Goal: Task Accomplishment & Management: Complete application form

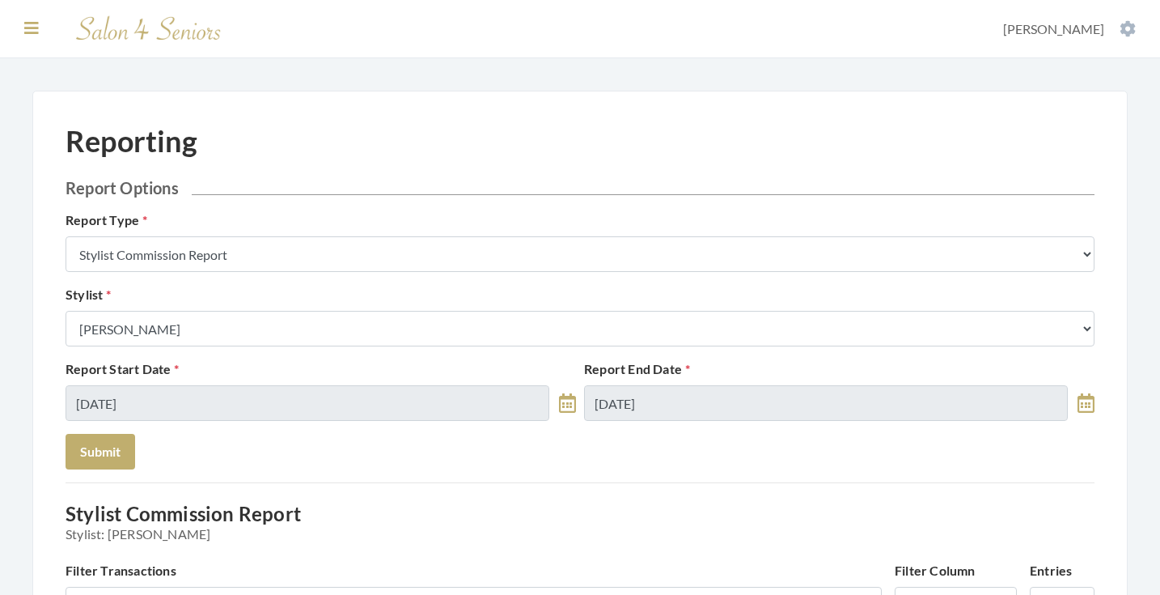
click at [28, 20] on icon at bounding box center [31, 28] width 15 height 16
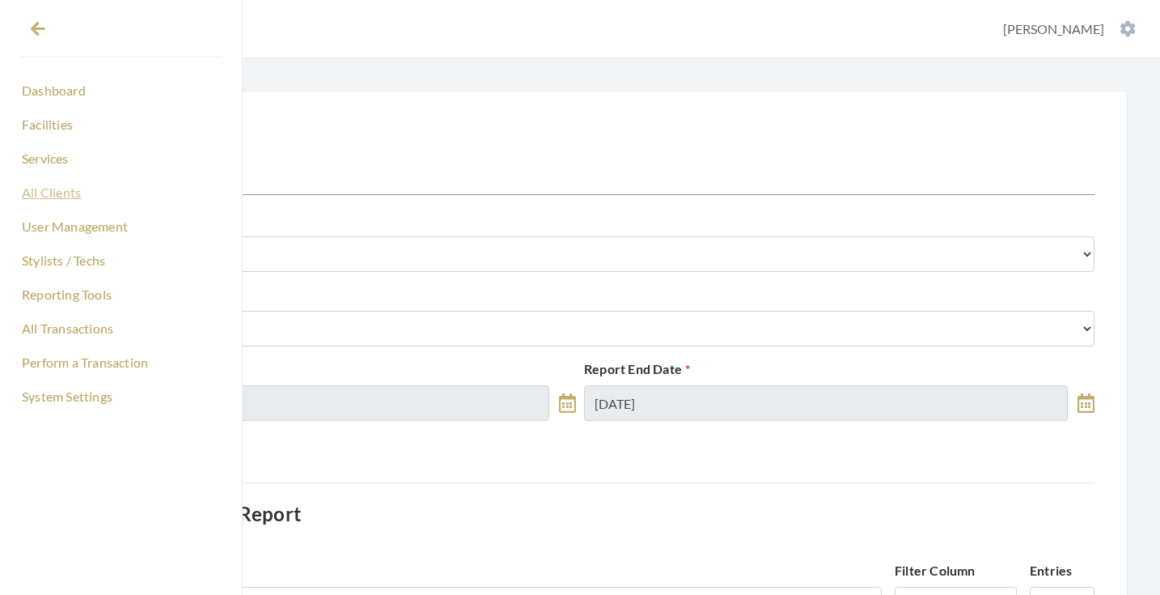
click at [58, 194] on link "All Clients" at bounding box center [120, 193] width 203 height 28
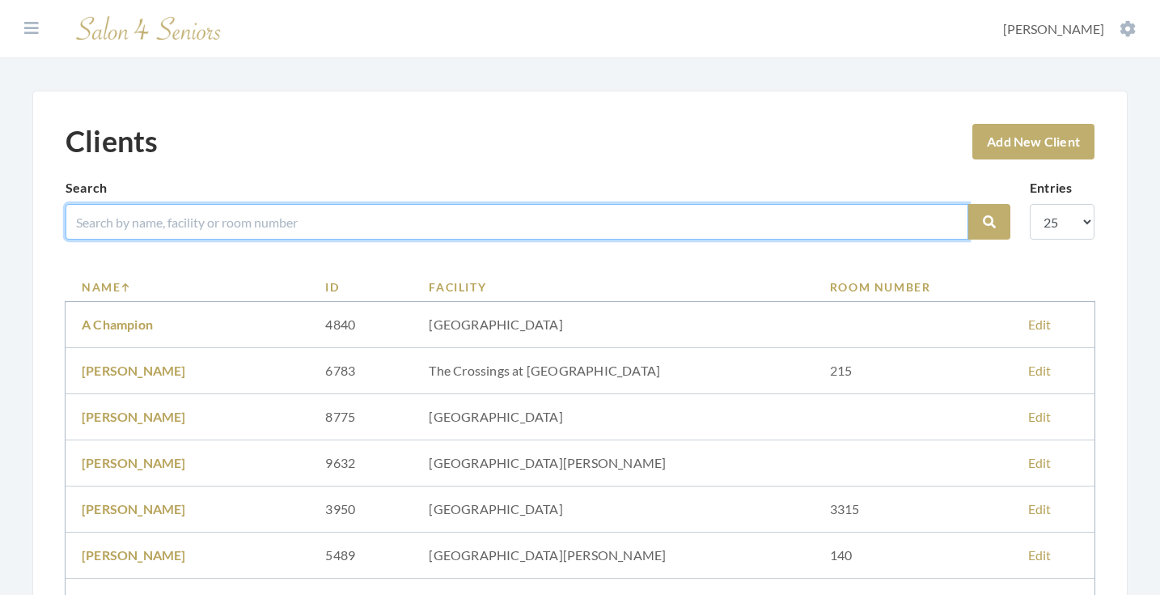
click at [278, 222] on input "search" at bounding box center [517, 222] width 903 height 36
click at [276, 223] on input "search" at bounding box center [517, 222] width 903 height 36
type input "golden"
click at [989, 222] on button "Search" at bounding box center [989, 222] width 42 height 36
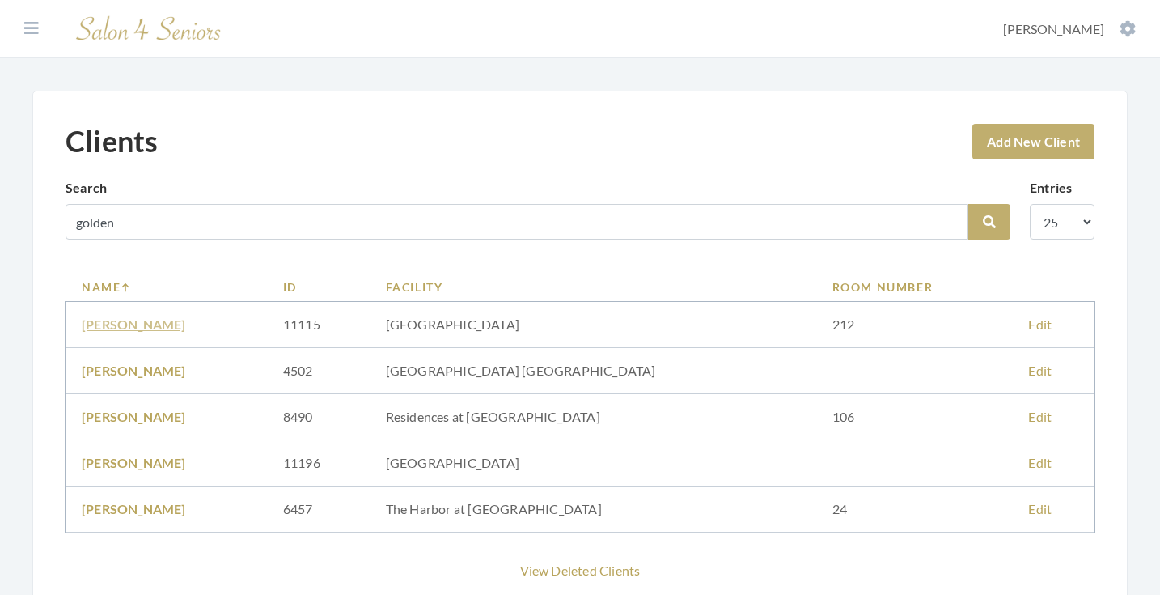
click at [184, 321] on link "BARBARA GOLDEN" at bounding box center [134, 323] width 104 height 15
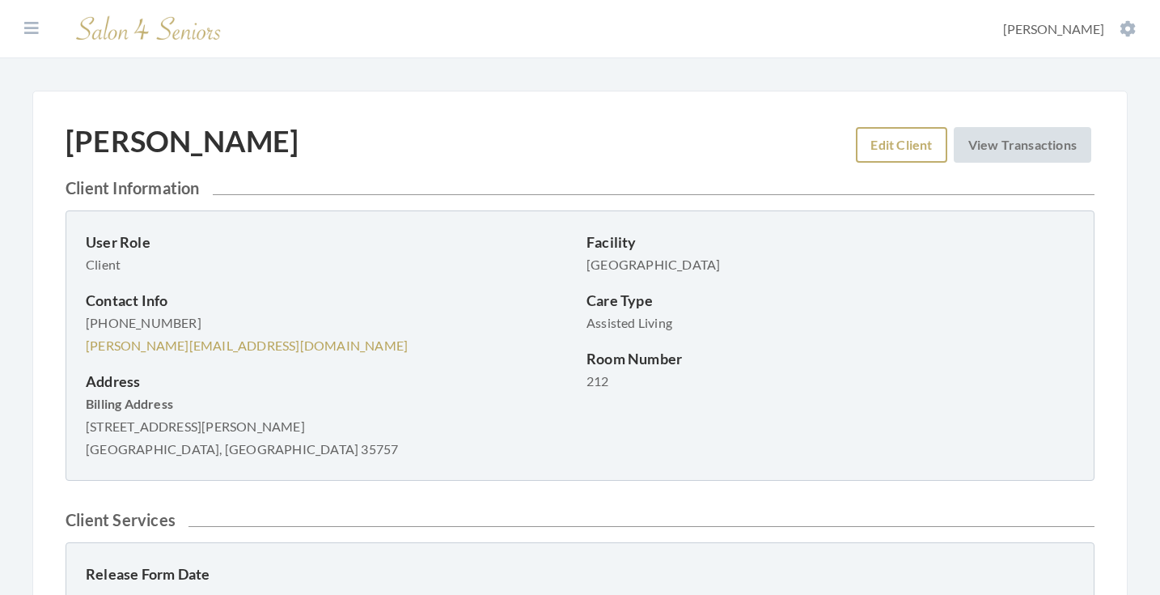
click at [867, 151] on link "Edit Client" at bounding box center [901, 145] width 91 height 36
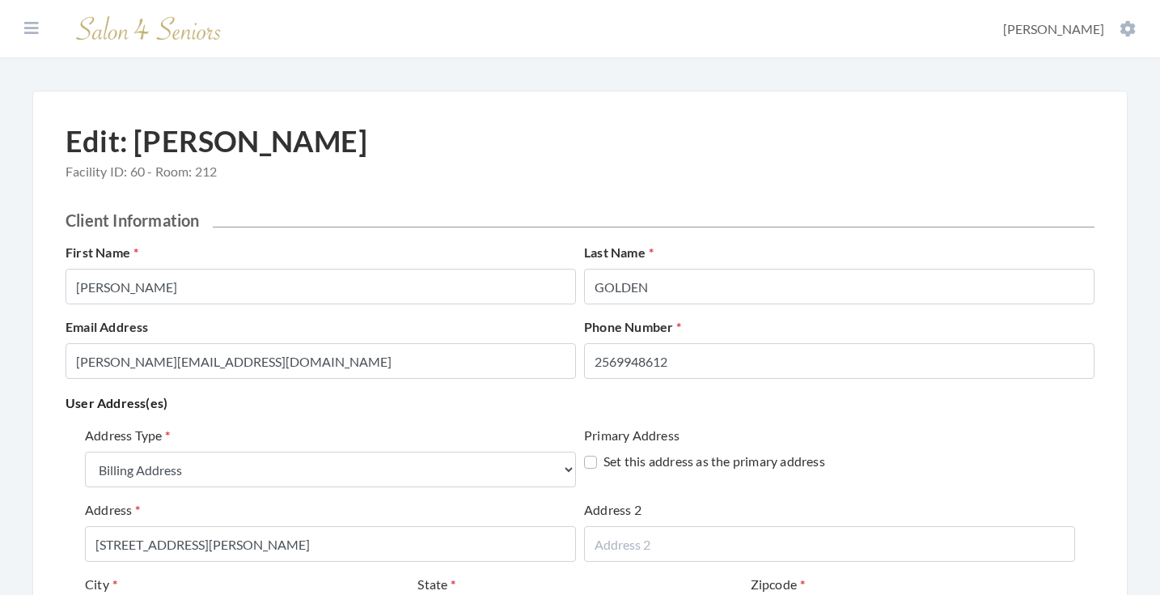
select select "billing"
select select "al"
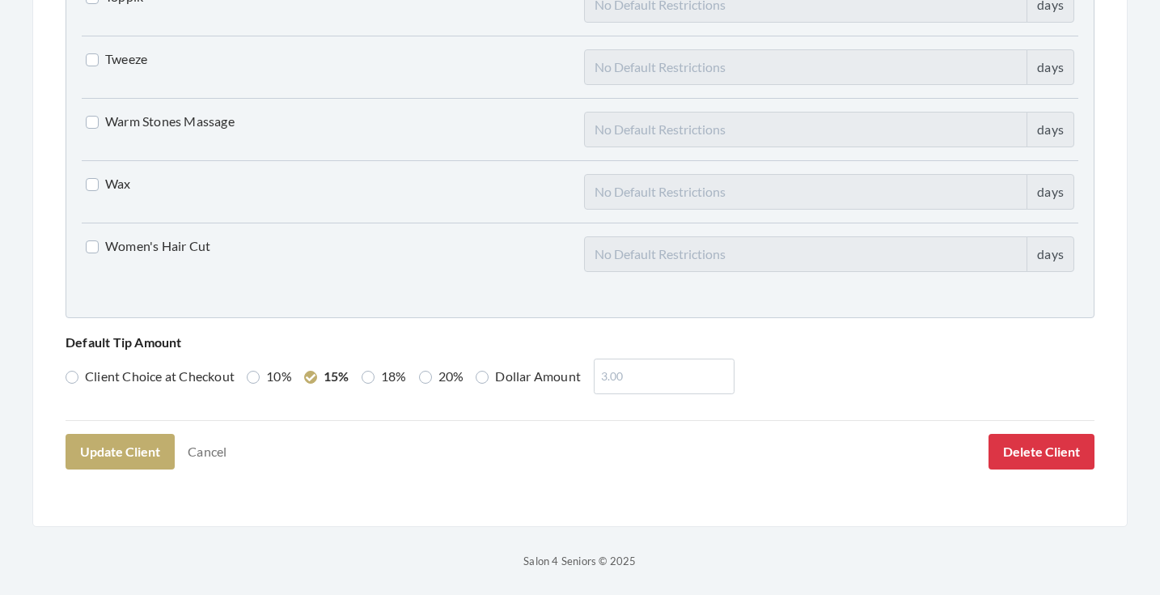
scroll to position [4155, 0]
click at [208, 451] on link "Cancel" at bounding box center [207, 452] width 60 height 31
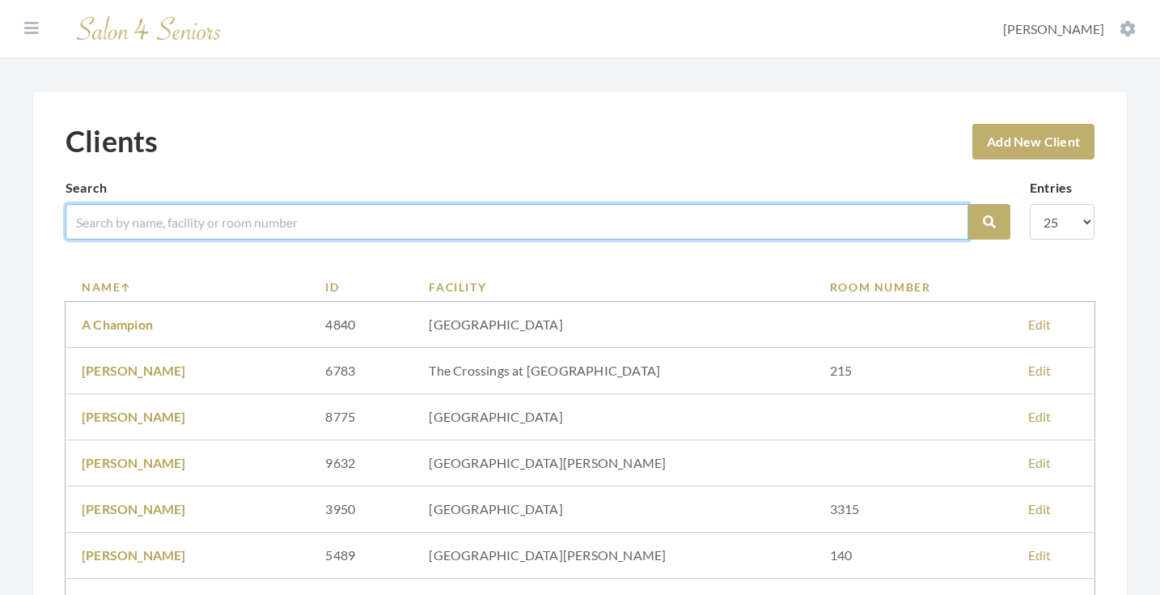
click at [378, 222] on input "search" at bounding box center [517, 222] width 903 height 36
type input "oconnell"
click at [989, 222] on button "Search" at bounding box center [989, 222] width 42 height 36
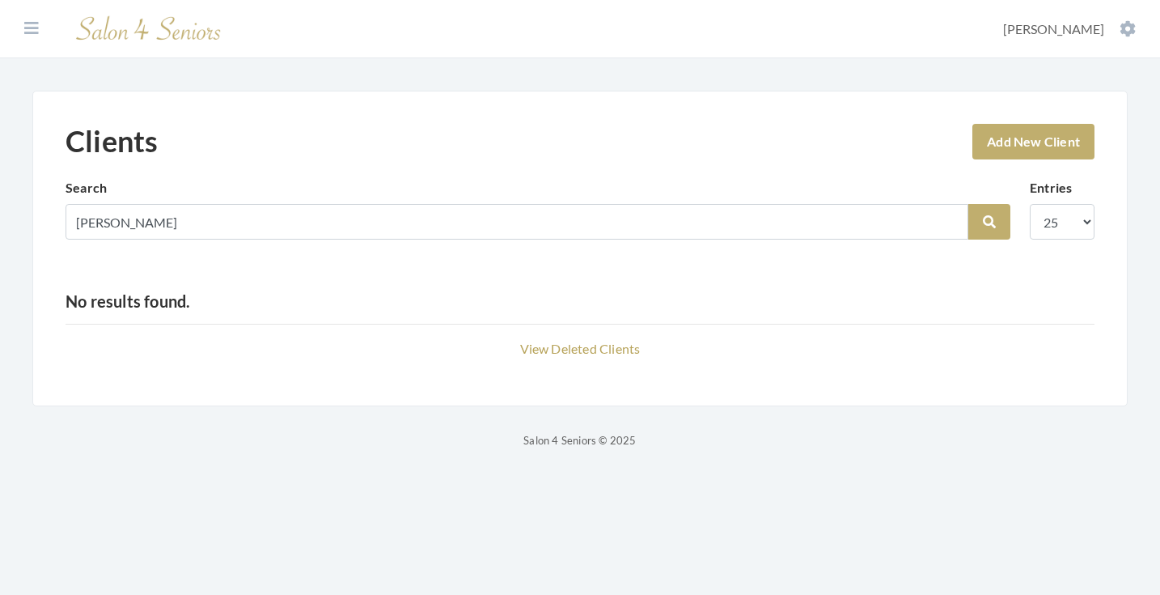
type input "[PERSON_NAME]"
click at [989, 222] on button "Search" at bounding box center [989, 222] width 42 height 36
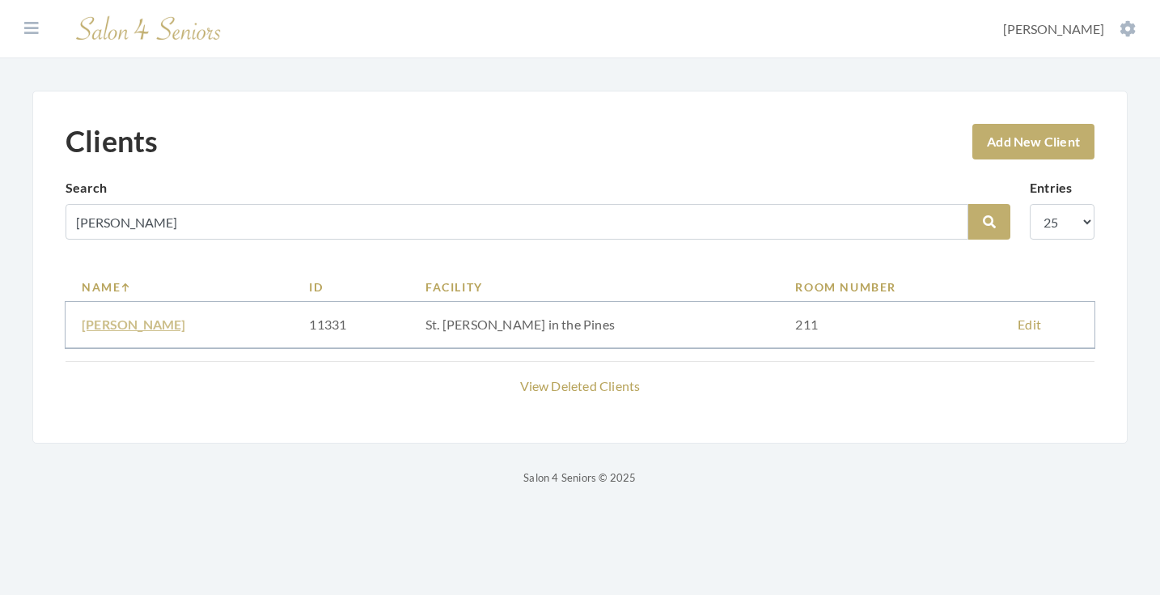
click at [138, 324] on link "DAN O'CONNELL" at bounding box center [134, 323] width 104 height 15
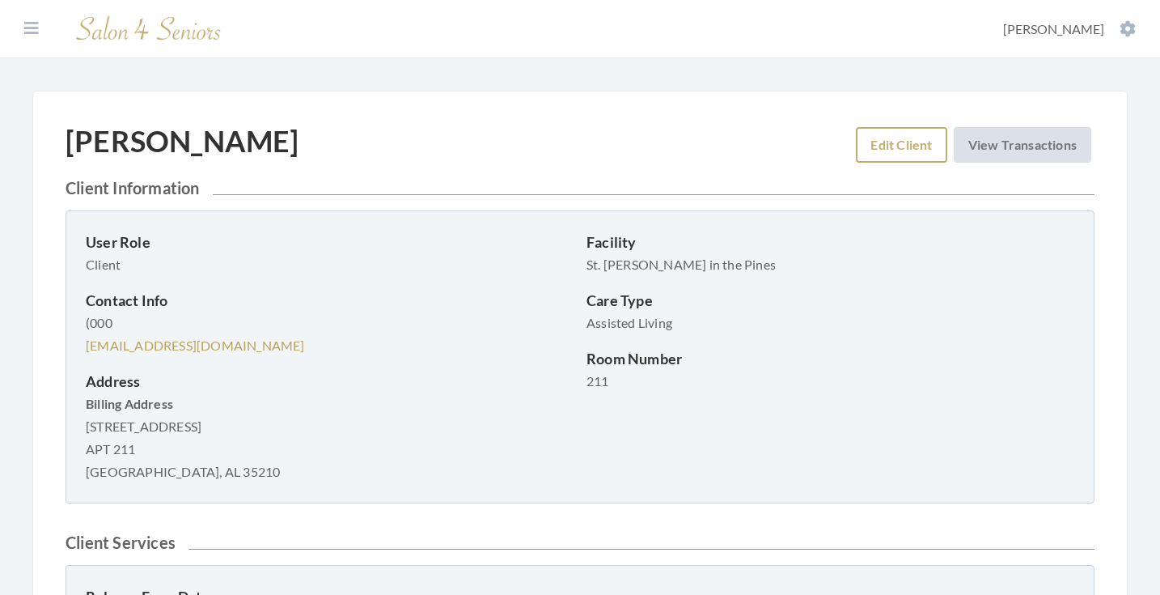
click at [875, 141] on link "Edit Client" at bounding box center [901, 145] width 91 height 36
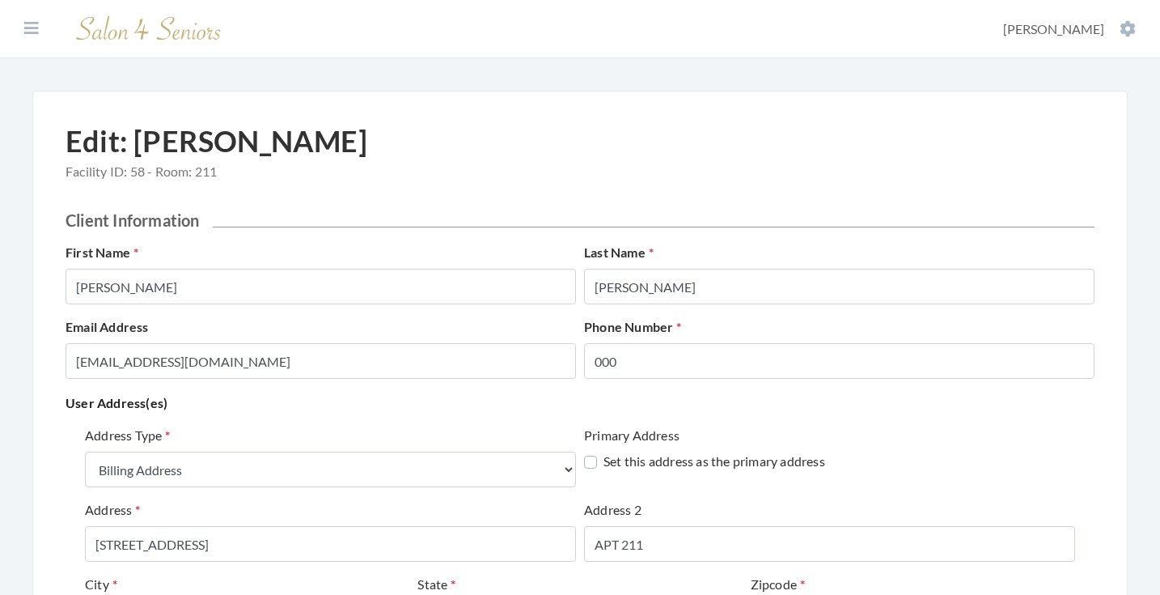
select select "billing"
select select "al"
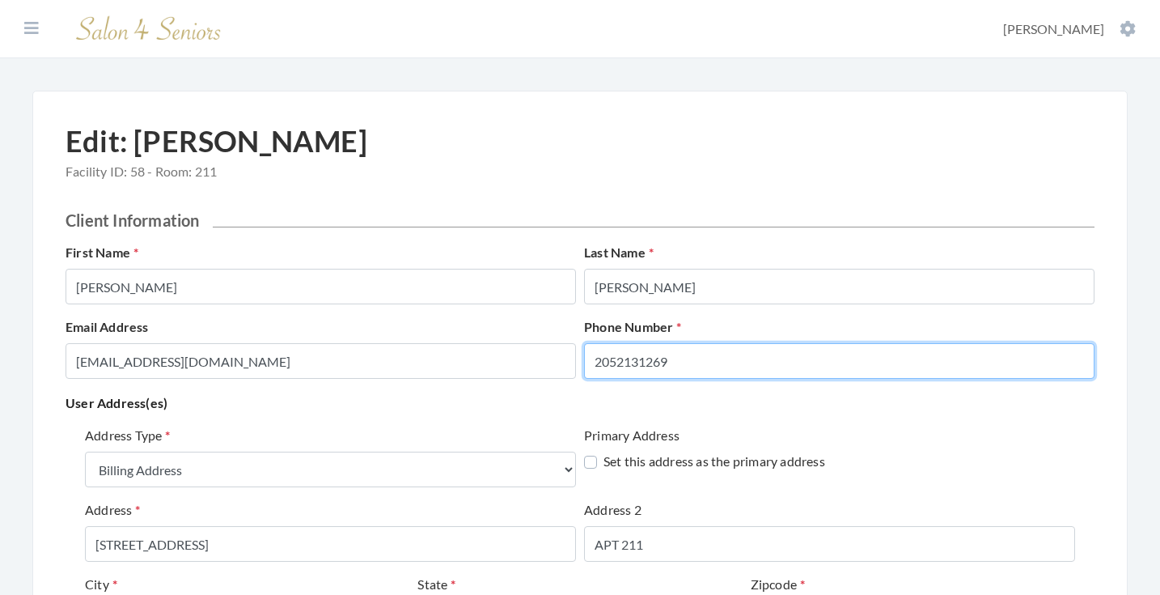
type input "2052131269"
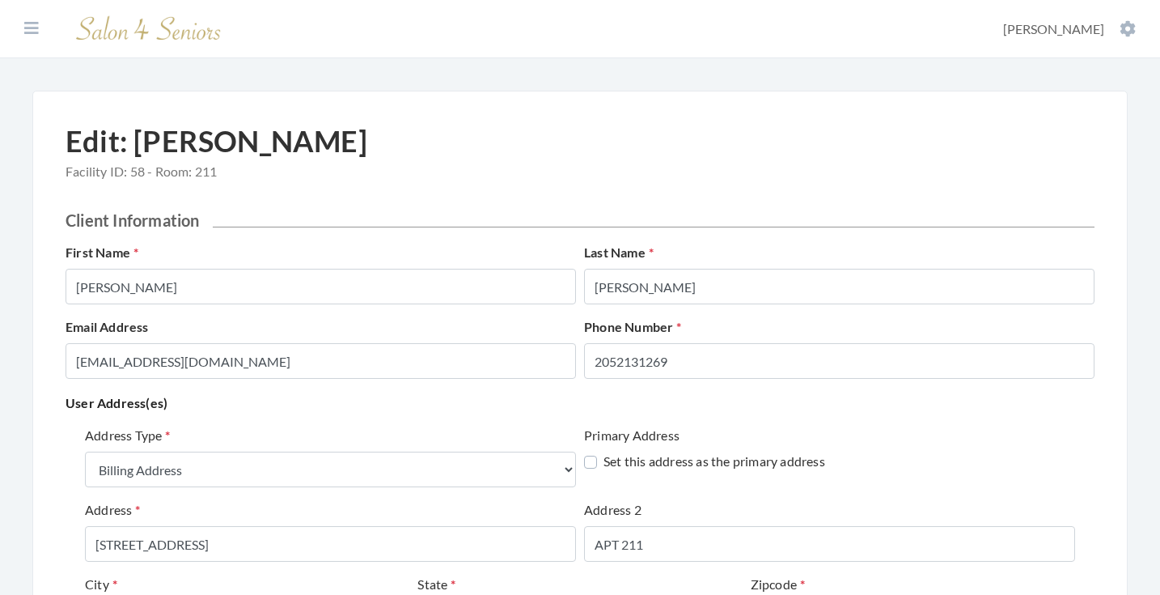
click at [524, 410] on p "User Address(es)" at bounding box center [580, 403] width 1029 height 23
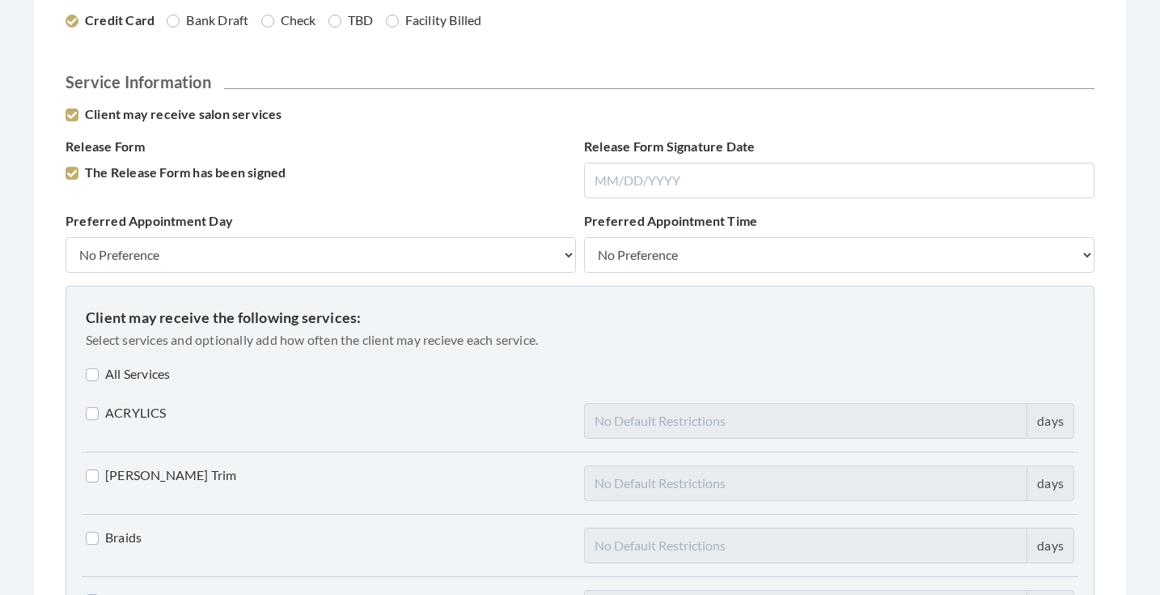
scroll to position [1088, 0]
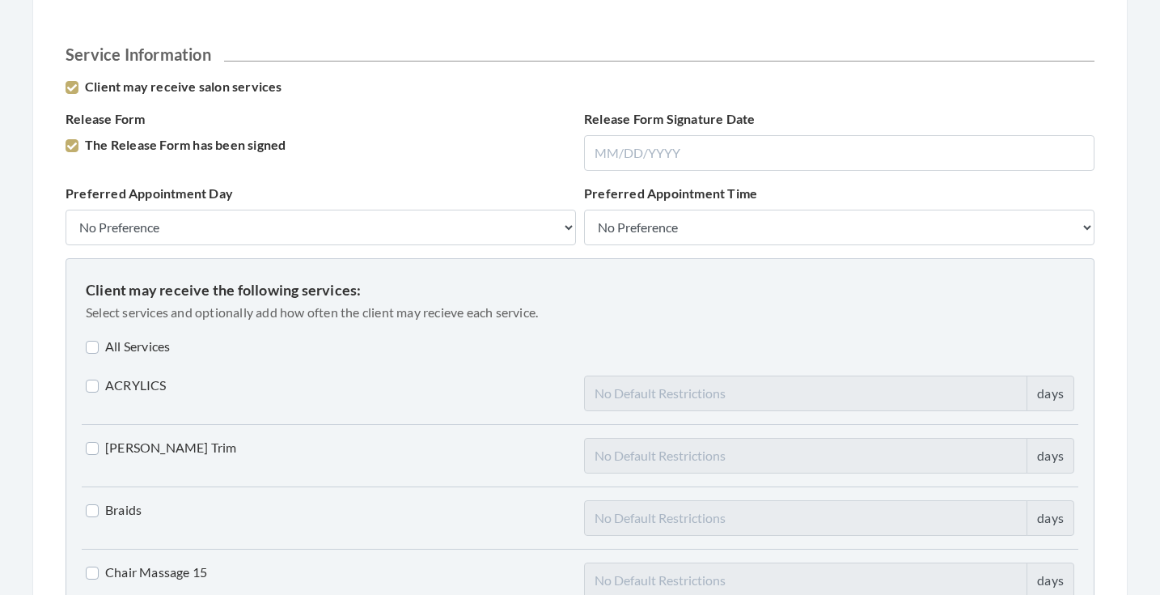
click at [138, 347] on label "All Services" at bounding box center [128, 346] width 84 height 19
checkbox input "true"
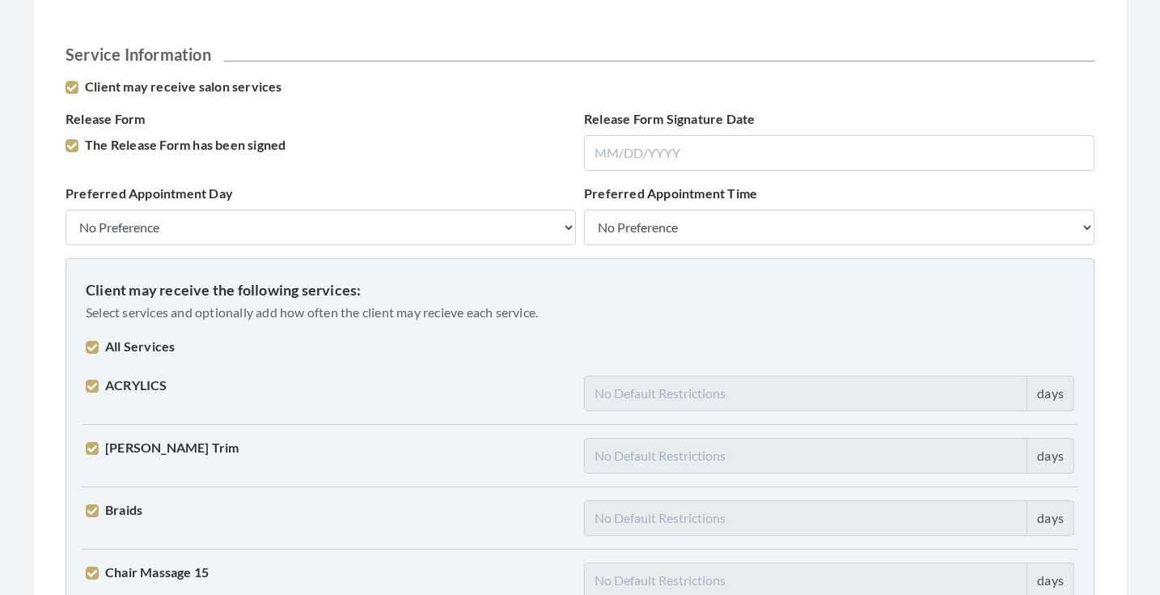
checkbox input "true"
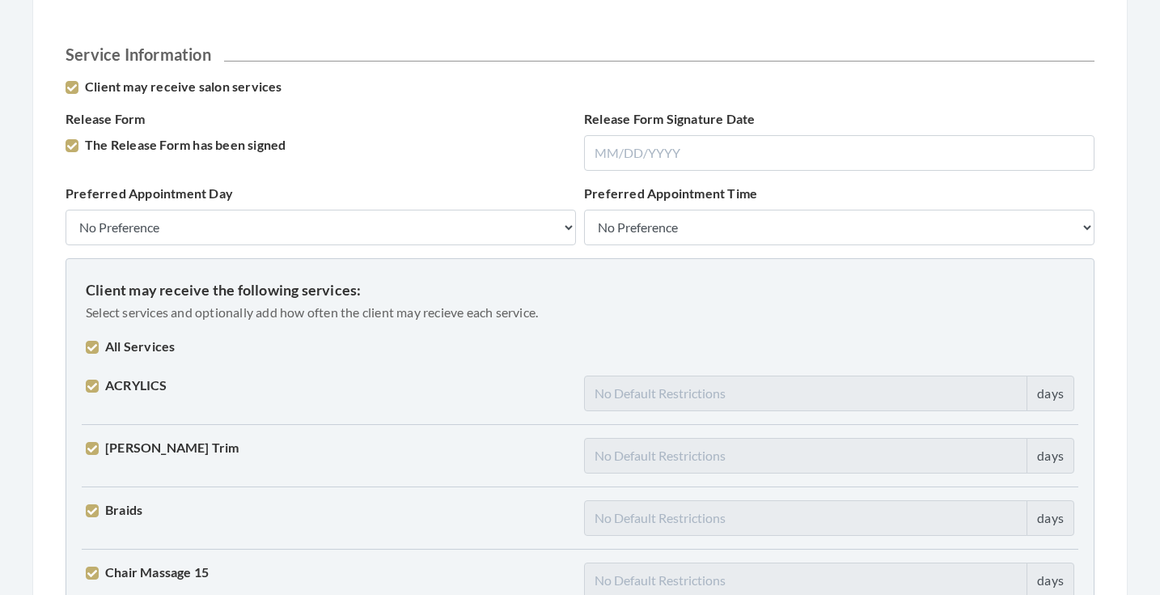
checkbox input "true"
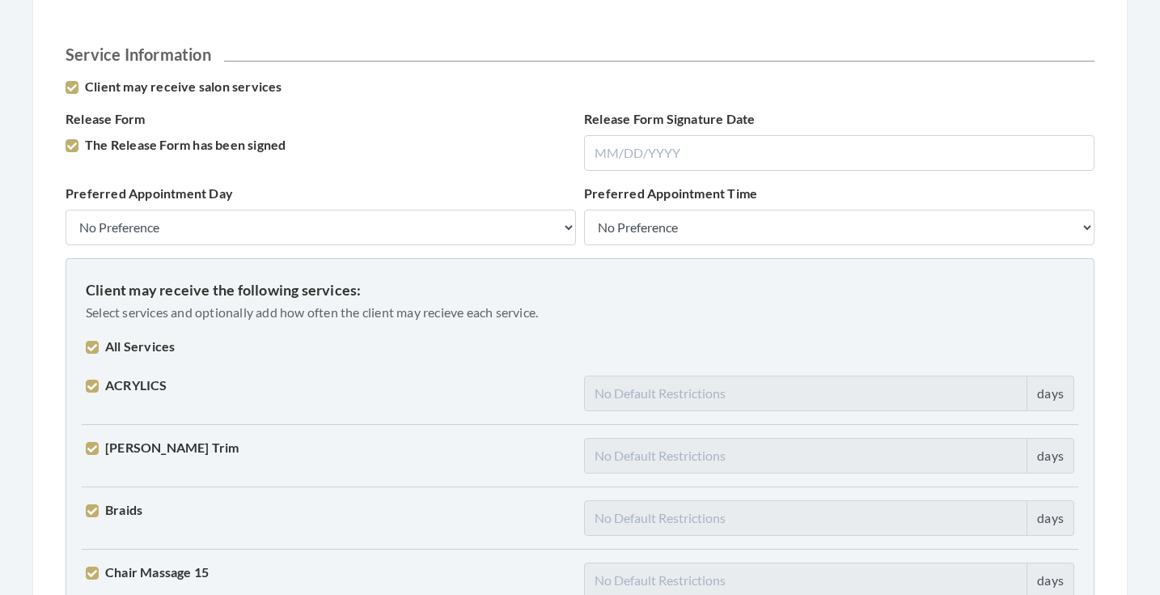
checkbox input "true"
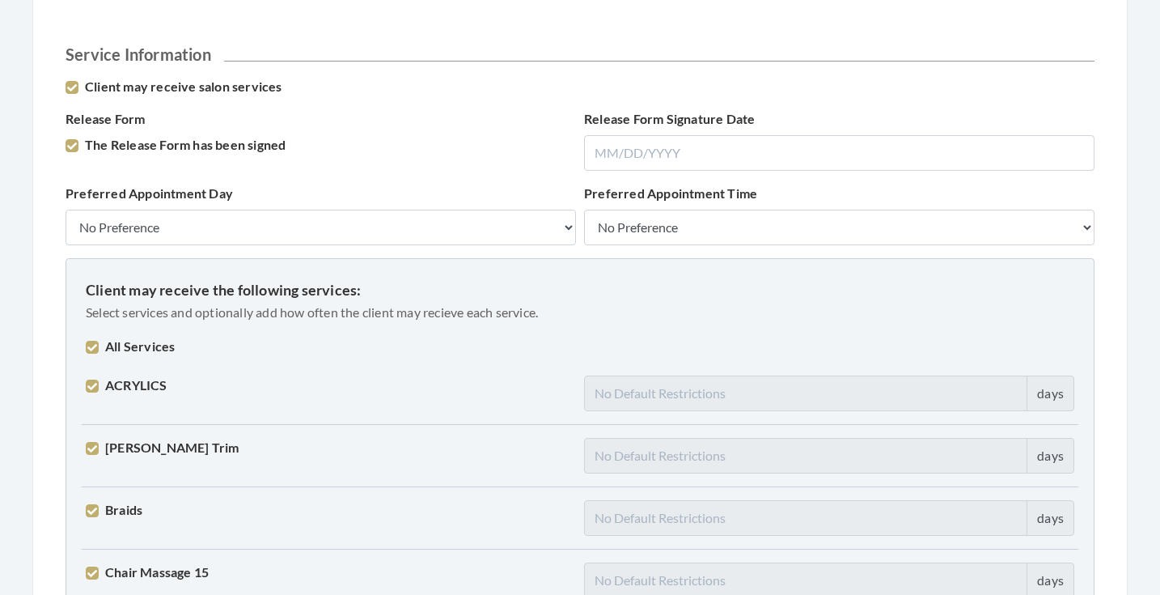
checkbox input "true"
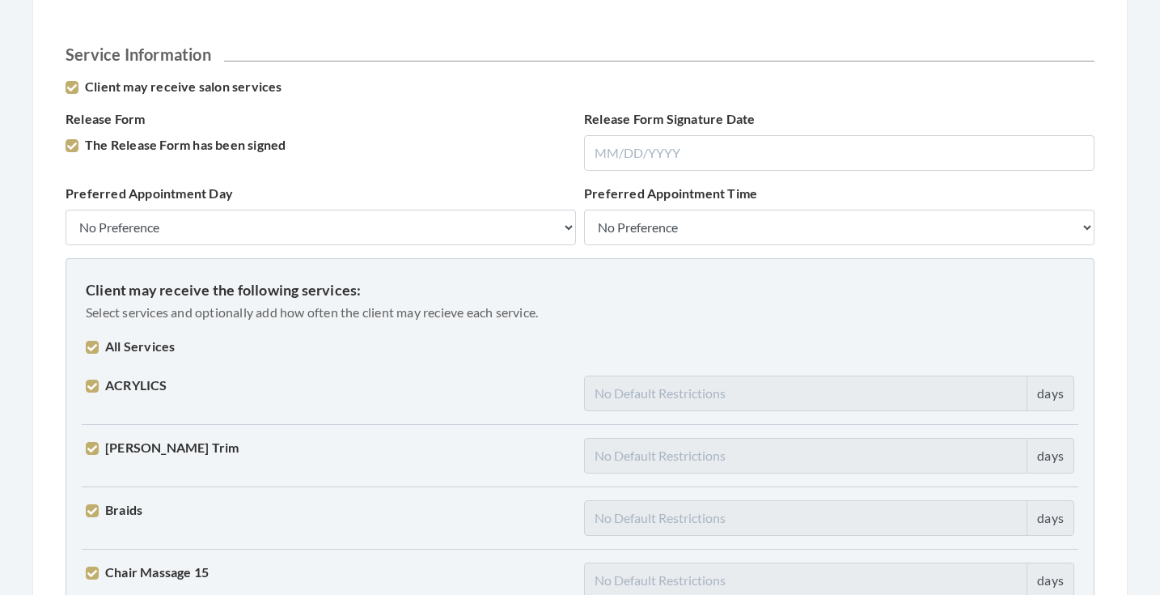
checkbox input "true"
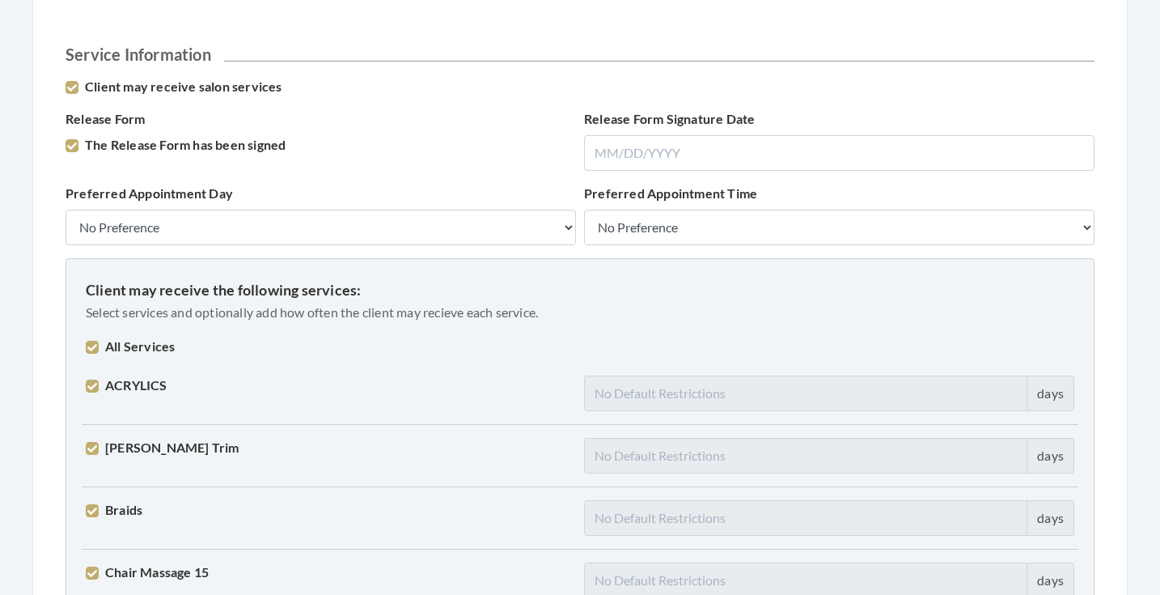
checkbox input "true"
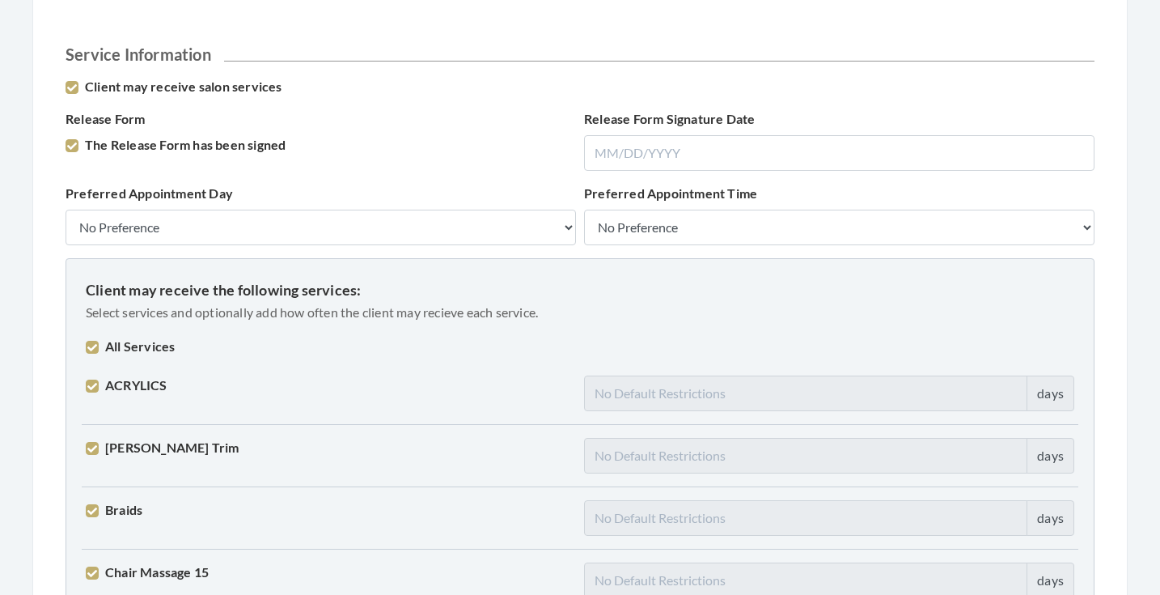
checkbox input "true"
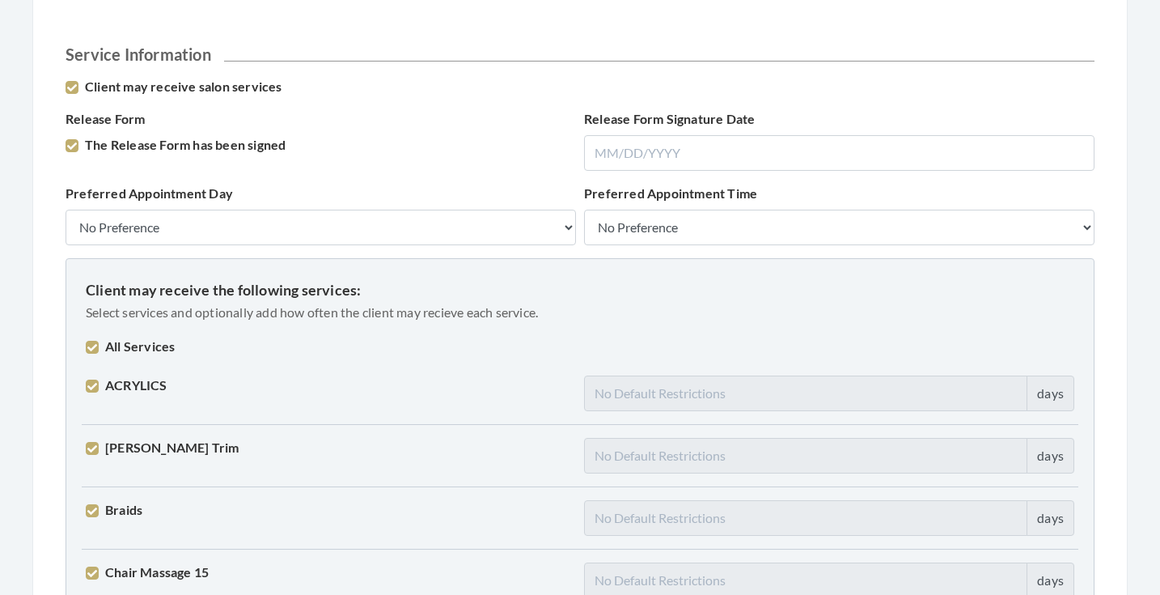
checkbox input "true"
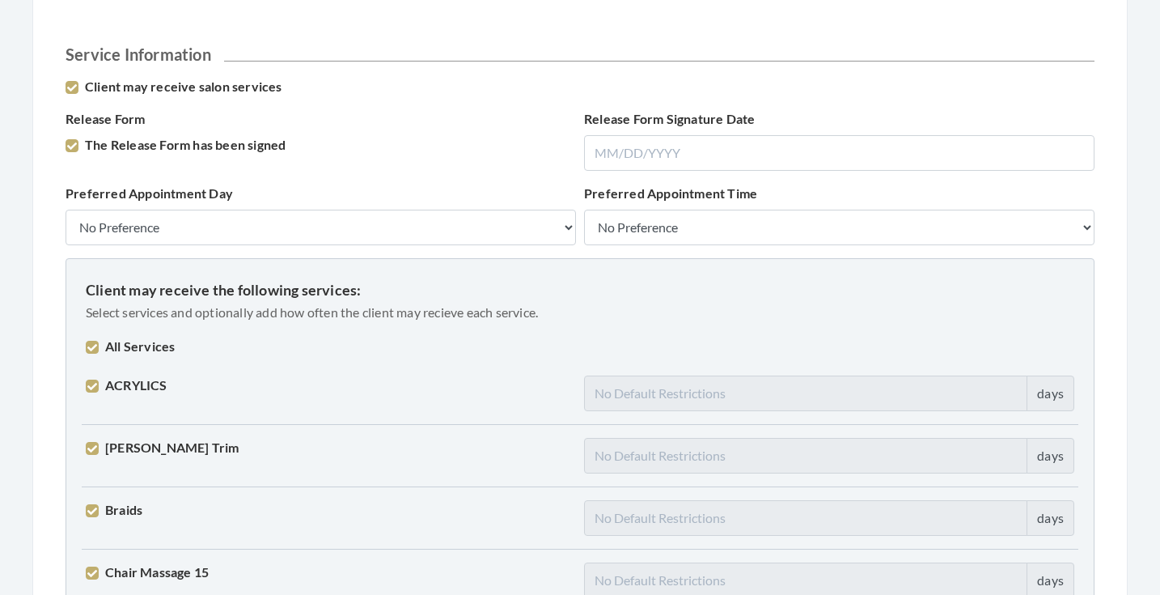
checkbox input "true"
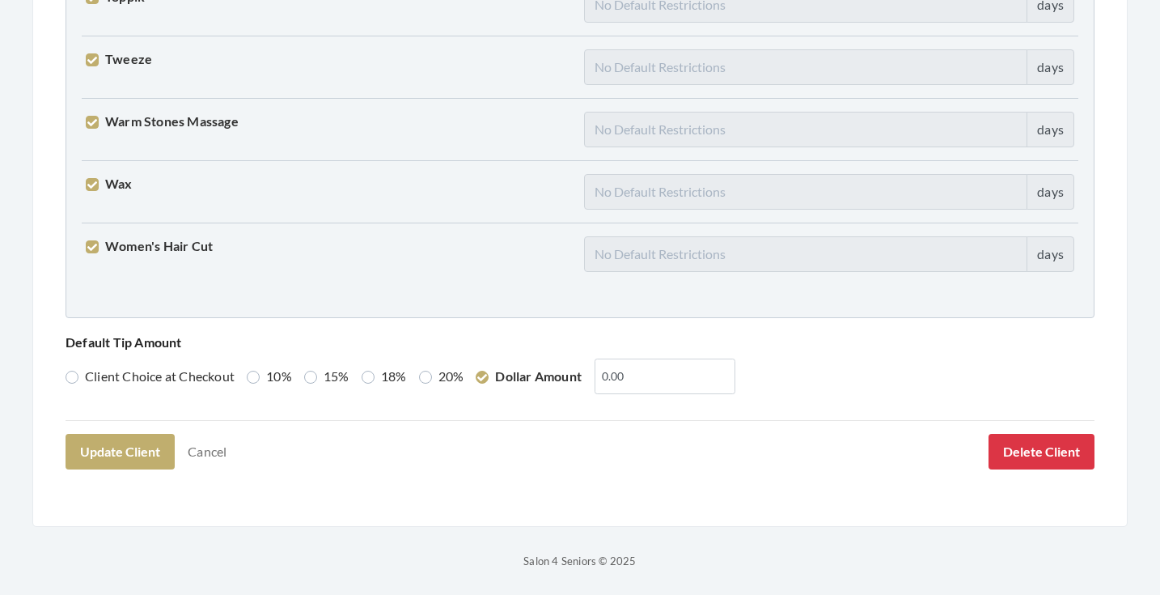
scroll to position [4155, 0]
click at [320, 373] on label "15%" at bounding box center [326, 376] width 45 height 19
radio input "true"
click at [156, 442] on button "Update Client" at bounding box center [120, 452] width 109 height 36
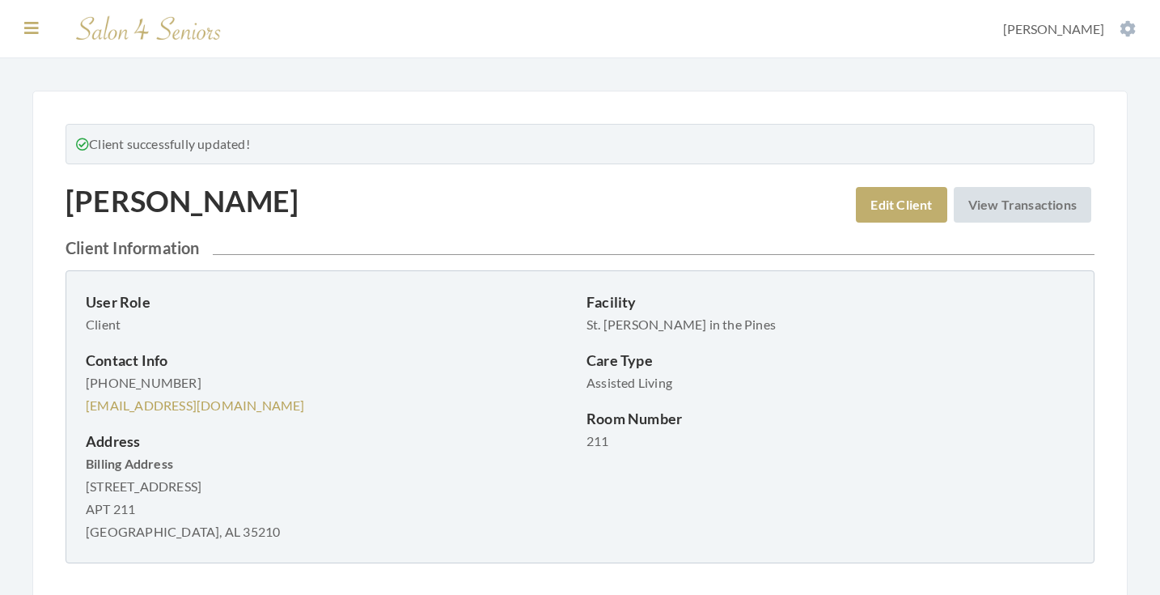
click at [37, 32] on icon at bounding box center [31, 28] width 15 height 16
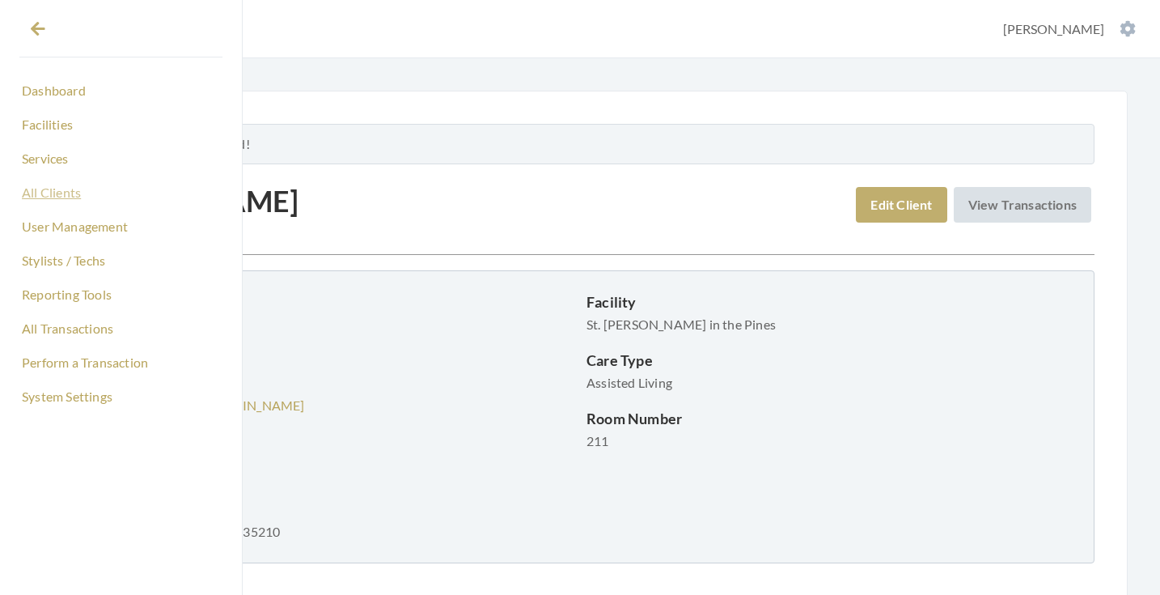
click at [53, 194] on link "All Clients" at bounding box center [120, 193] width 203 height 28
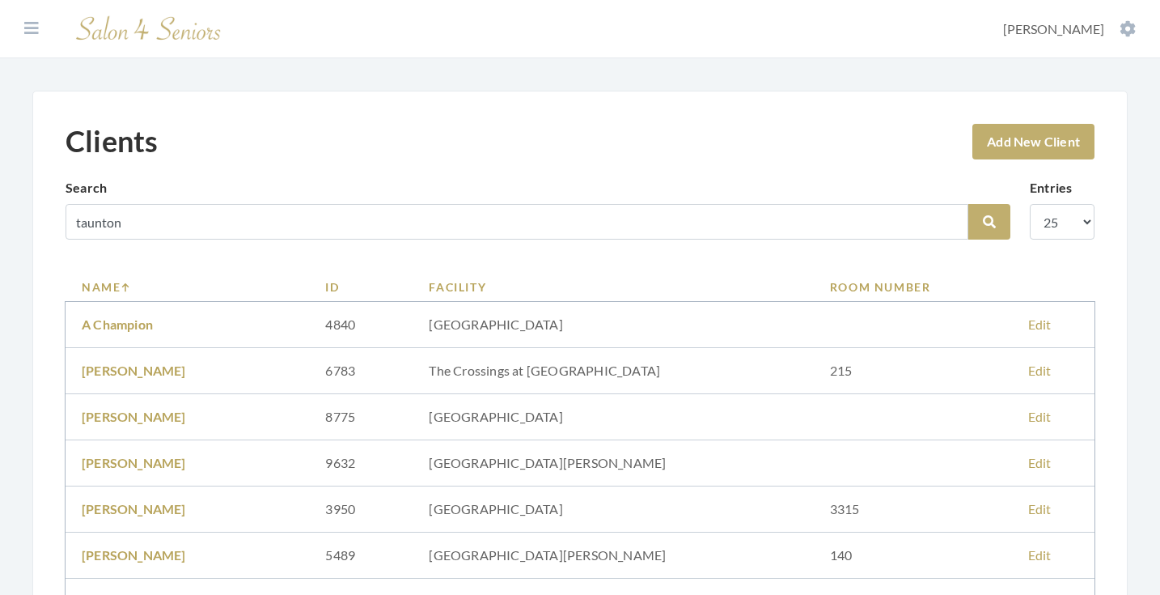
type input "taunton"
click at [989, 222] on button "Search" at bounding box center [989, 222] width 42 height 36
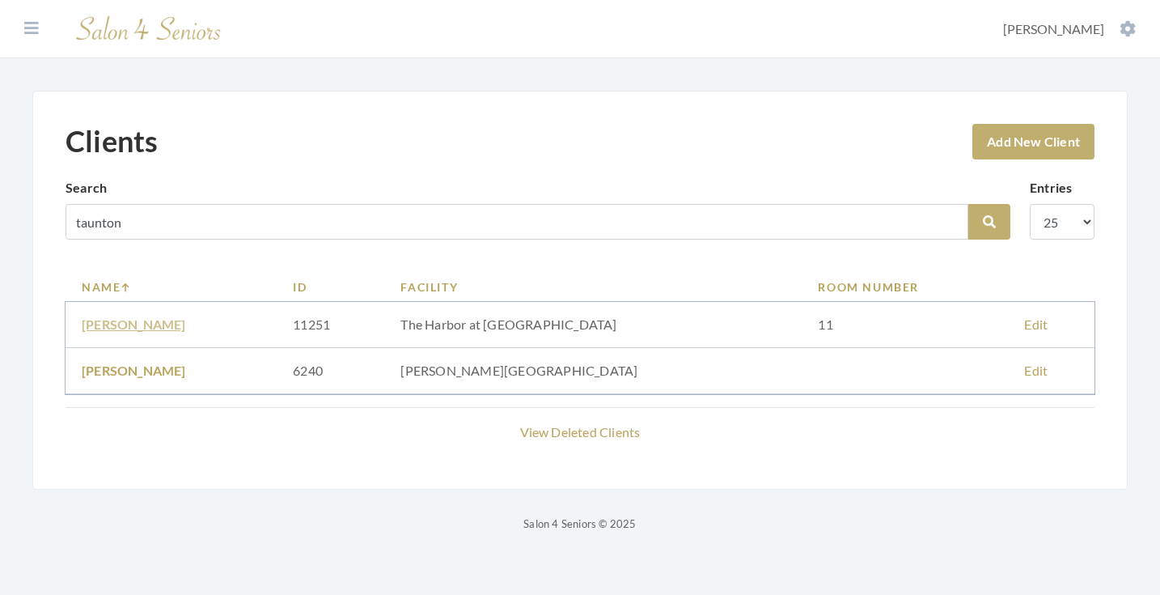
click at [155, 322] on link "KAY TAUNTON" at bounding box center [134, 323] width 104 height 15
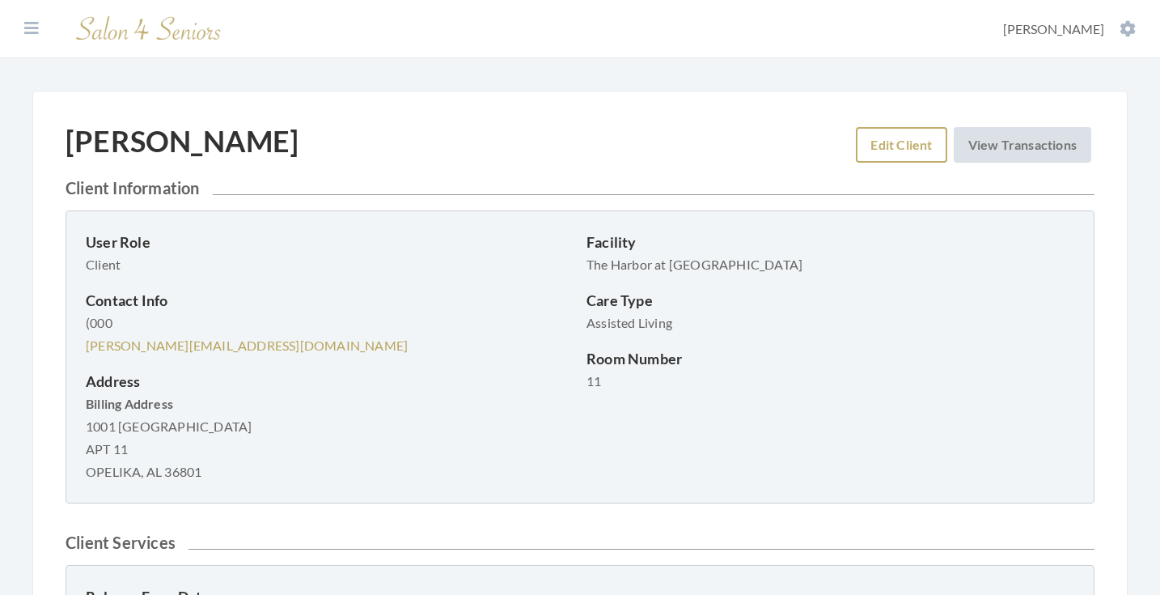
click at [875, 147] on link "Edit Client" at bounding box center [901, 145] width 91 height 36
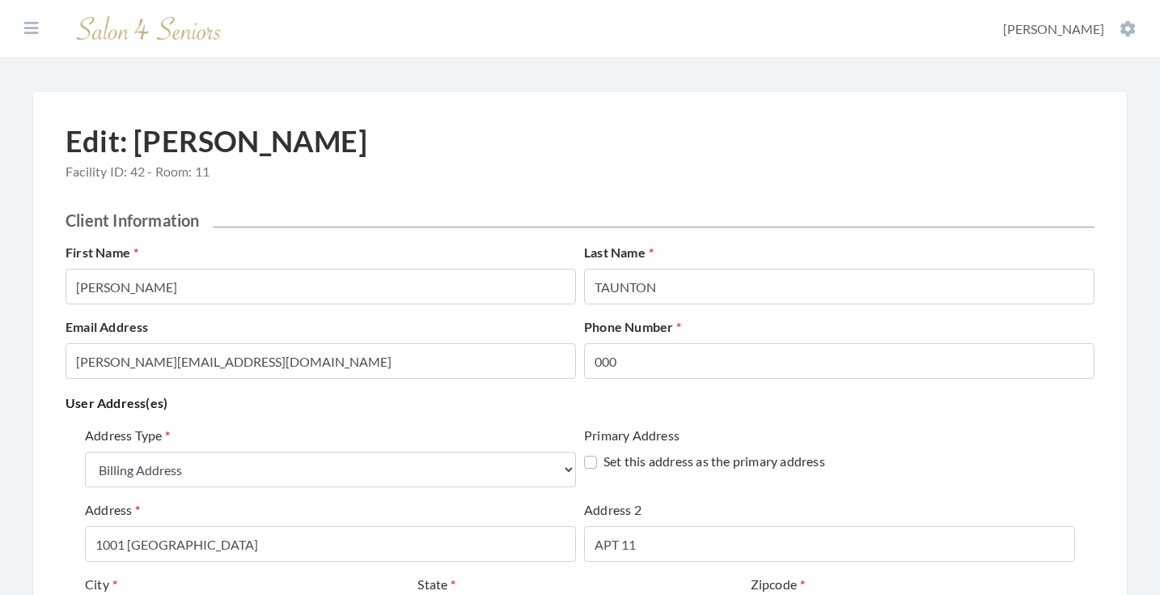
select select "billing"
select select "al"
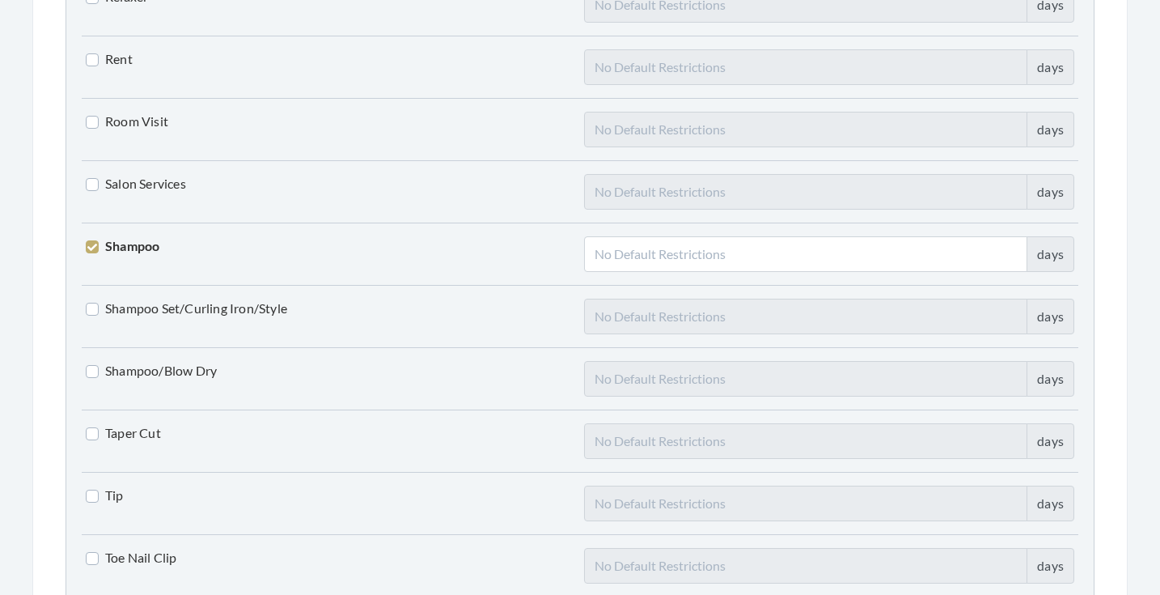
scroll to position [3533, 0]
click at [193, 369] on label "Shampoo/Blow Dry" at bounding box center [151, 369] width 131 height 19
checkbox input "true"
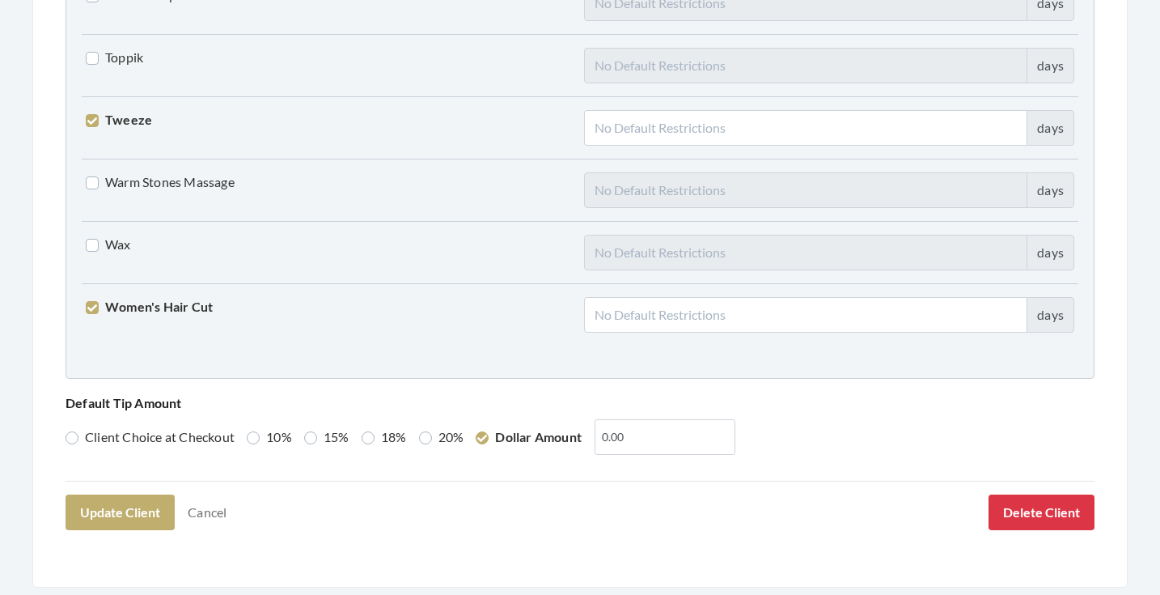
scroll to position [4100, 0]
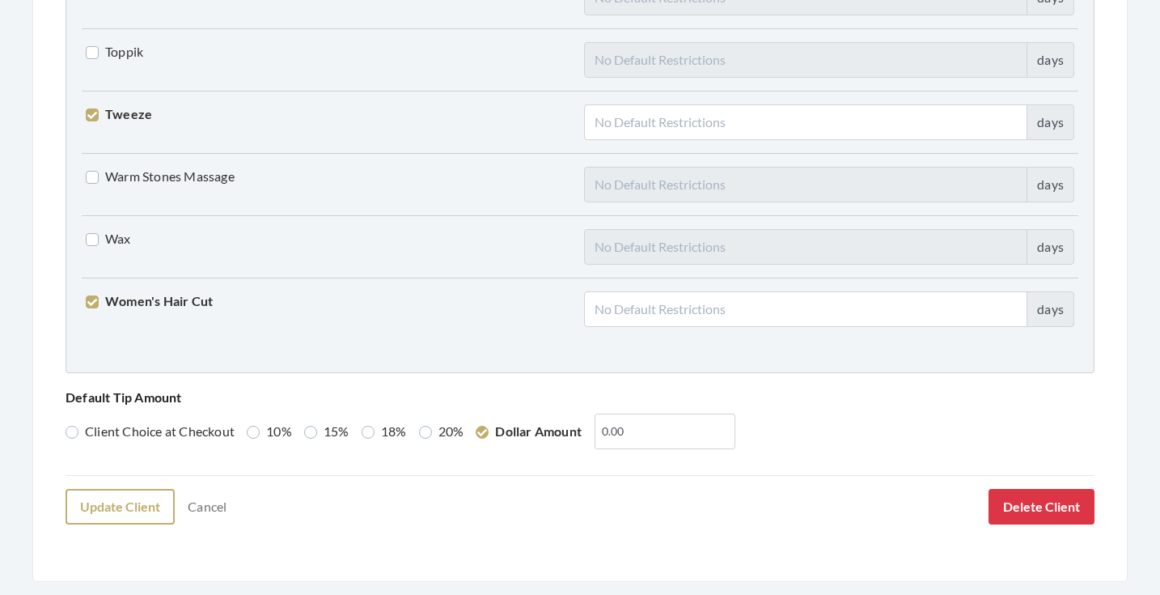
click at [146, 506] on button "Update Client" at bounding box center [120, 507] width 109 height 36
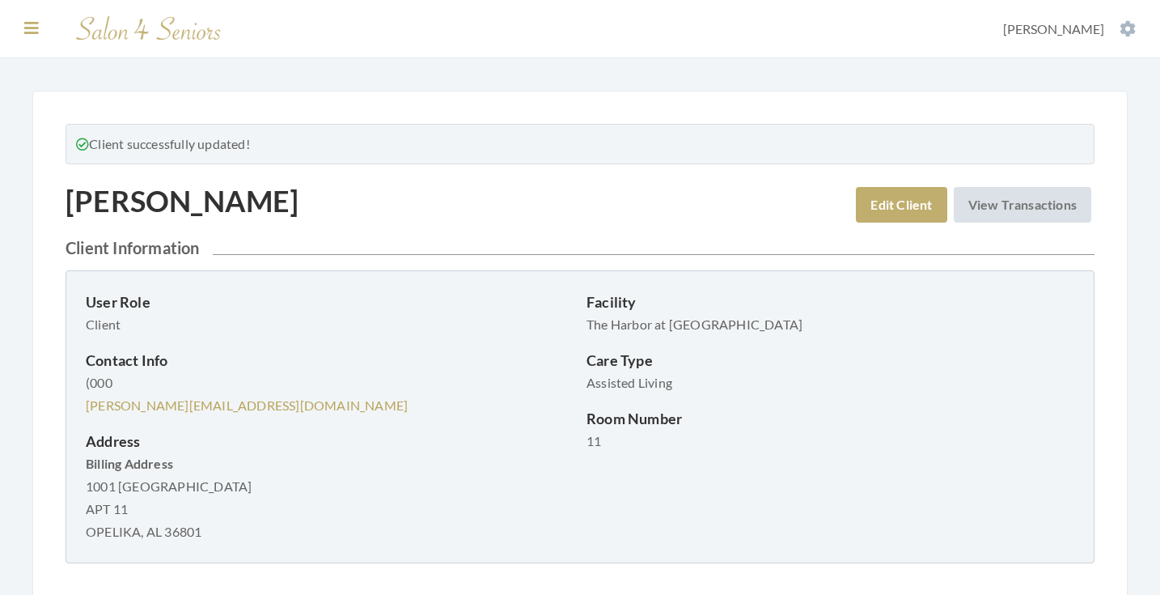
click at [36, 27] on icon at bounding box center [31, 28] width 15 height 16
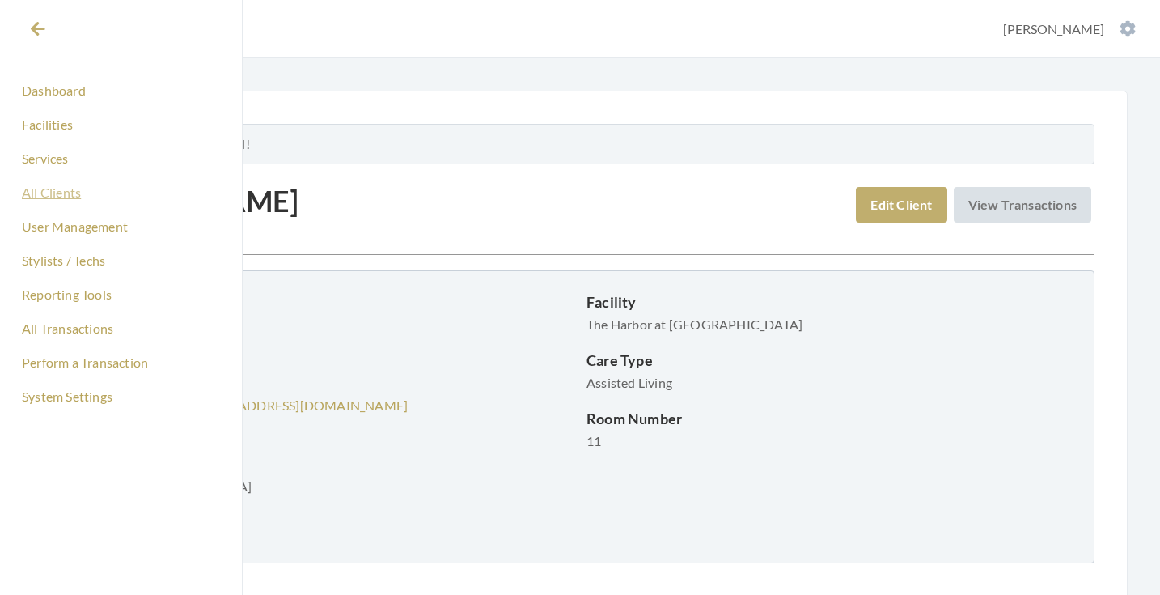
click at [57, 190] on link "All Clients" at bounding box center [120, 193] width 203 height 28
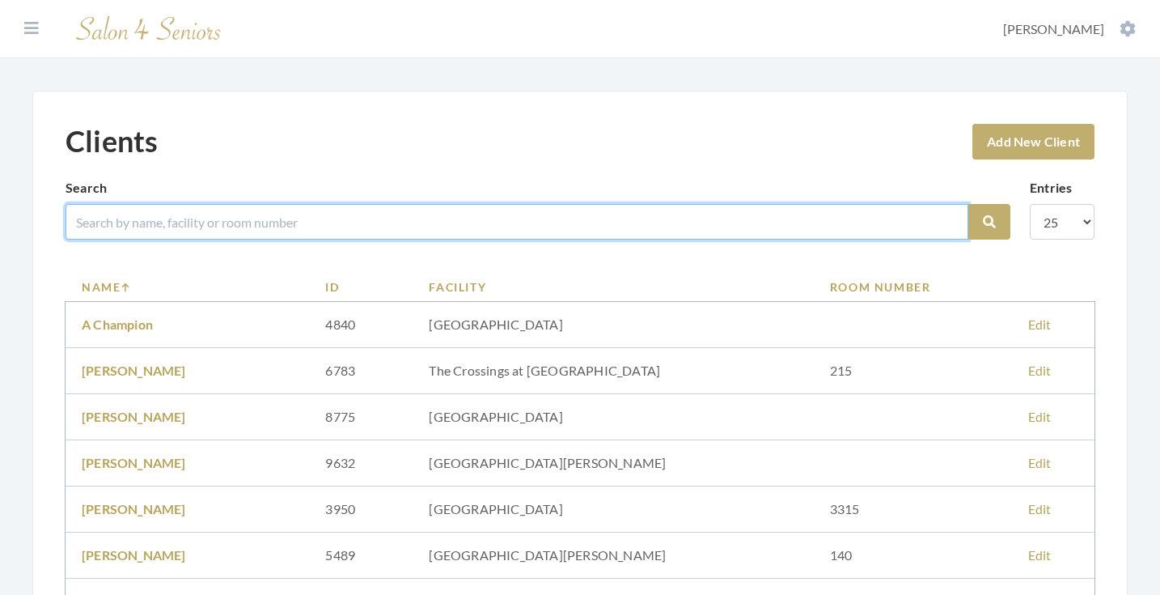
click at [227, 218] on input "search" at bounding box center [517, 222] width 903 height 36
type input "[PERSON_NAME]"
click at [989, 222] on button "Search" at bounding box center [989, 222] width 42 height 36
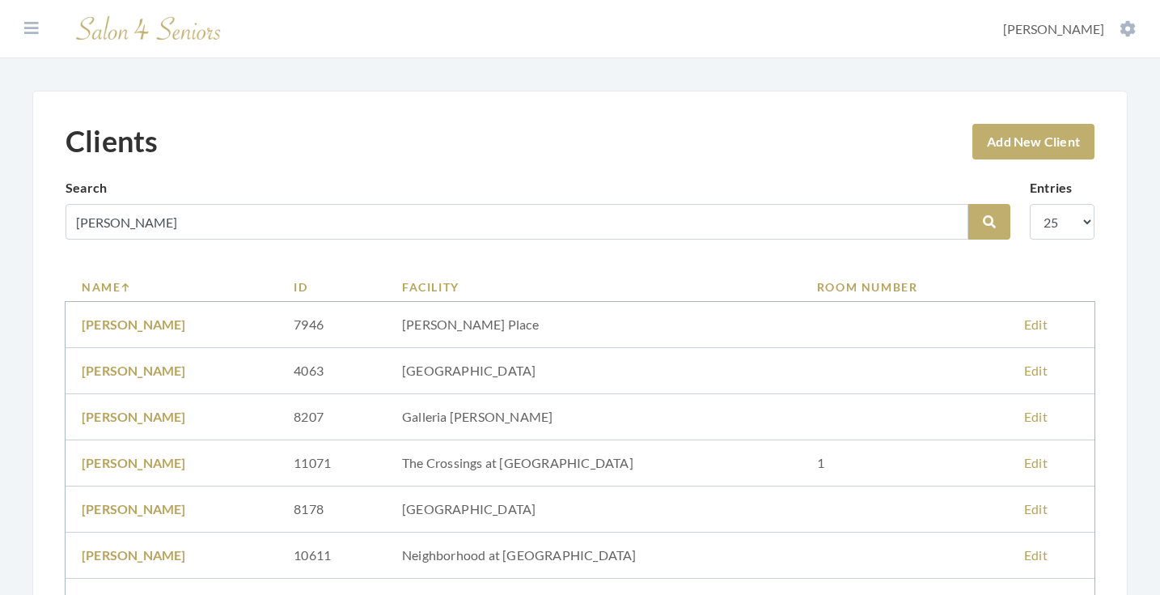
scroll to position [226, 0]
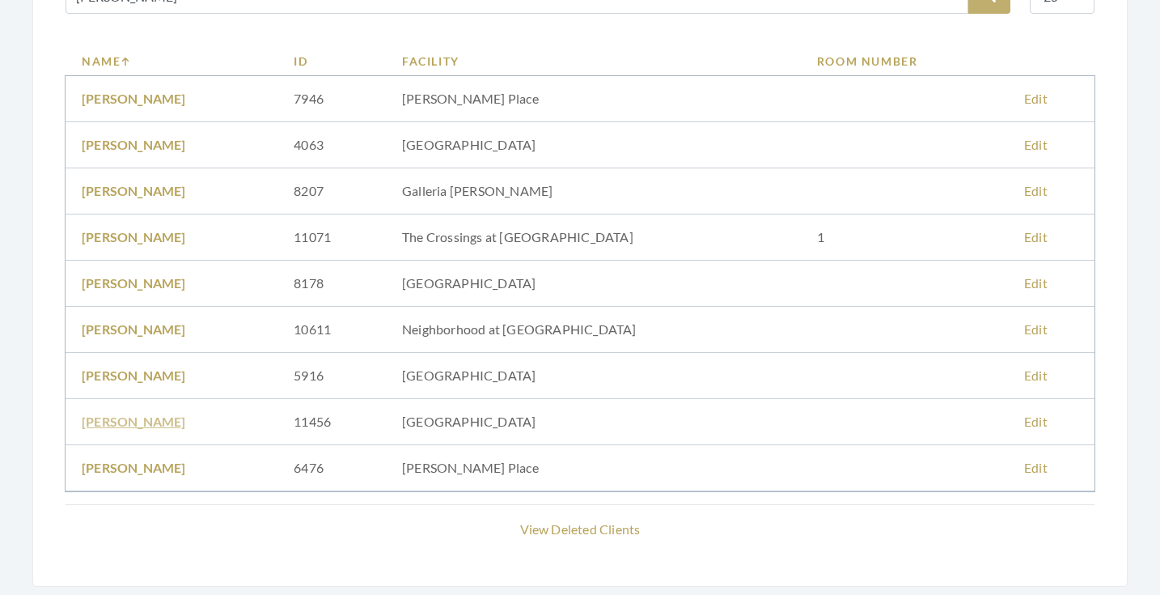
click at [155, 422] on link "[PERSON_NAME]" at bounding box center [134, 420] width 104 height 15
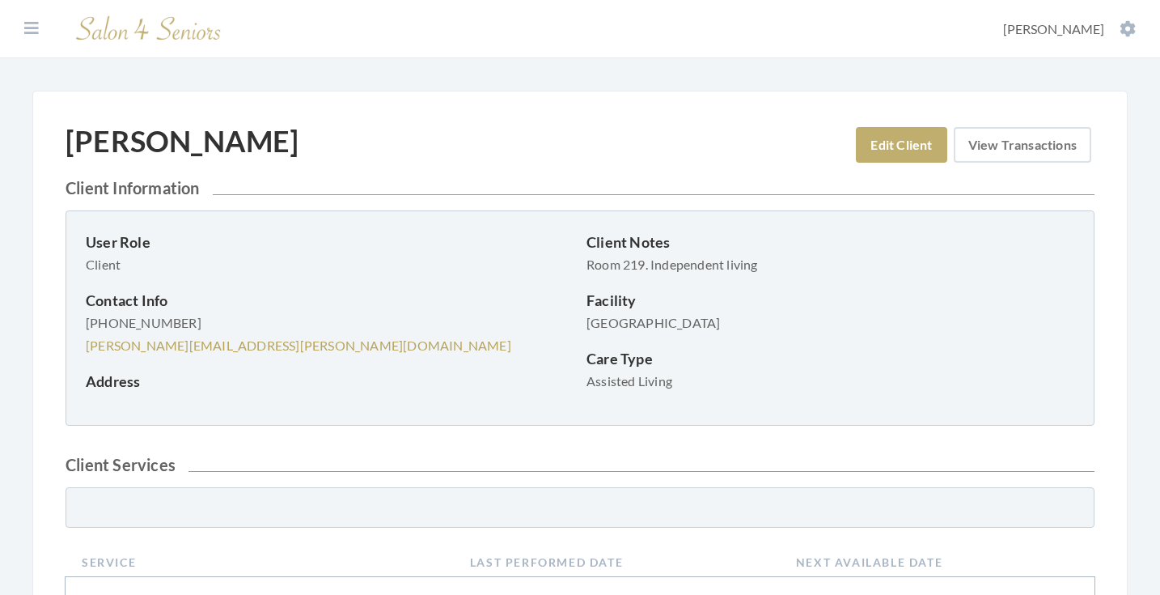
click at [997, 150] on link "View Transactions" at bounding box center [1023, 145] width 138 height 36
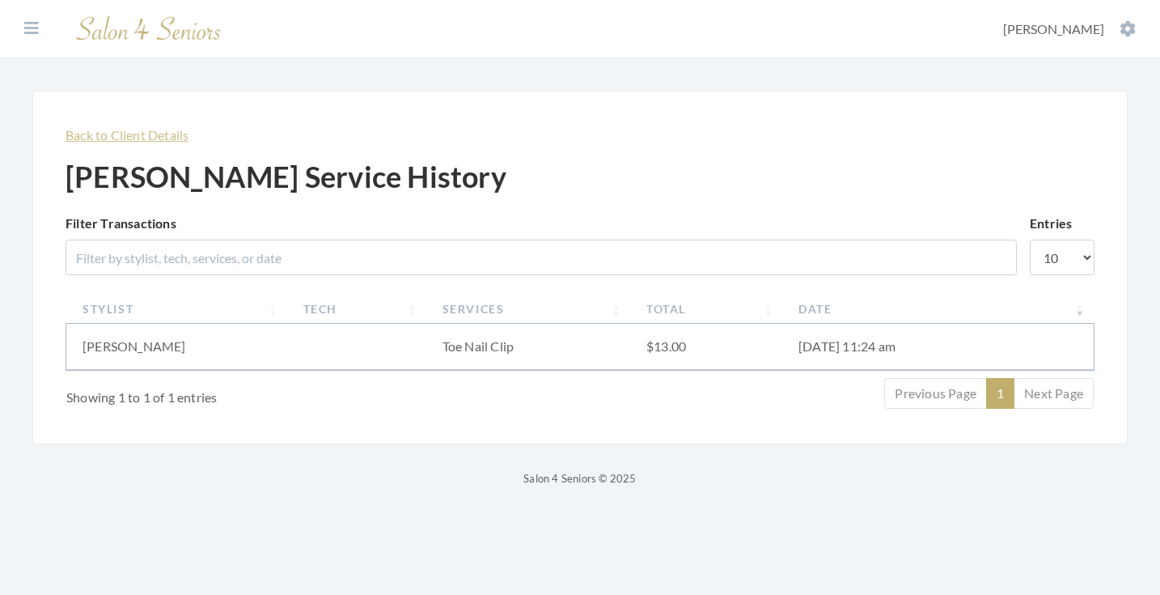
click at [118, 132] on link "Back to Client Details" at bounding box center [127, 134] width 123 height 15
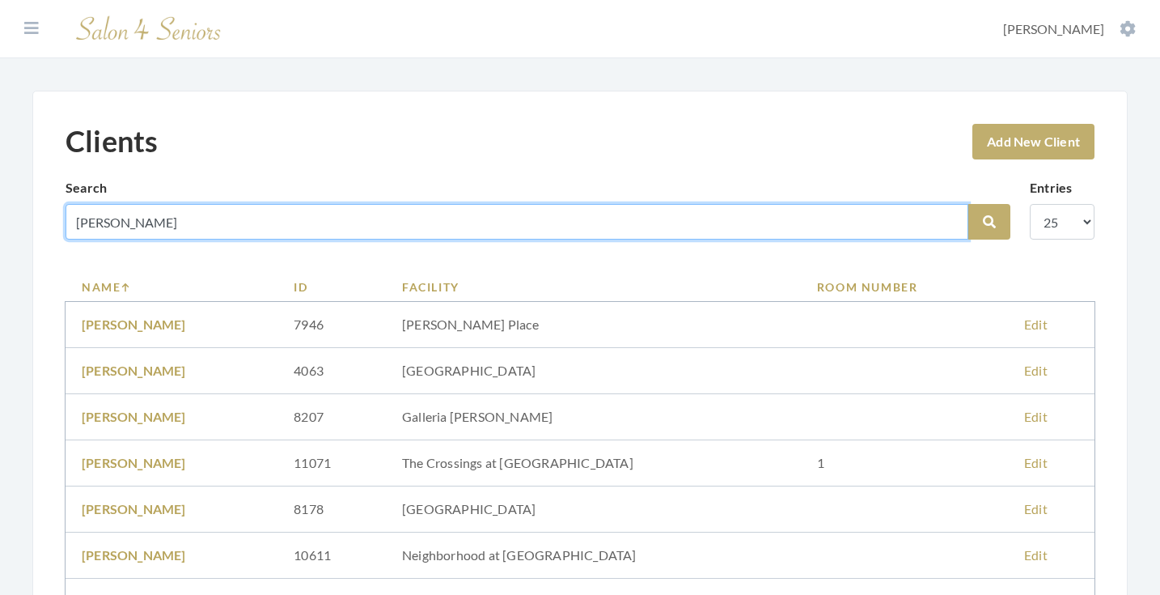
click at [949, 222] on input "[PERSON_NAME]" at bounding box center [517, 222] width 903 height 36
type input "[PERSON_NAME]"
click at [989, 222] on button "Search" at bounding box center [989, 222] width 42 height 36
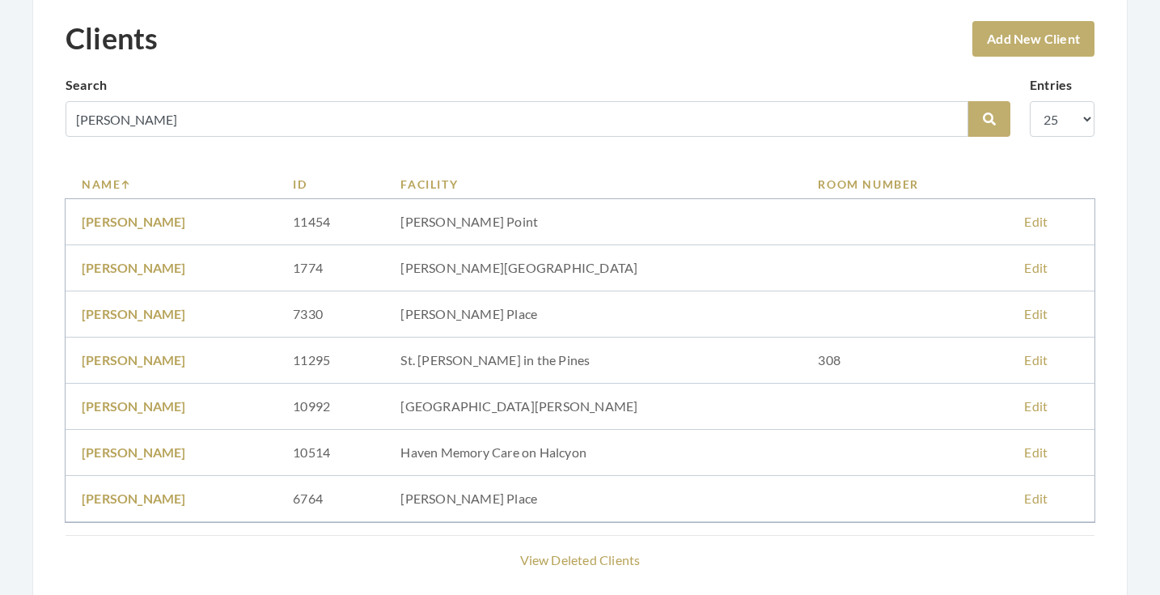
scroll to position [105, 0]
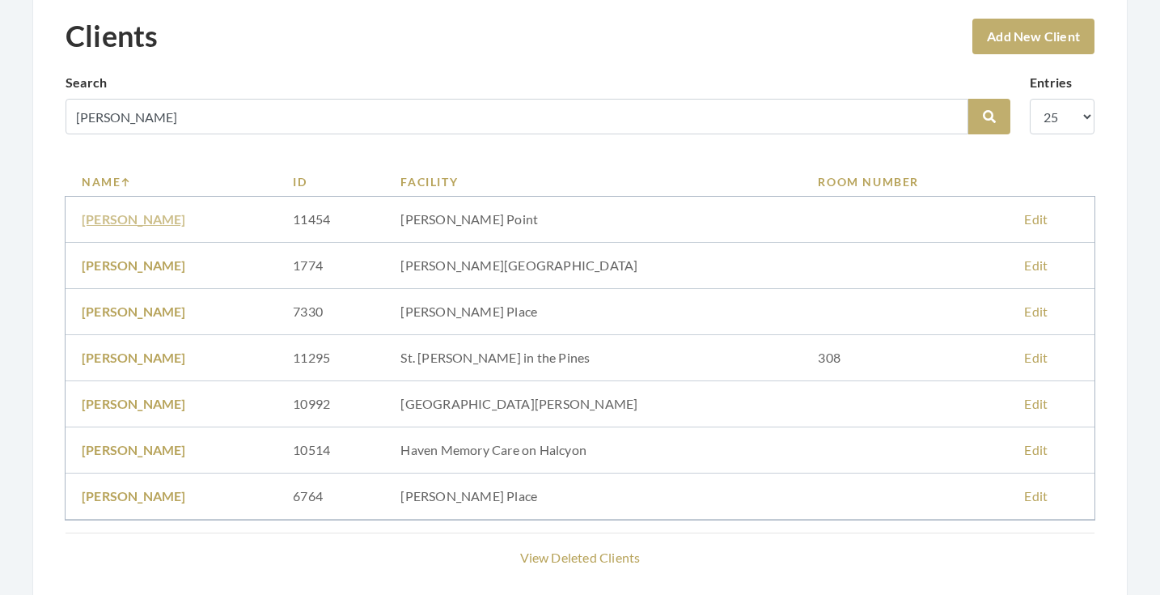
click at [131, 218] on link "Carolyn Byrd" at bounding box center [134, 218] width 104 height 15
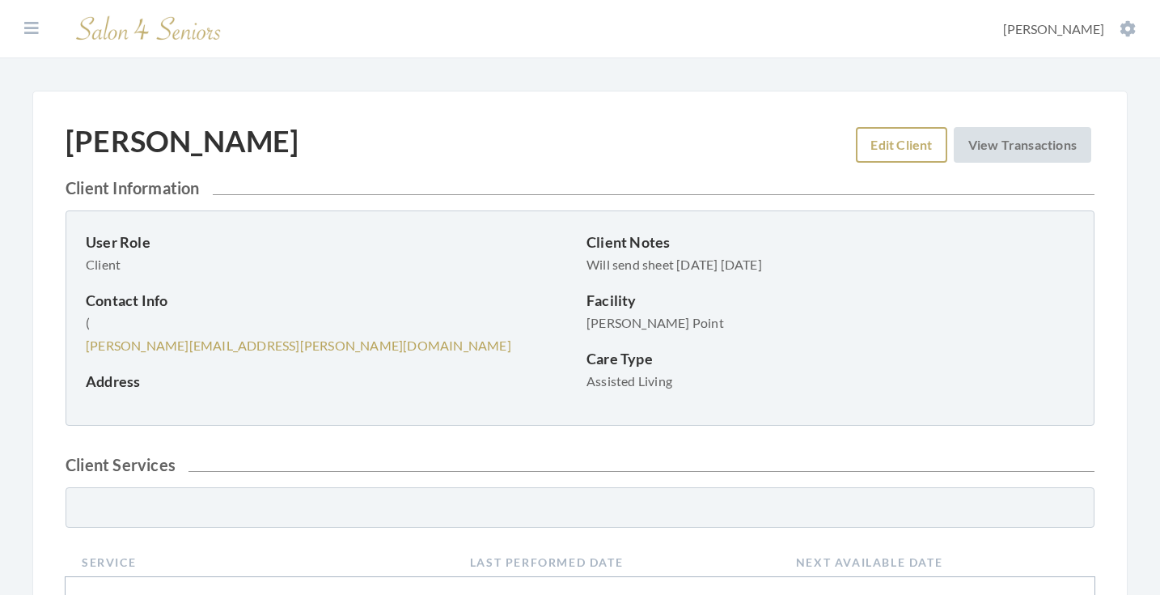
click at [872, 142] on link "Edit Client" at bounding box center [901, 145] width 91 height 36
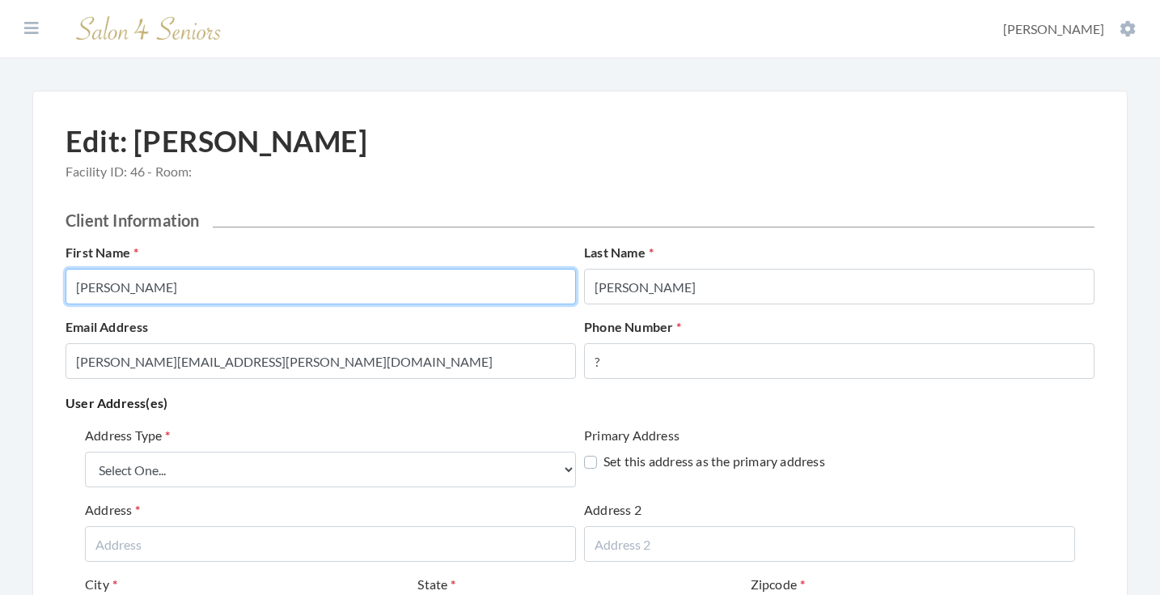
click at [285, 288] on input "[PERSON_NAME]" at bounding box center [321, 287] width 511 height 36
type input "[PERSON_NAME]"
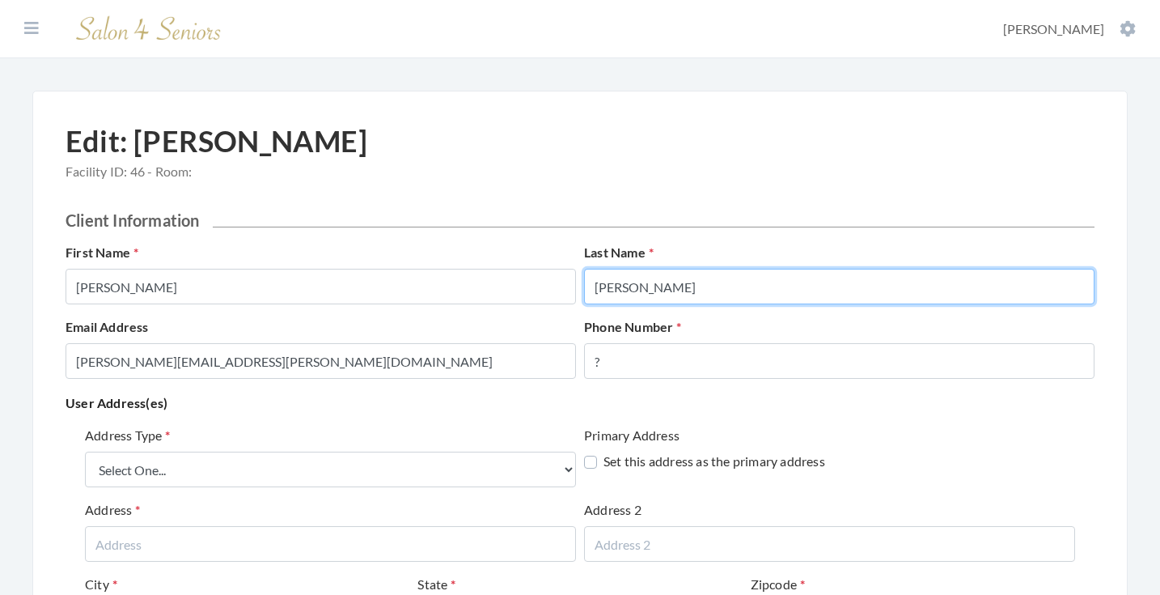
type input "[PERSON_NAME]"
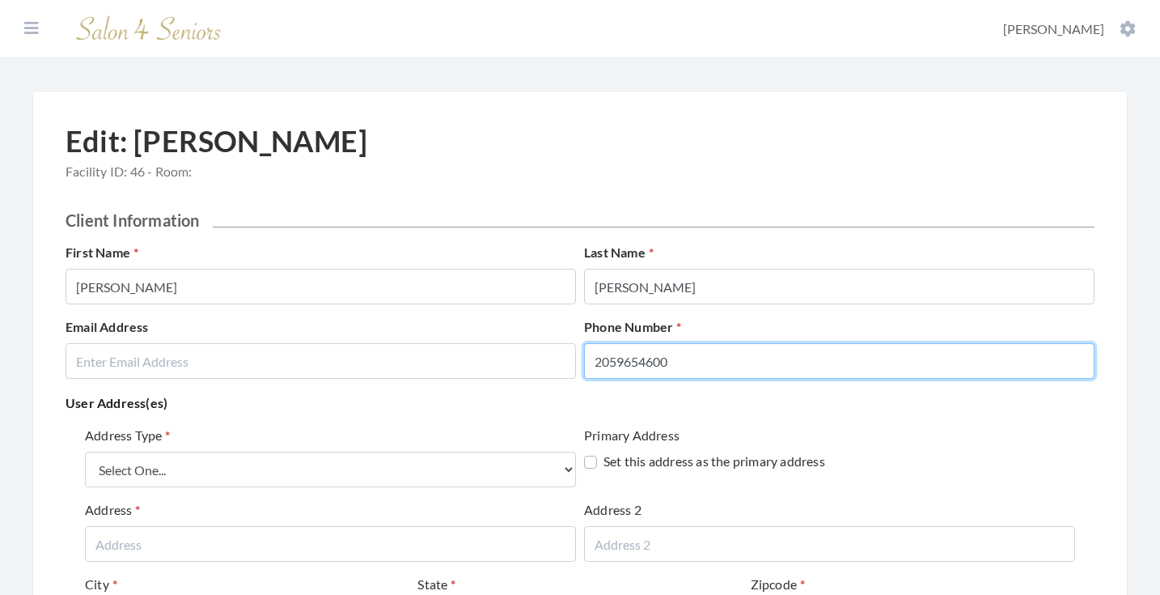
type input "2059654600"
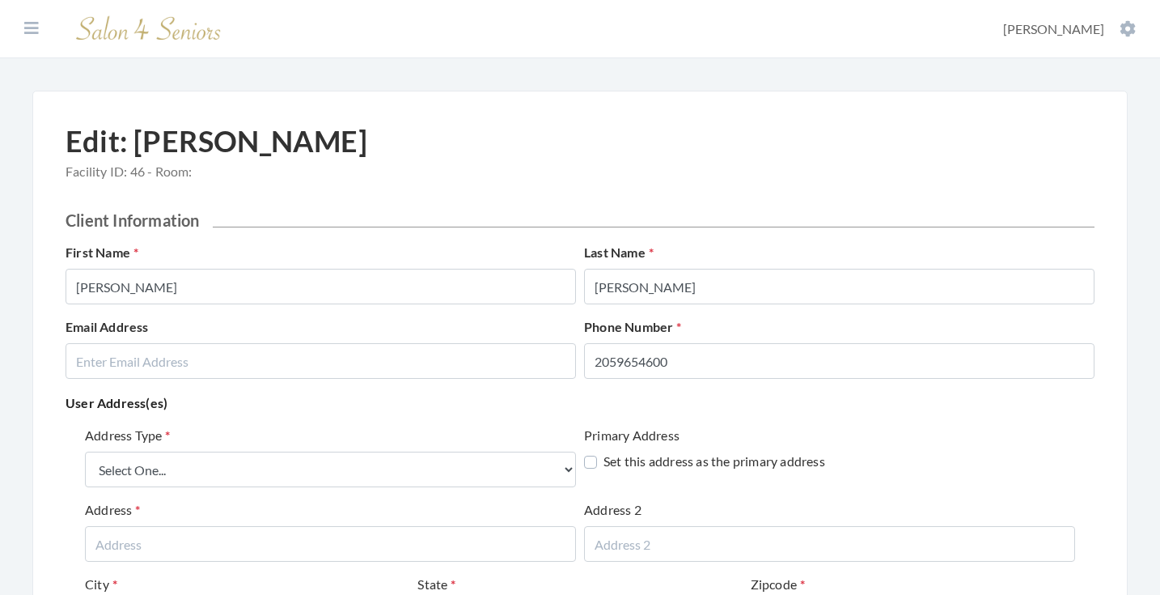
click at [305, 412] on p "User Address(es)" at bounding box center [580, 403] width 1029 height 23
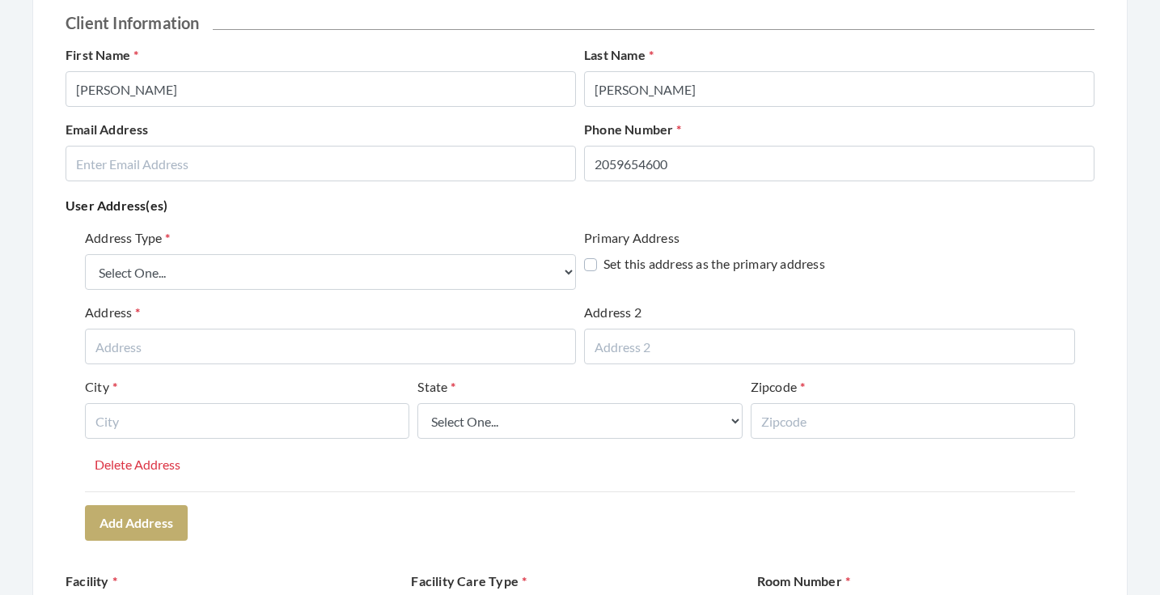
scroll to position [197, 0]
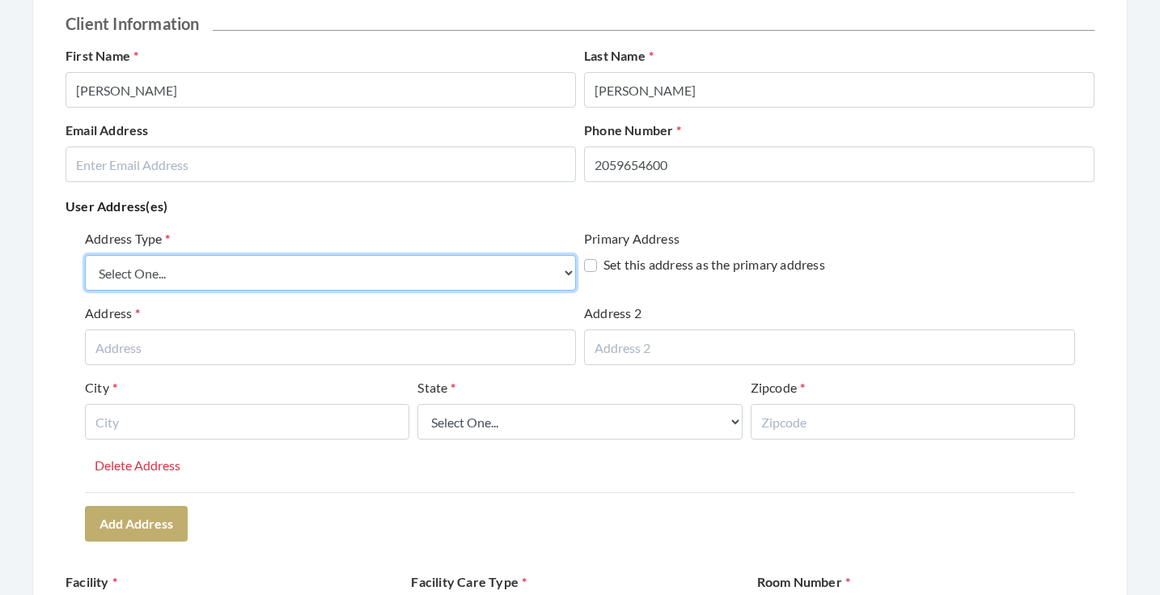
select select "billing"
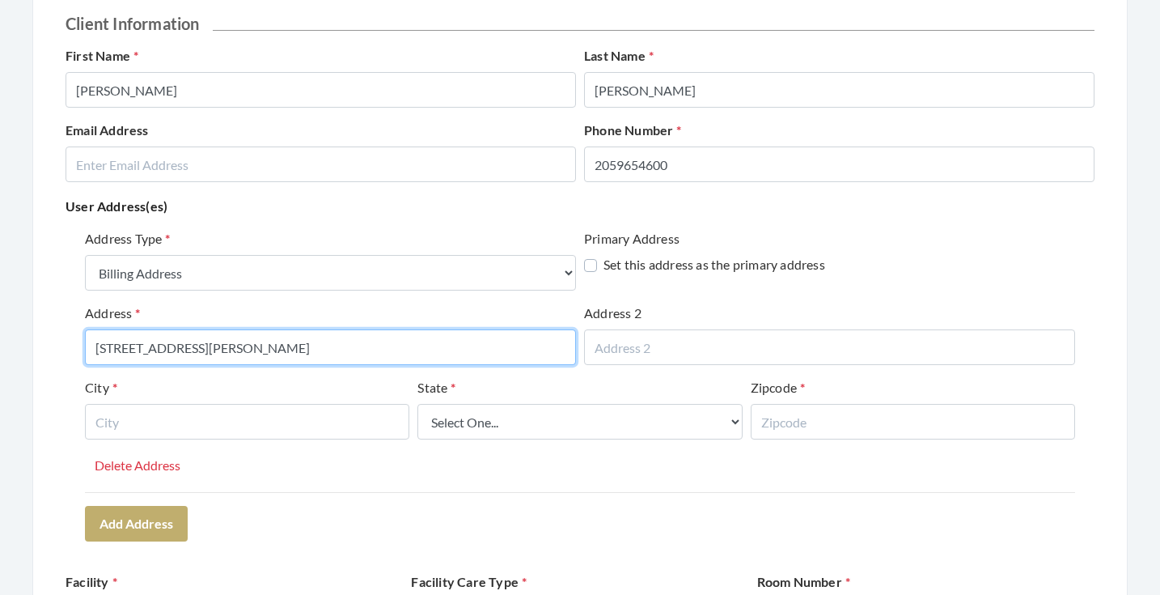
type input "[STREET_ADDRESS][PERSON_NAME]"
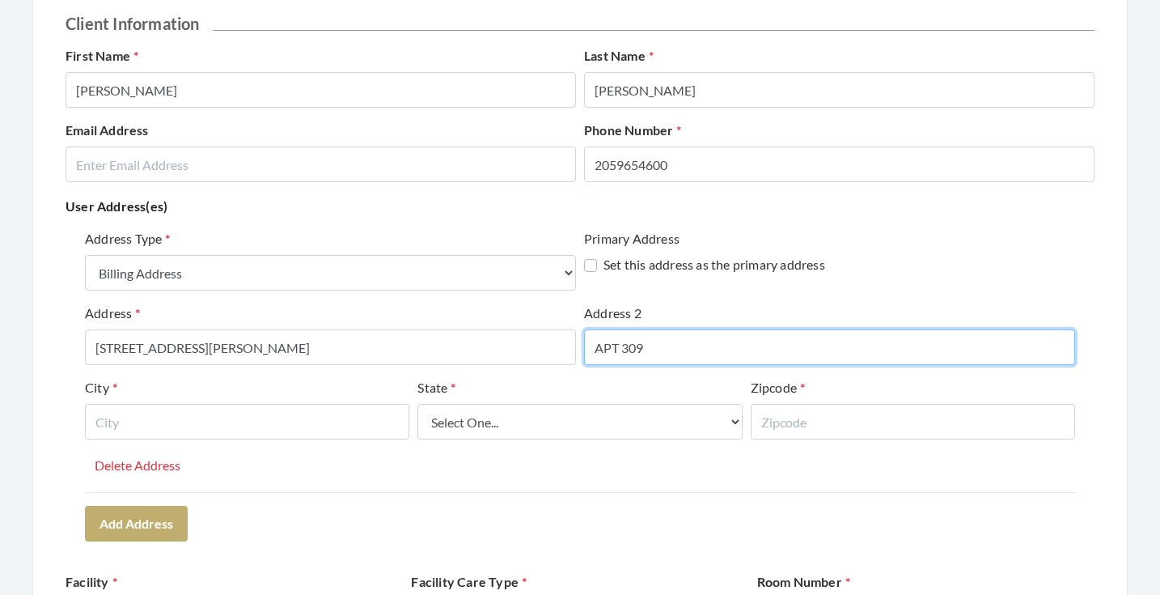
type input "APT 309"
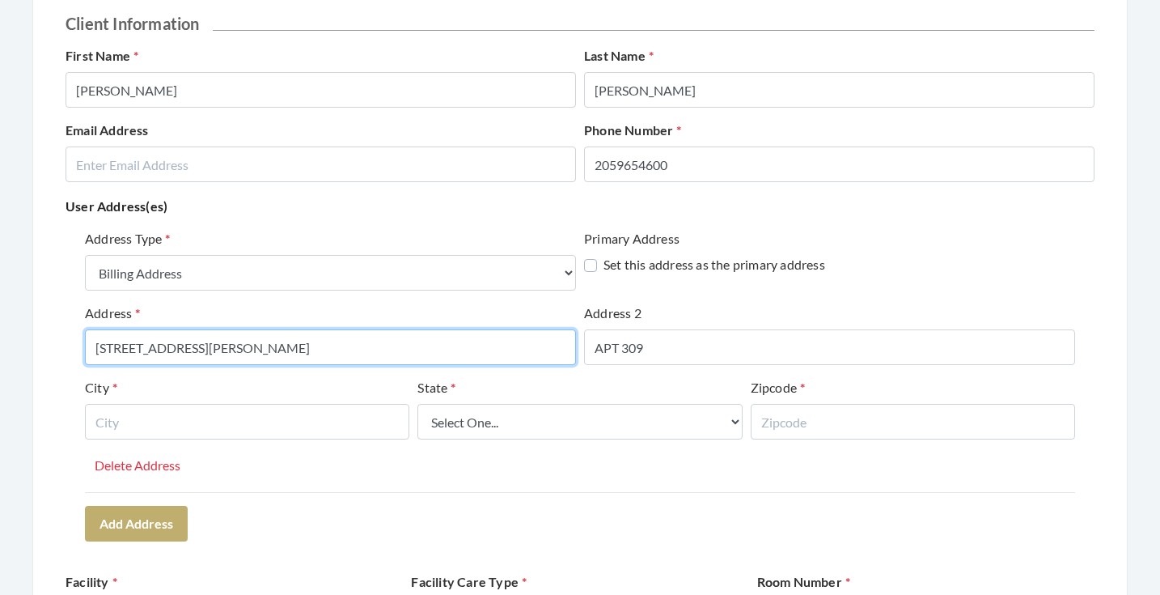
drag, startPoint x: 256, startPoint y: 354, endPoint x: 80, endPoint y: 345, distance: 176.6
click at [79, 345] on div "Address Type Select One... Office Address Home Address Billing Address Primary …" at bounding box center [580, 384] width 1029 height 324
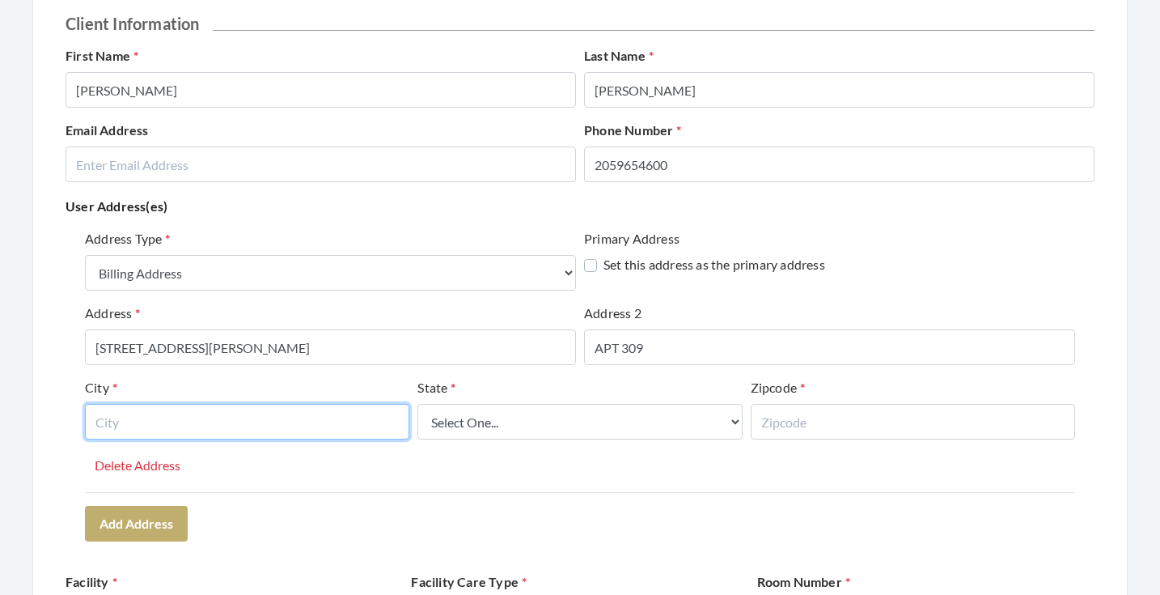
click at [304, 418] on input "text" at bounding box center [247, 422] width 324 height 36
type input "BIRMINGHAM"
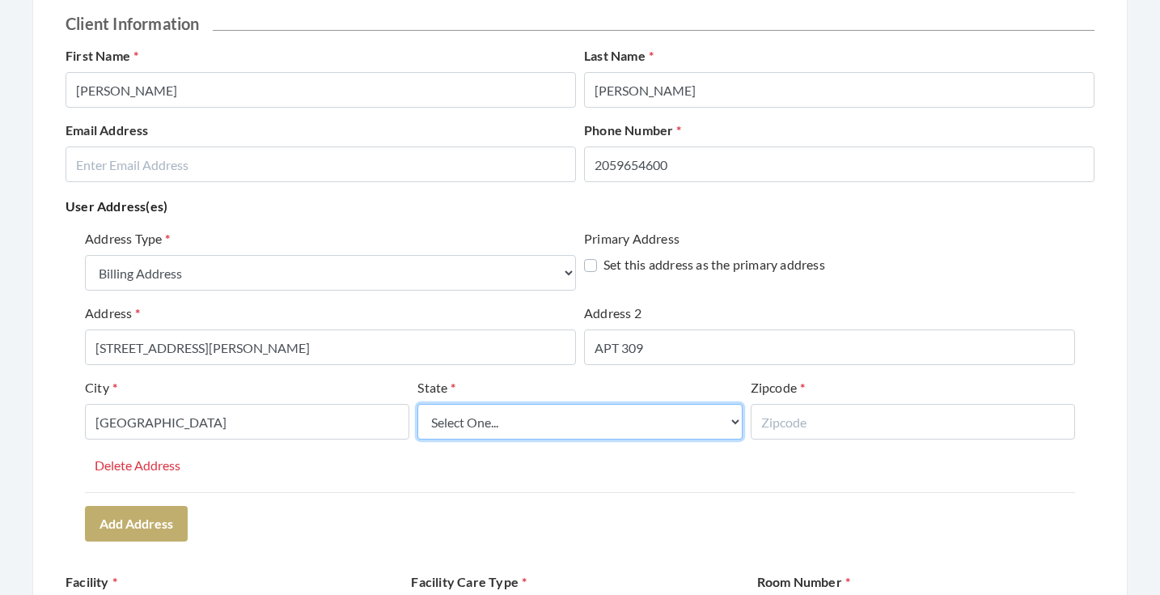
select select "al"
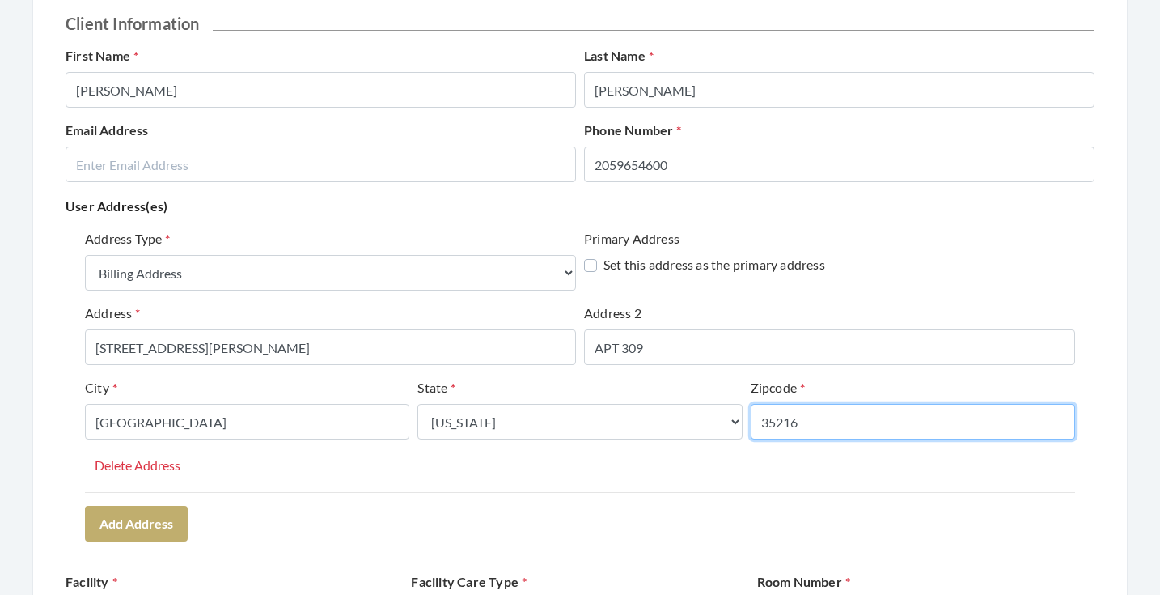
type input "35216"
click at [361, 512] on div "Address Type Select One... Office Address Home Address Billing Address Primary …" at bounding box center [580, 384] width 1029 height 324
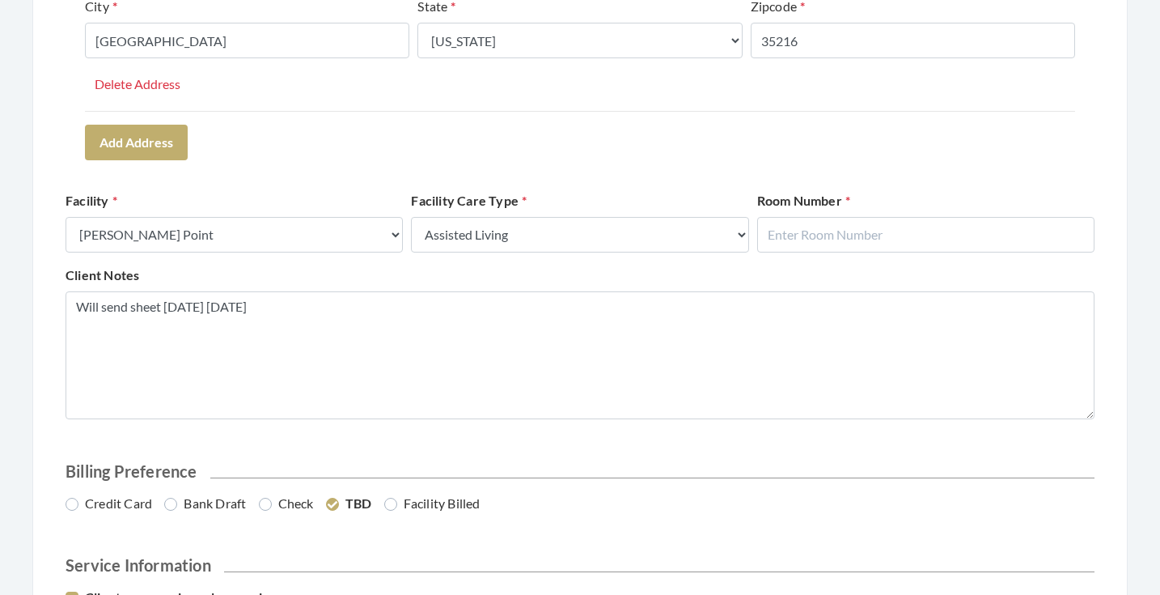
scroll to position [589, 0]
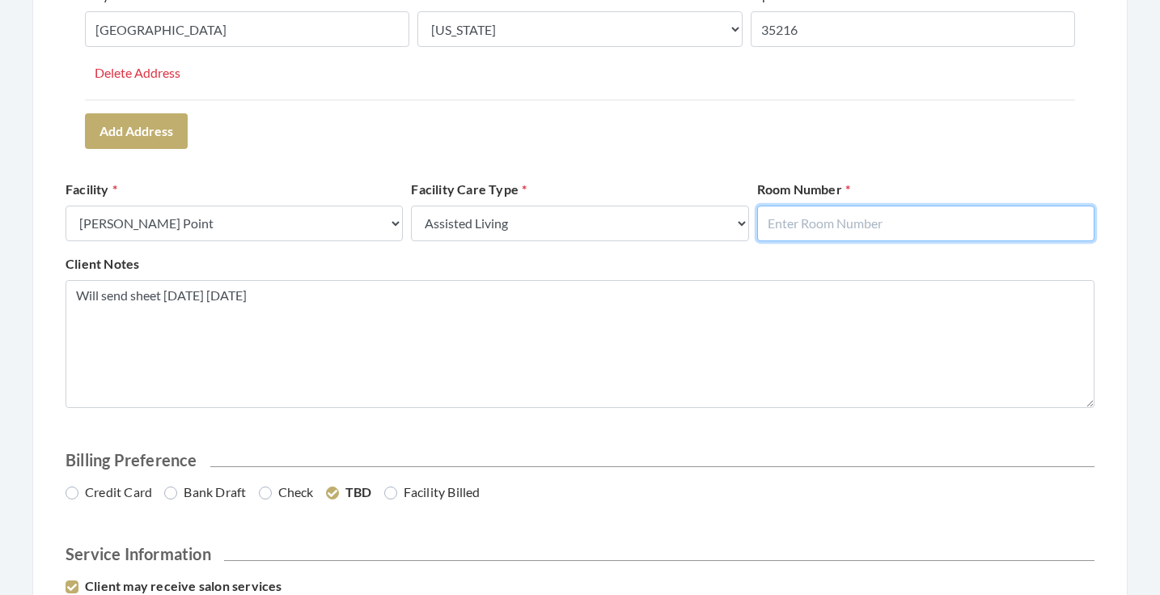
click at [893, 218] on input "text" at bounding box center [925, 224] width 337 height 36
type input "309"
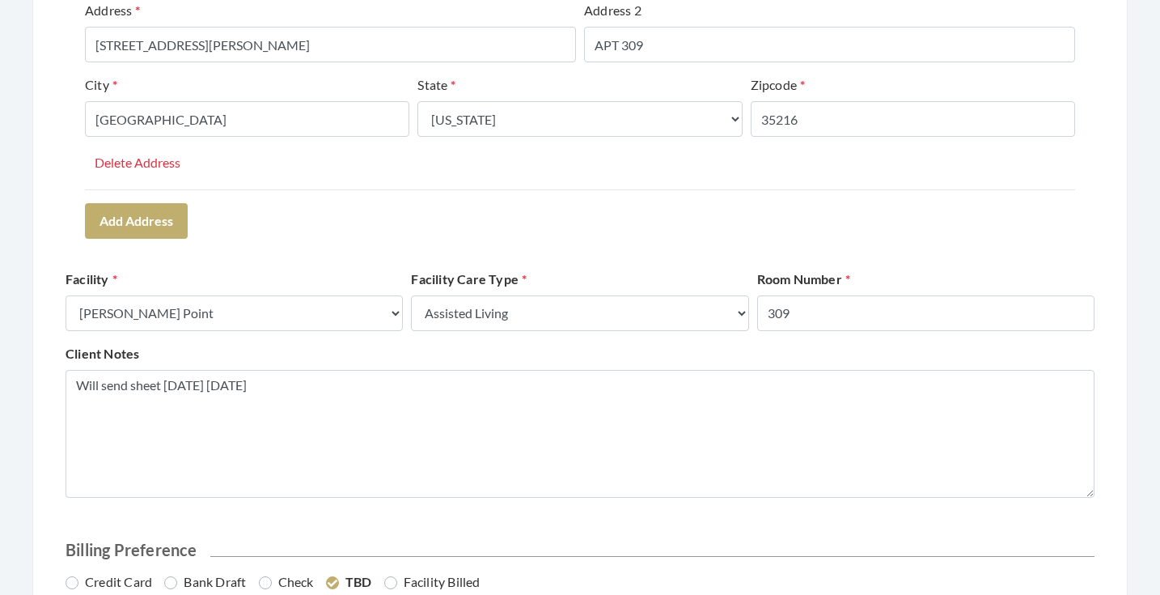
scroll to position [657, 0]
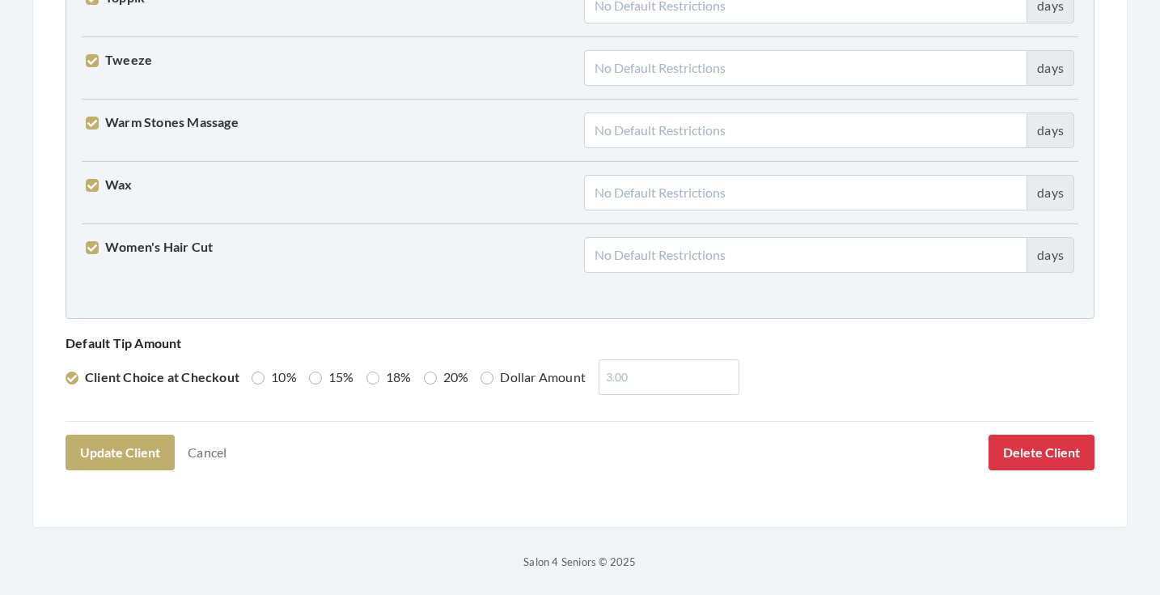
click at [337, 372] on label "15%" at bounding box center [331, 376] width 45 height 19
radio input "true"
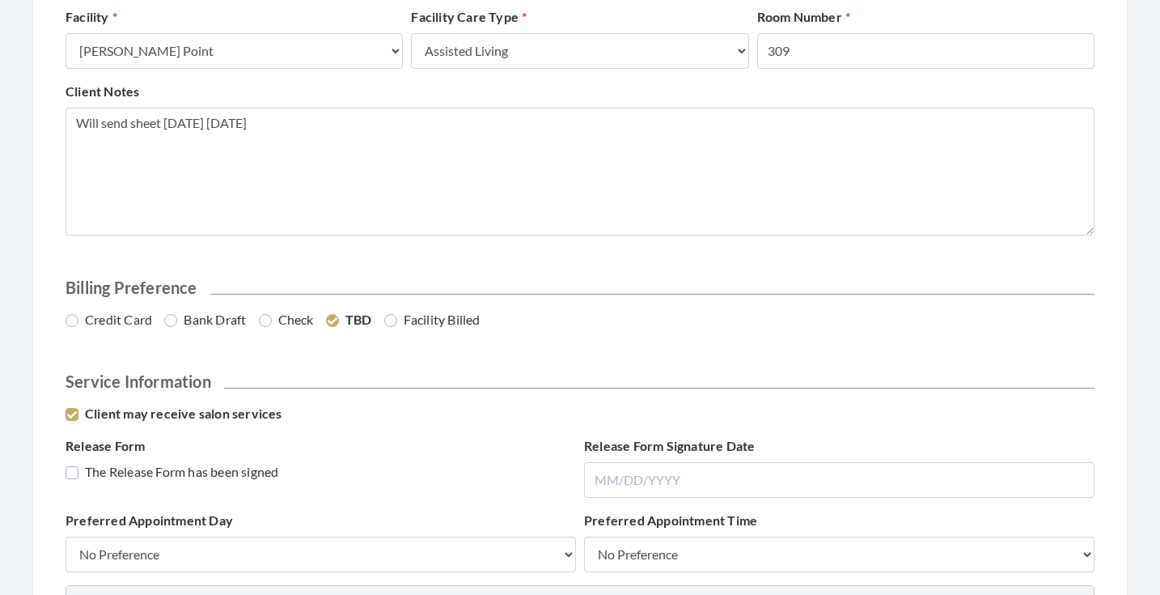
scroll to position [759, 0]
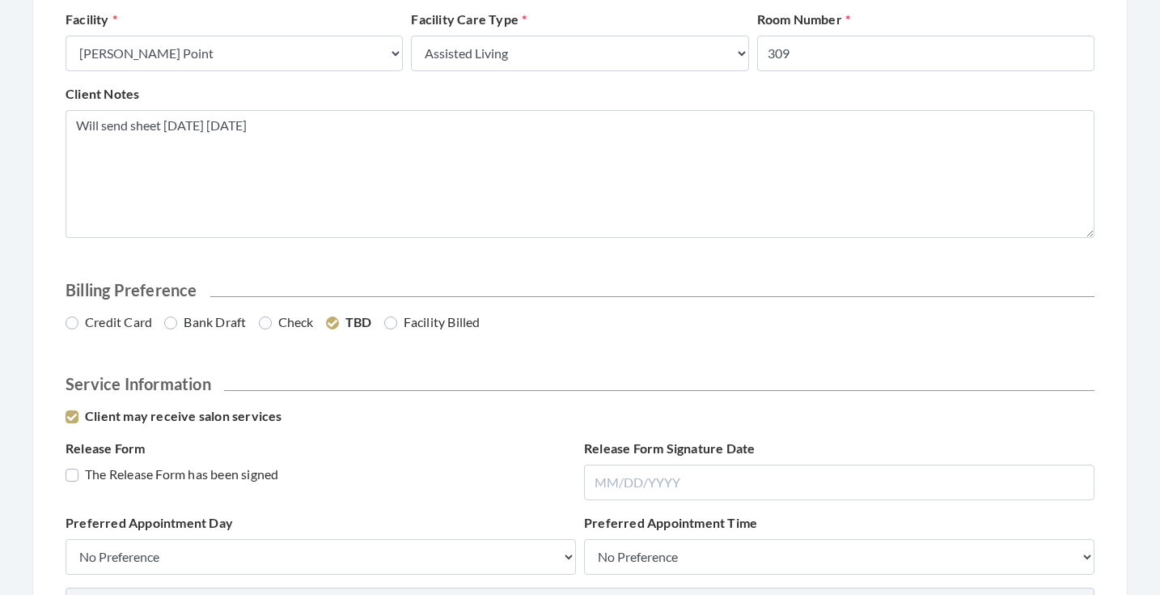
click at [126, 316] on label "Credit Card" at bounding box center [109, 321] width 87 height 19
radio input "true"
click at [219, 468] on label "The Release Form has been signed" at bounding box center [172, 473] width 213 height 19
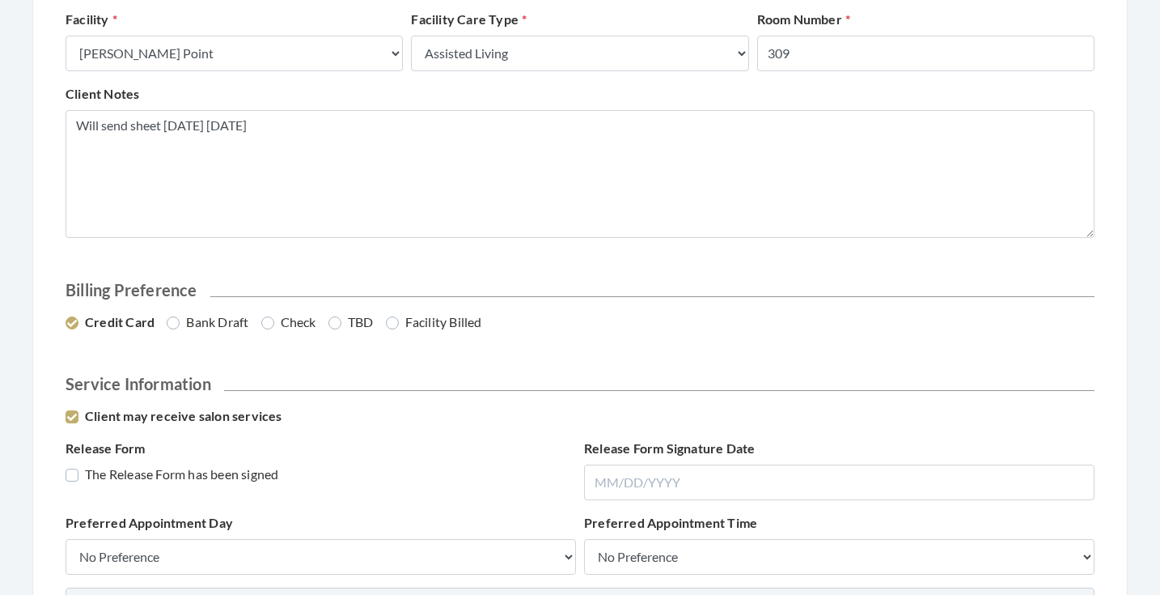
checkbox input "true"
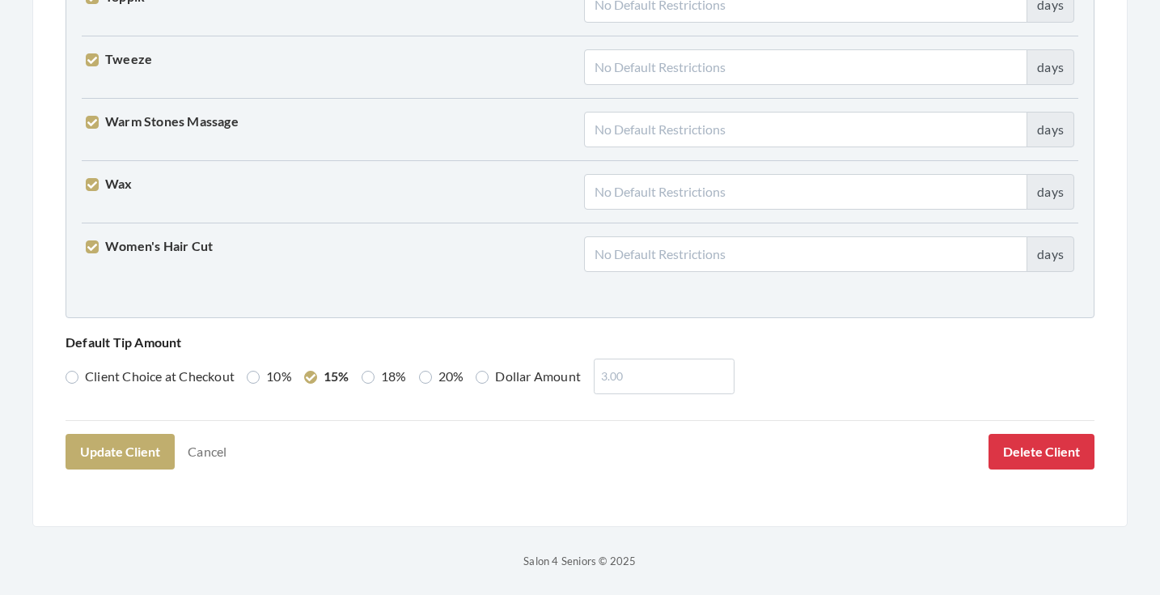
scroll to position [4155, 0]
click at [149, 453] on button "Update Client" at bounding box center [120, 452] width 109 height 36
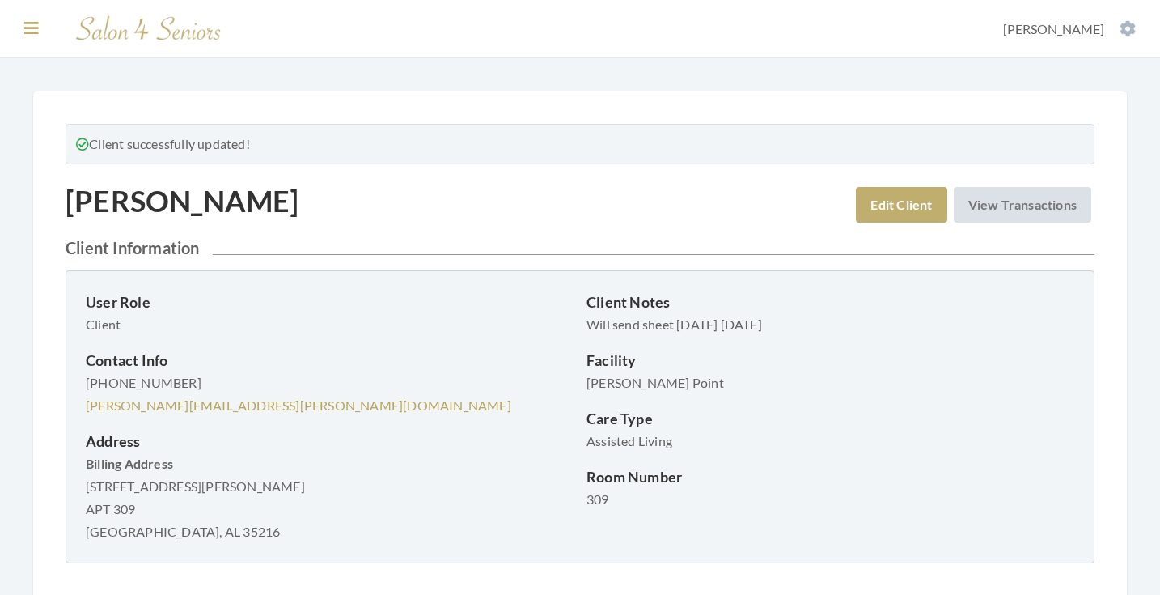
click at [29, 27] on icon at bounding box center [31, 28] width 15 height 16
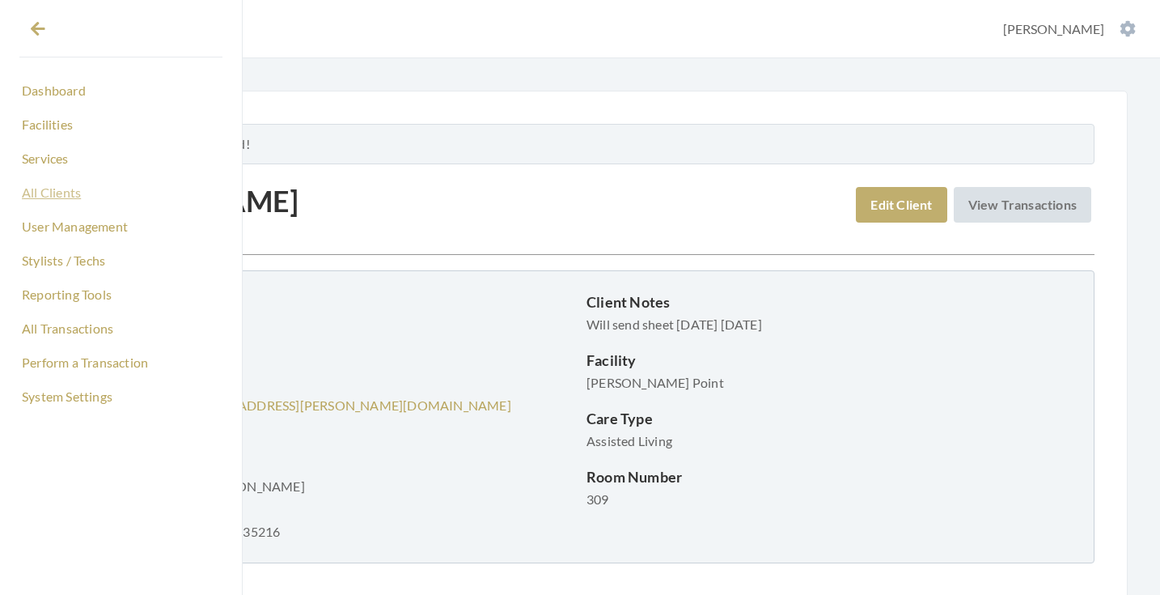
click at [48, 194] on link "All Clients" at bounding box center [120, 193] width 203 height 28
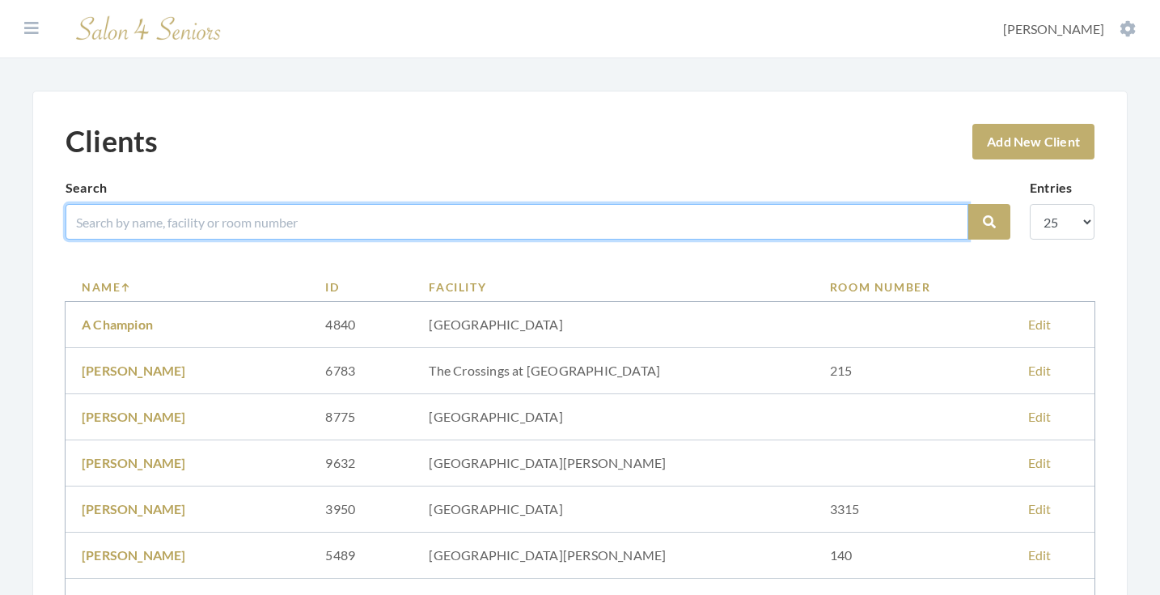
click at [231, 223] on input "search" at bounding box center [517, 222] width 903 height 36
type input "[PERSON_NAME]"
click at [989, 222] on button "Search" at bounding box center [989, 222] width 42 height 36
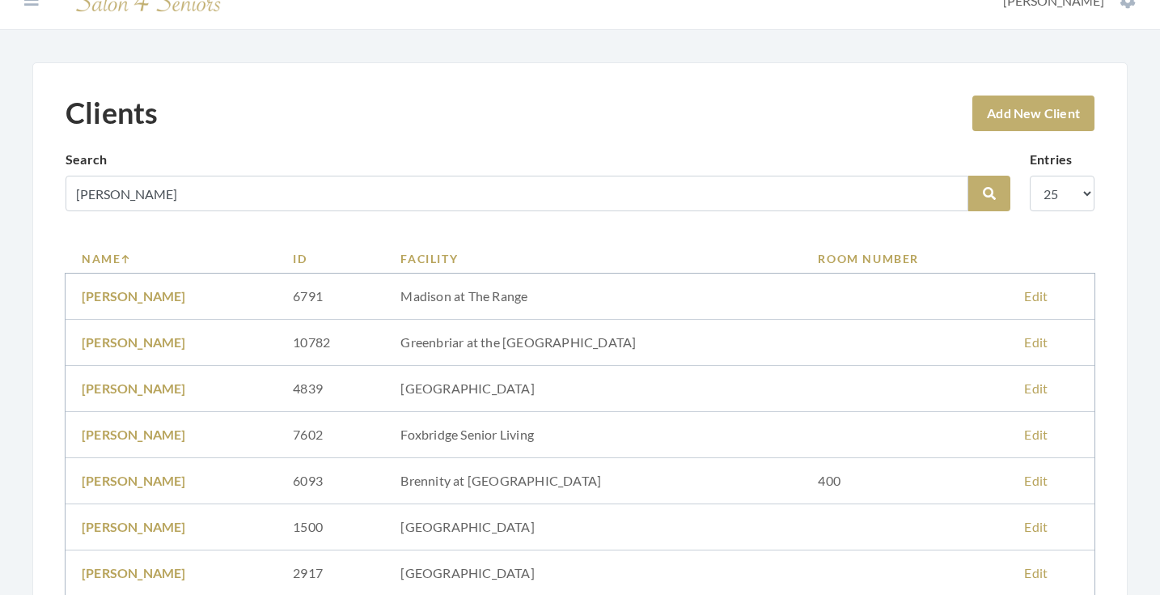
scroll to position [22, 0]
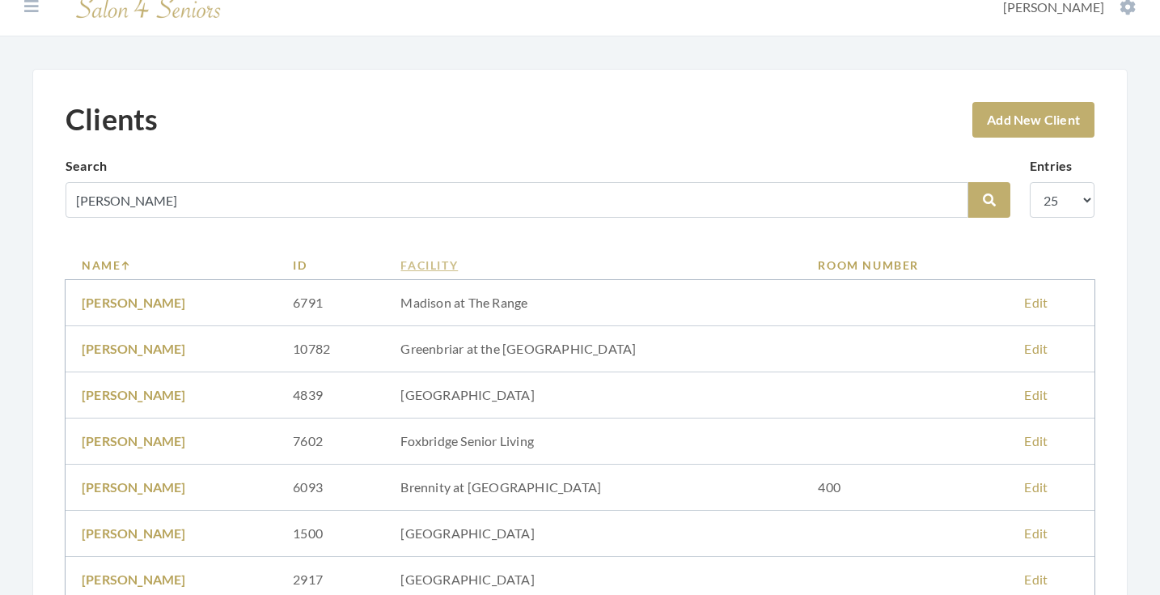
click at [537, 265] on link "Facility" at bounding box center [592, 264] width 385 height 17
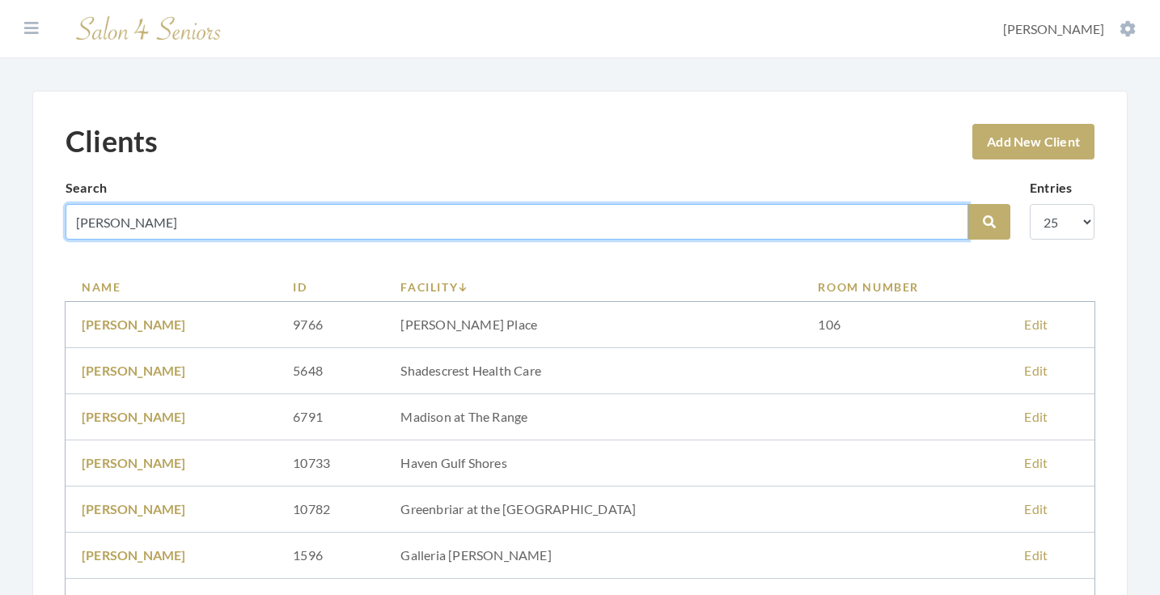
click at [946, 223] on input "PARKER" at bounding box center [517, 222] width 903 height 36
type input "[PERSON_NAME]"
click at [989, 222] on button "Search" at bounding box center [989, 222] width 42 height 36
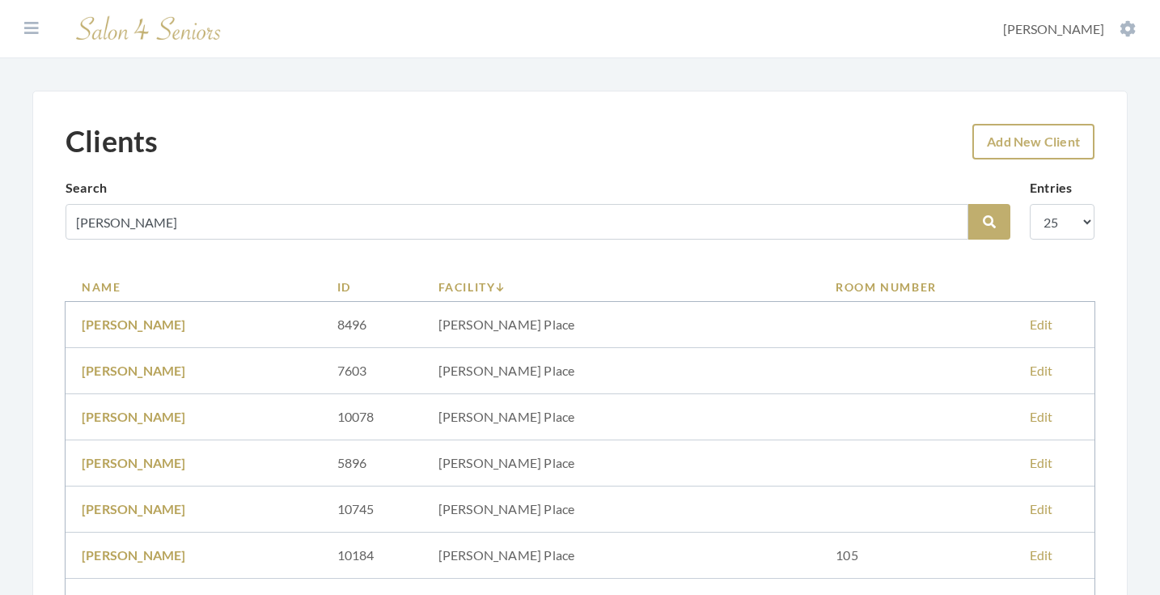
click at [1014, 132] on link "Add New Client" at bounding box center [1034, 142] width 122 height 36
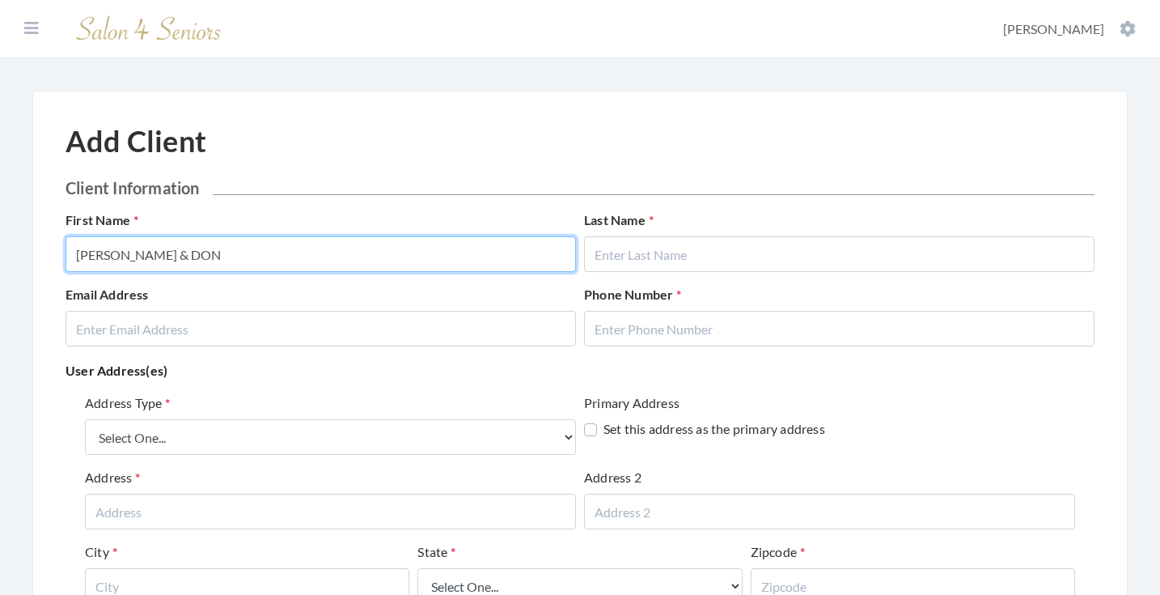
type input "[PERSON_NAME] & DON"
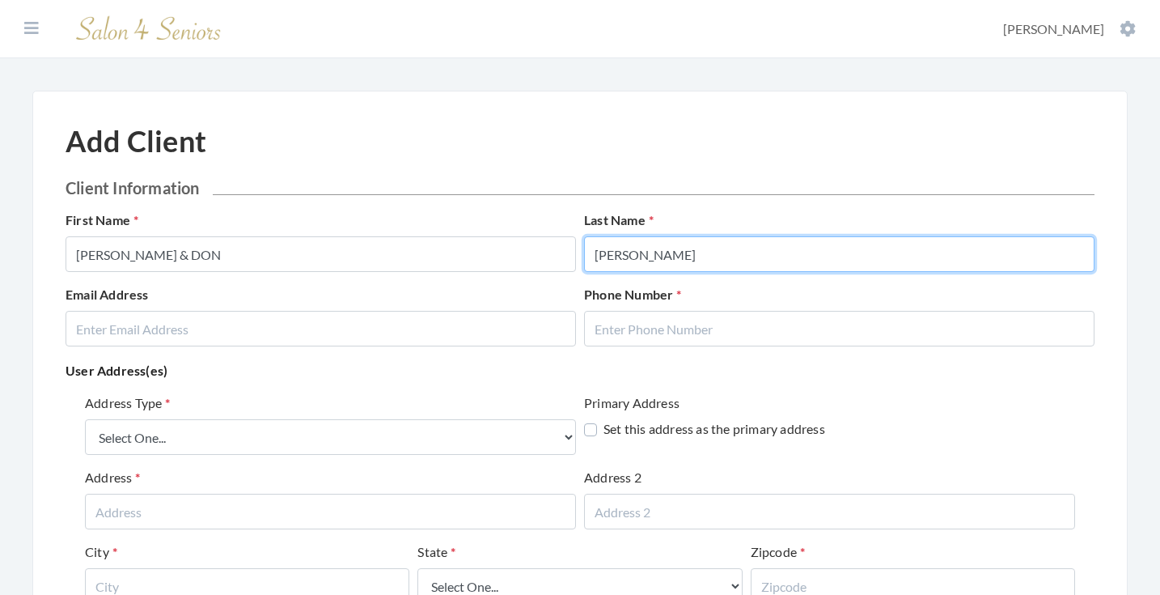
type input "[PERSON_NAME]"
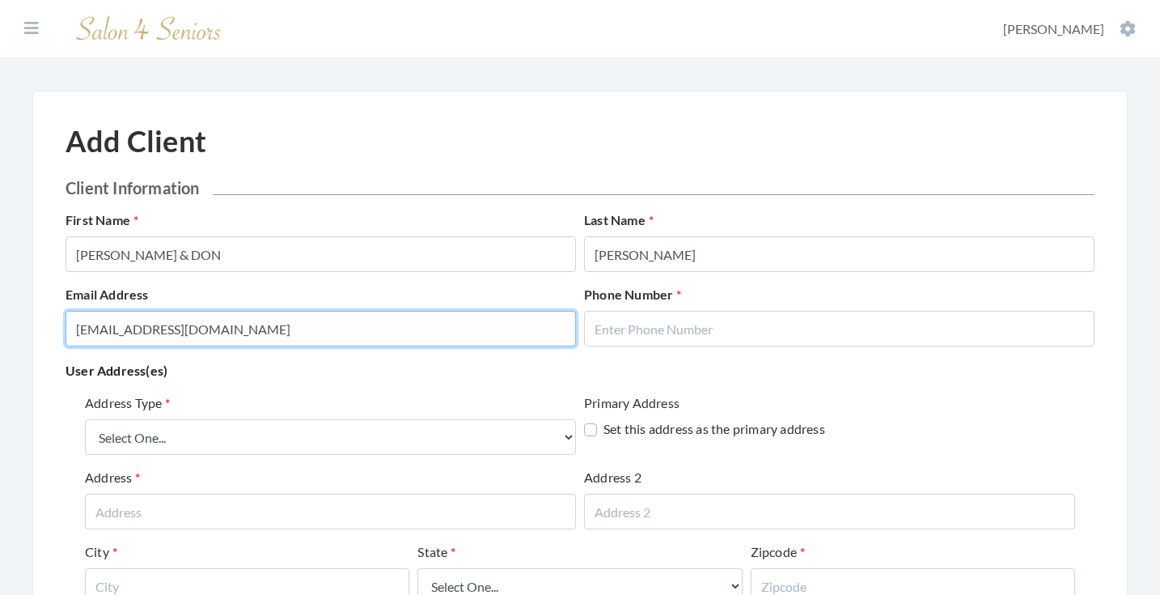
type input "[EMAIL_ADDRESS][DOMAIN_NAME]"
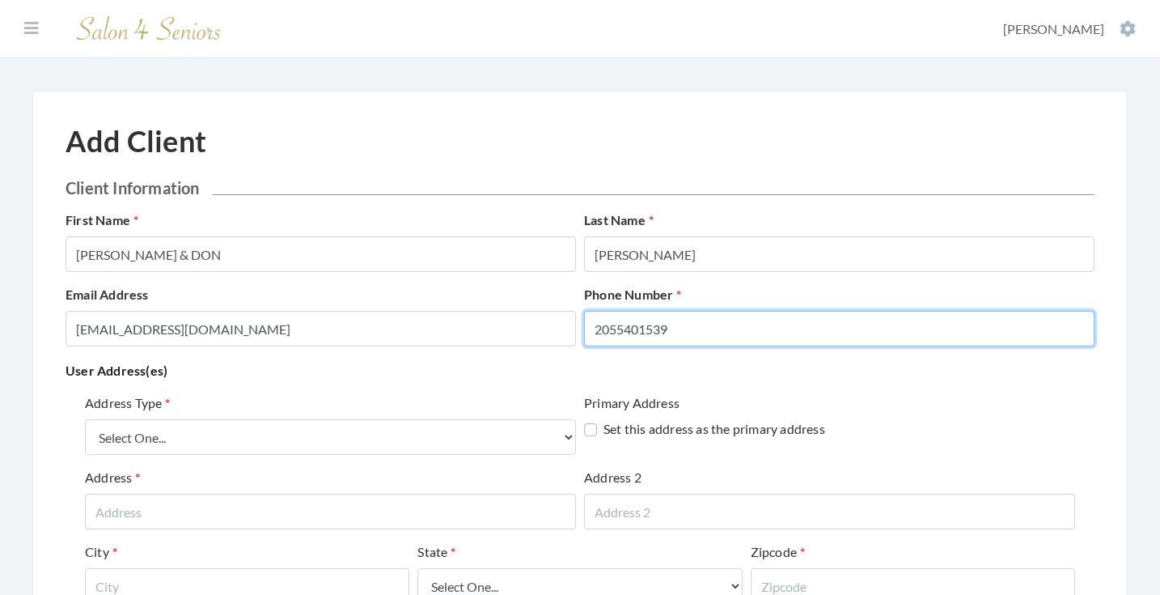
type input "2055401539"
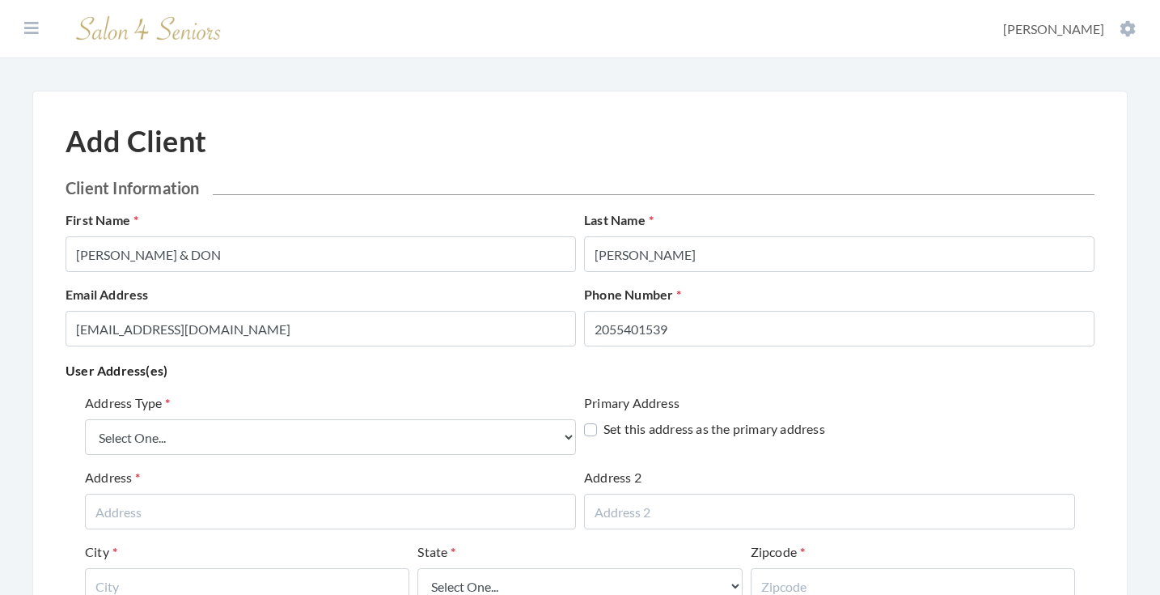
click at [327, 389] on div "Address Type Select One... Office Address Home Address Billing Address Primary …" at bounding box center [580, 549] width 1029 height 324
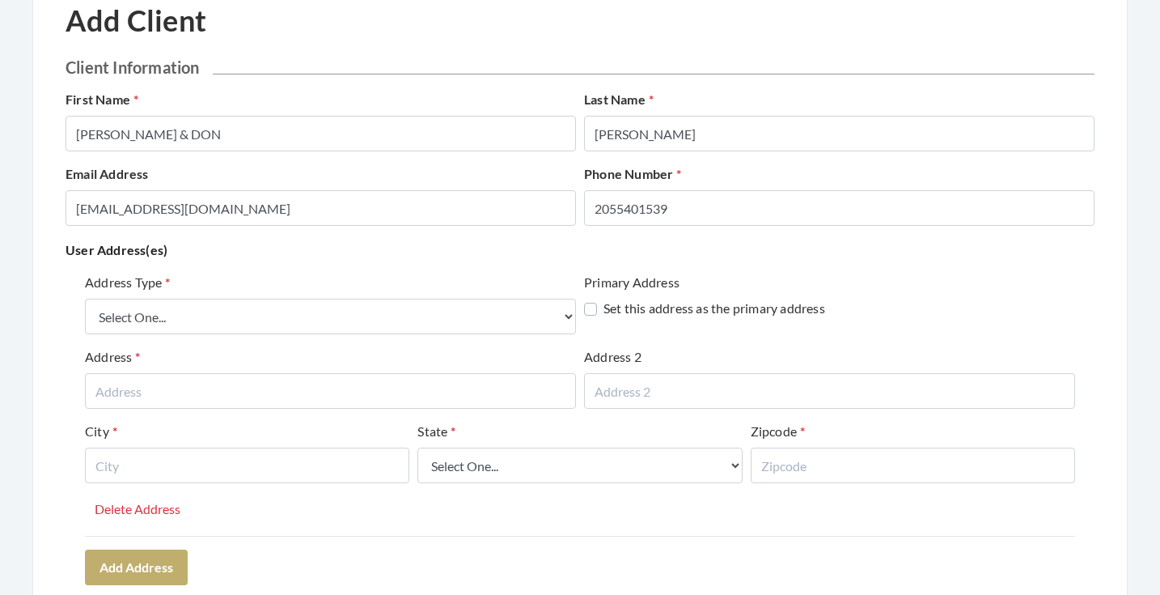
scroll to position [121, 0]
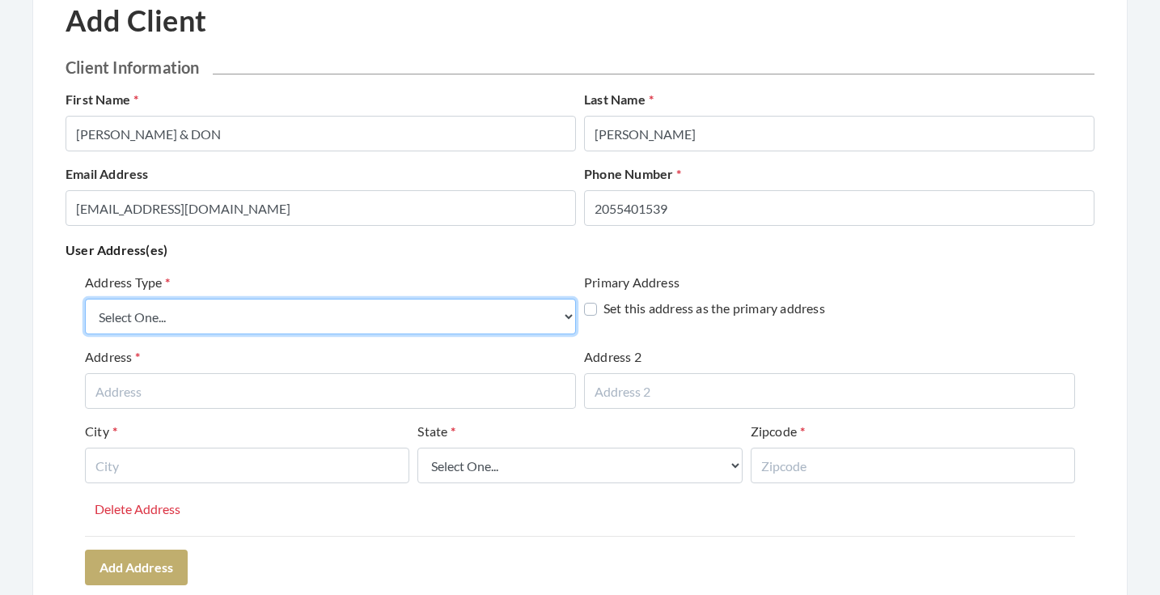
select select "billing"
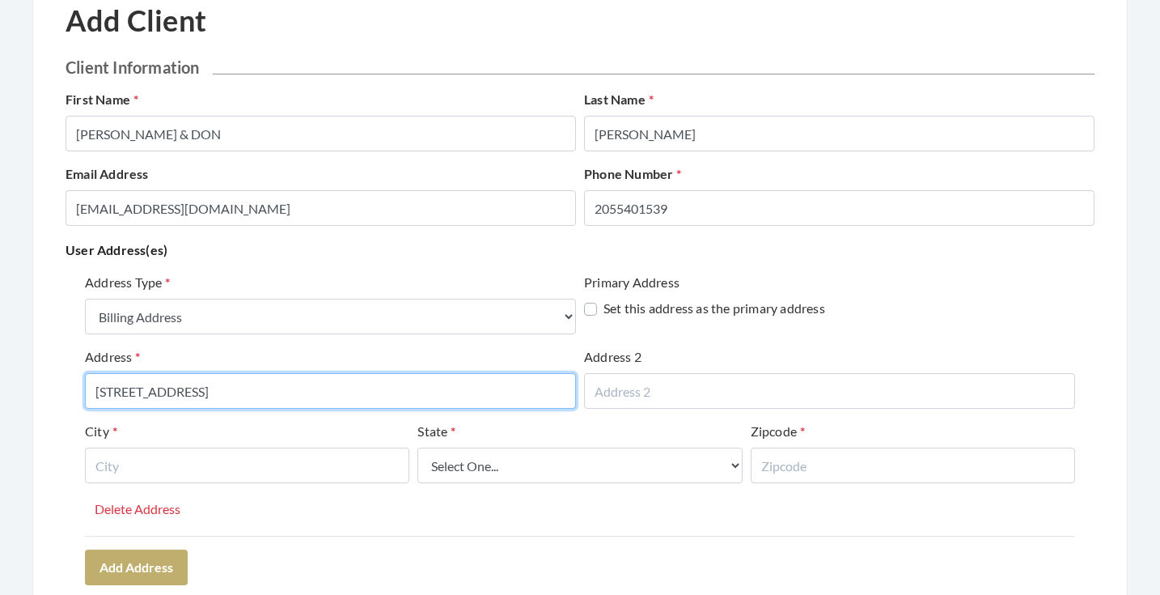
type input "[STREET_ADDRESS]"
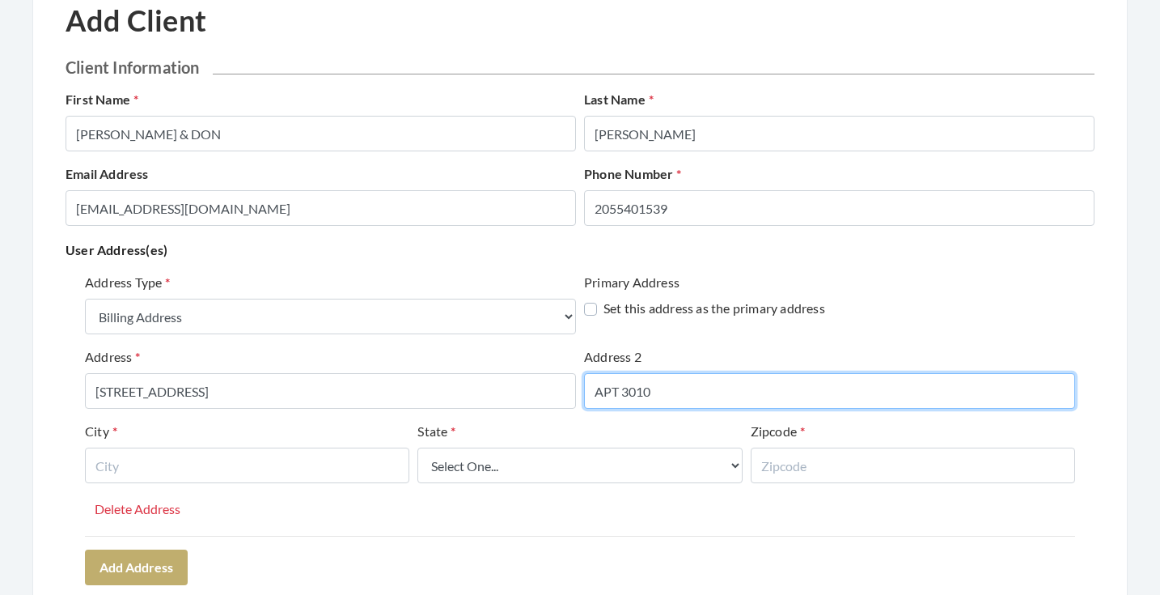
type input "APT 3010"
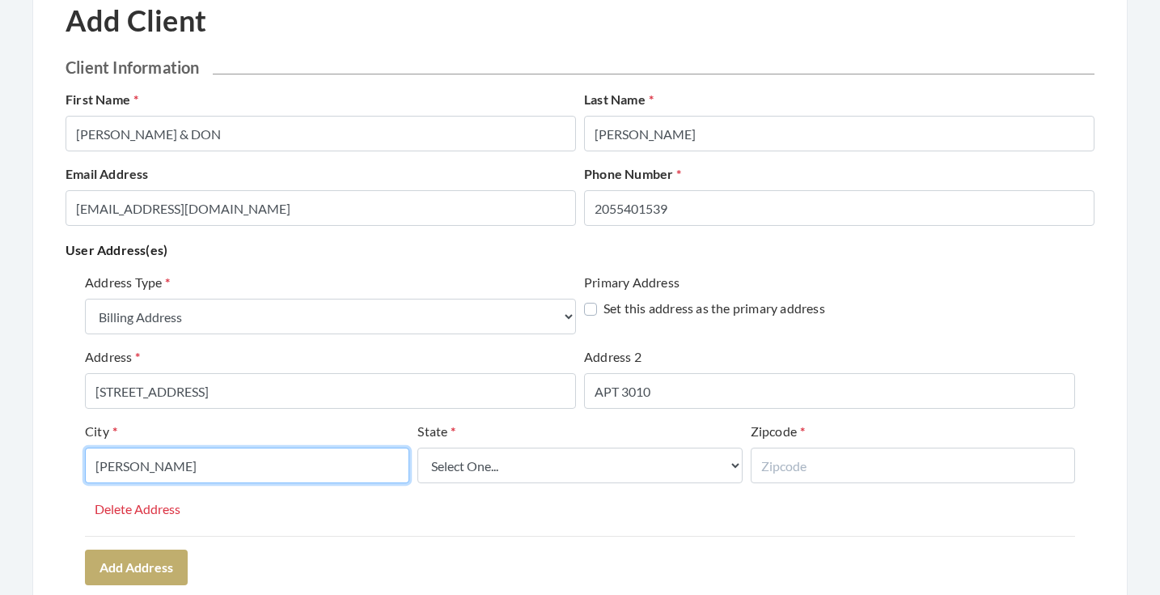
type input "HOOVER"
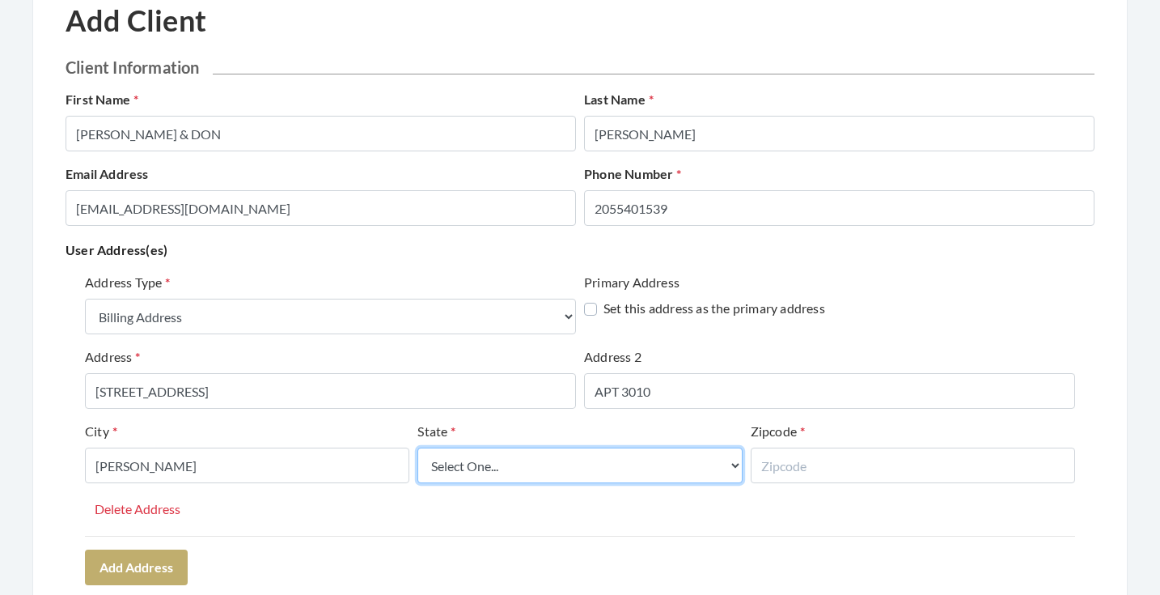
select select "al"
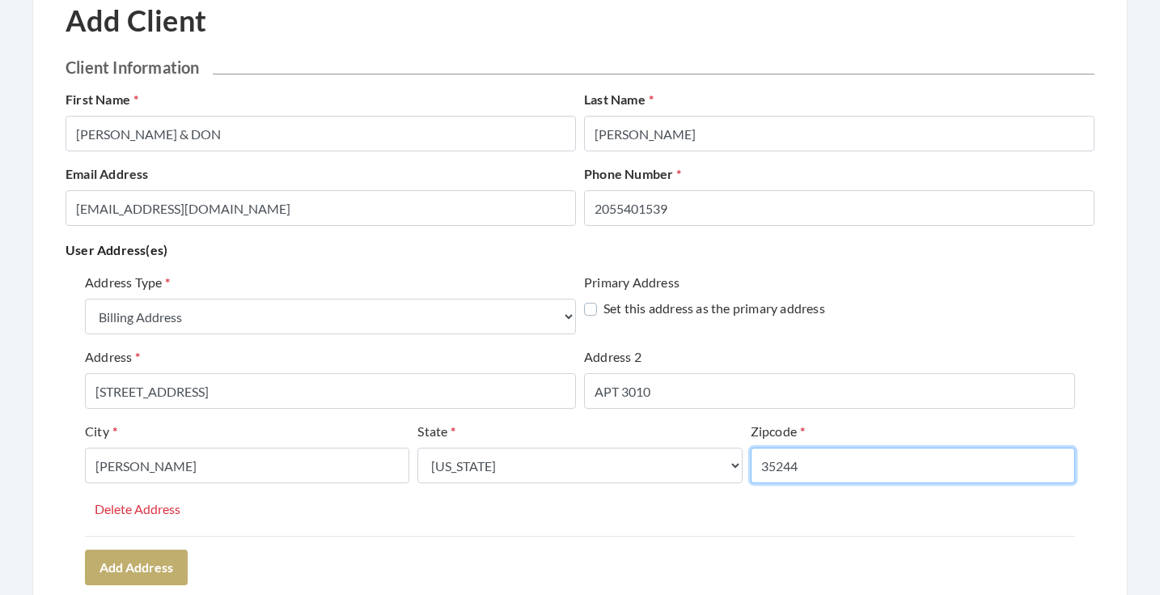
type input "35244"
click at [369, 536] on hr at bounding box center [580, 536] width 990 height 1
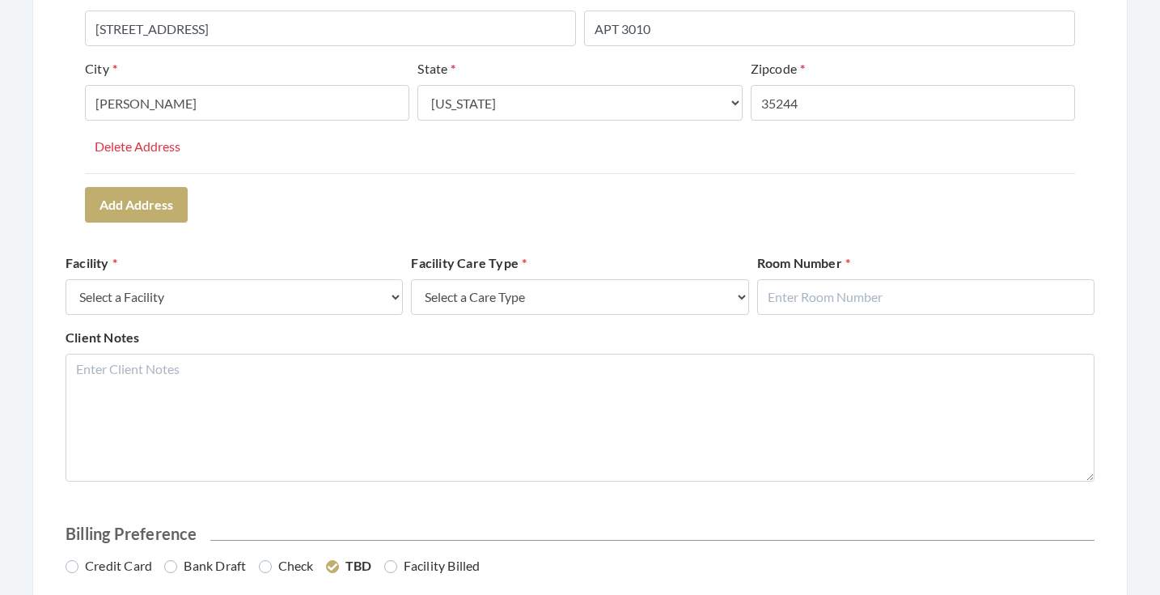
scroll to position [554, 0]
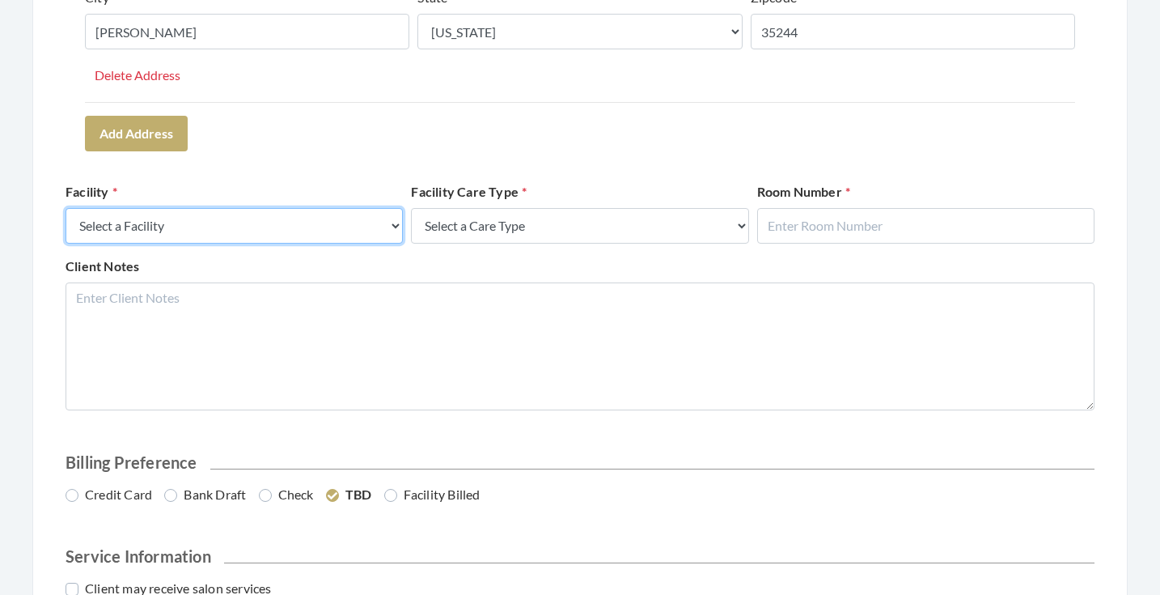
select select "41"
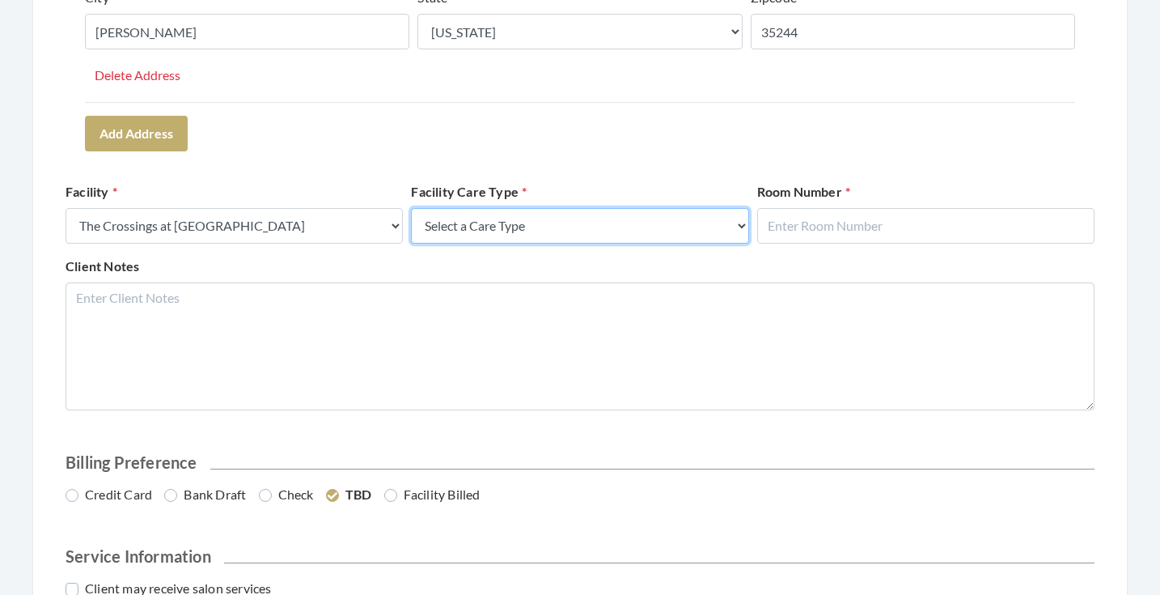
select select "4"
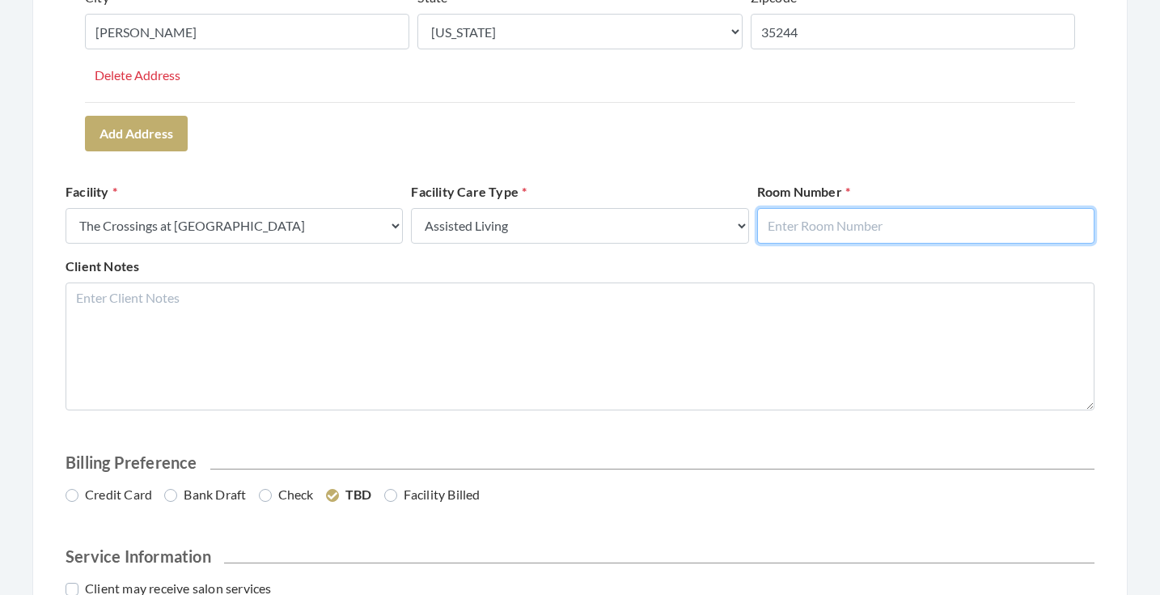
click at [835, 217] on input "text" at bounding box center [925, 226] width 337 height 36
type input "3010"
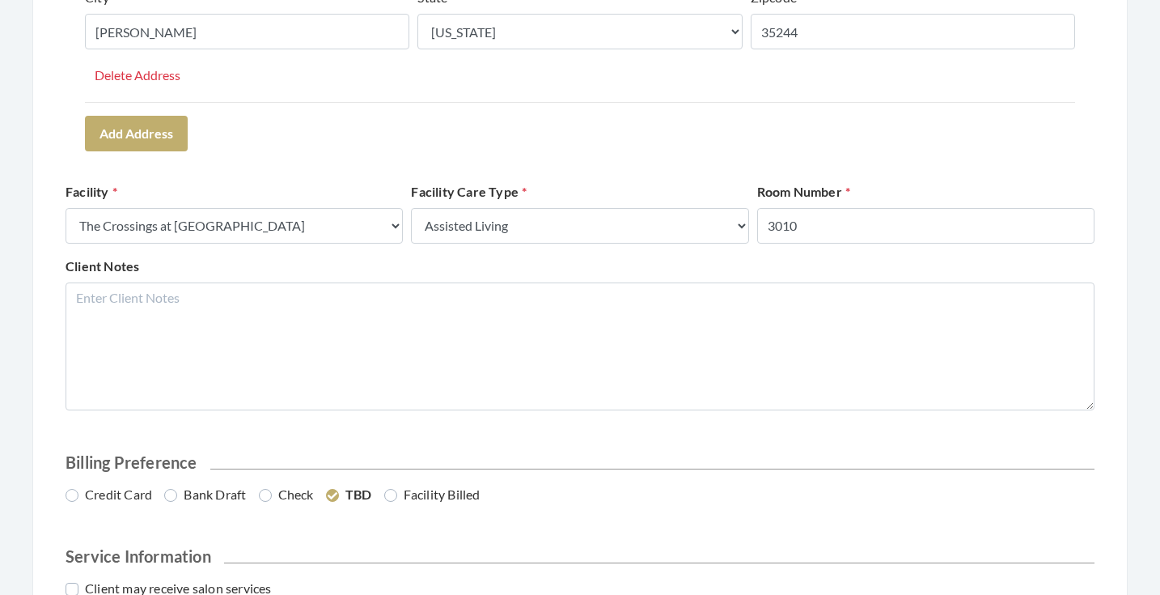
click at [879, 159] on form "Client Information First Name SHIRLEY & DON Last Name PARKER Email Address SHIR…" at bounding box center [580, 148] width 1029 height 1049
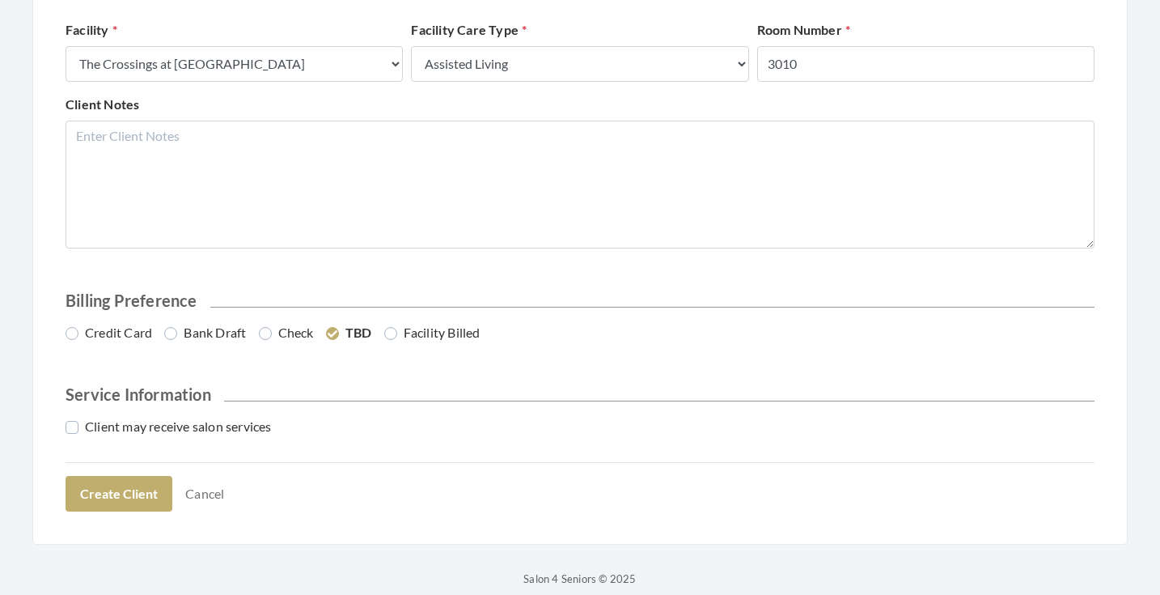
scroll to position [716, 0]
click at [125, 327] on label "Credit Card" at bounding box center [109, 332] width 87 height 19
radio input "true"
click at [142, 417] on label "Client may receive salon services" at bounding box center [169, 426] width 206 height 19
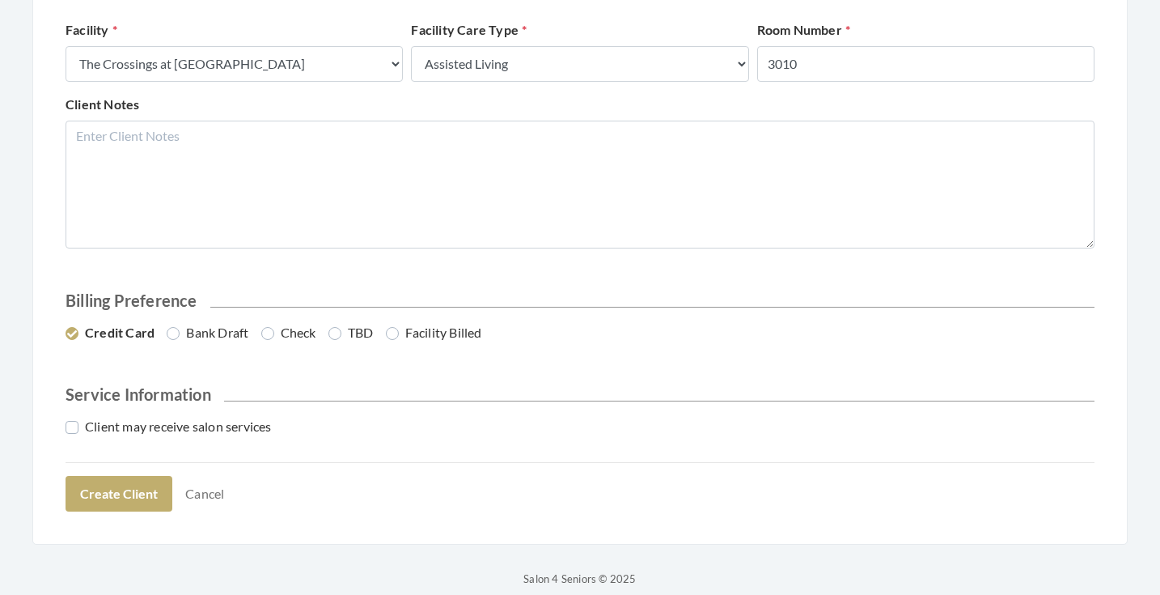
checkbox input "true"
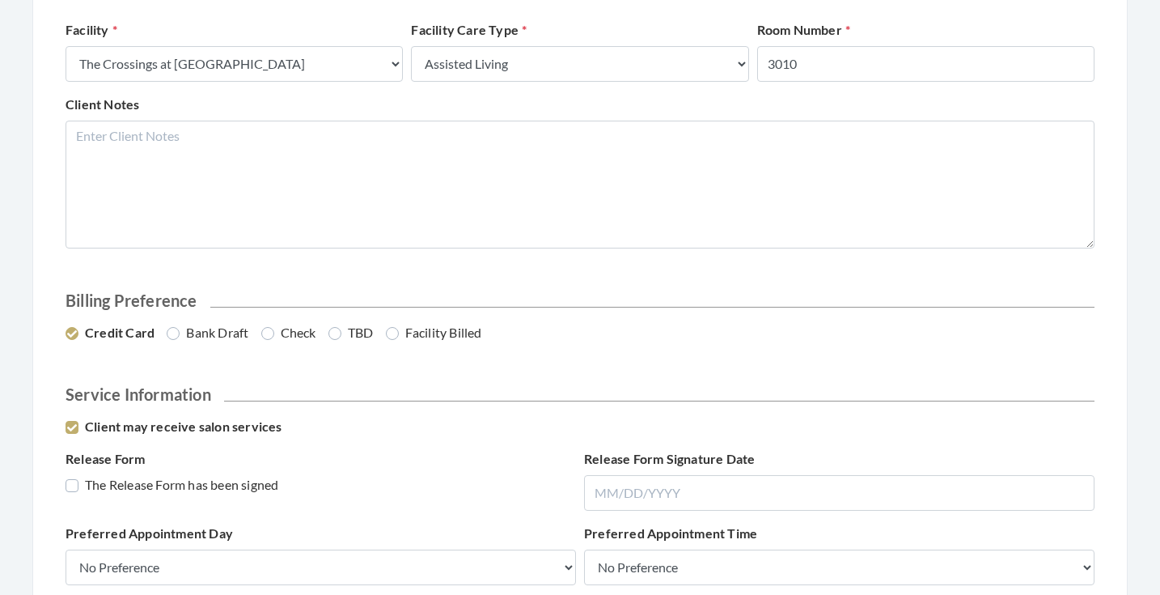
click at [169, 482] on label "The Release Form has been signed" at bounding box center [172, 484] width 213 height 19
checkbox input "true"
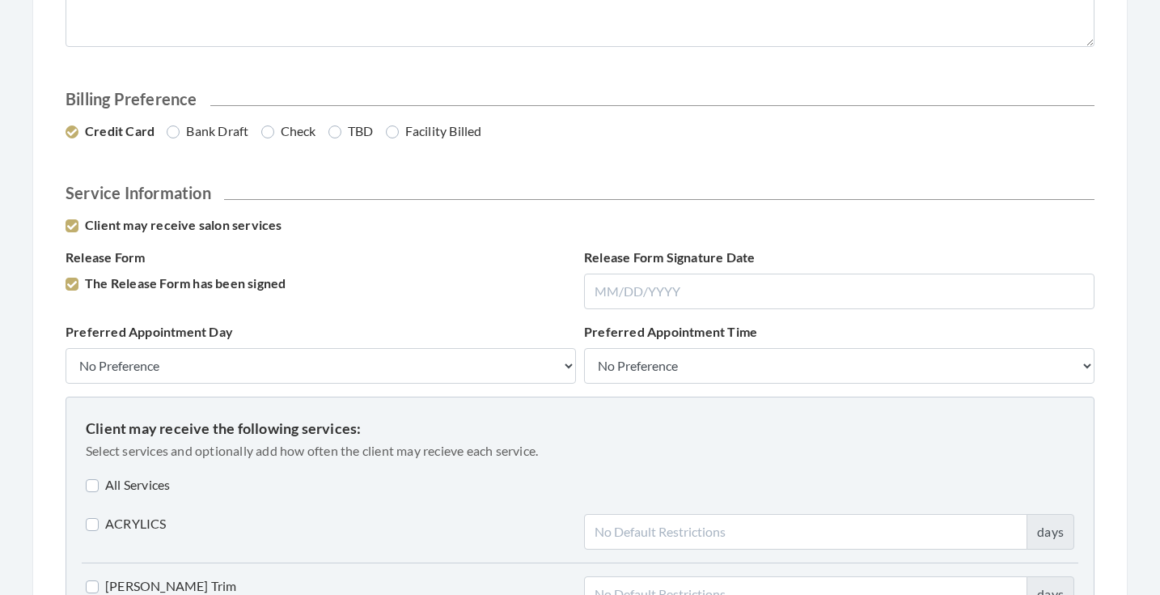
scroll to position [924, 0]
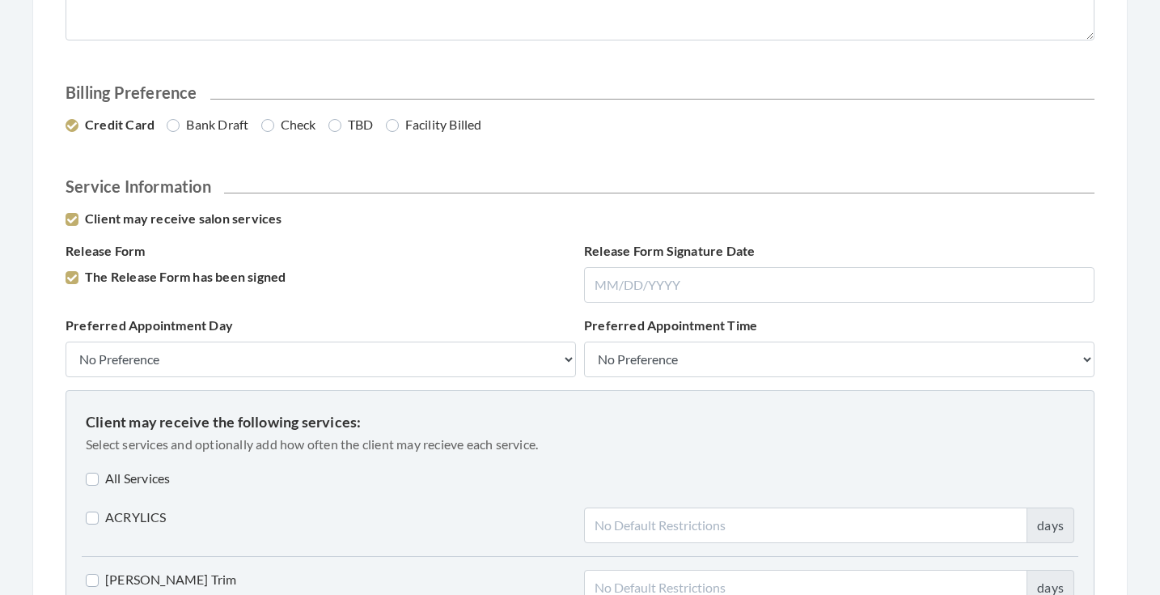
click at [154, 474] on label "All Services" at bounding box center [128, 477] width 84 height 19
checkbox input "true"
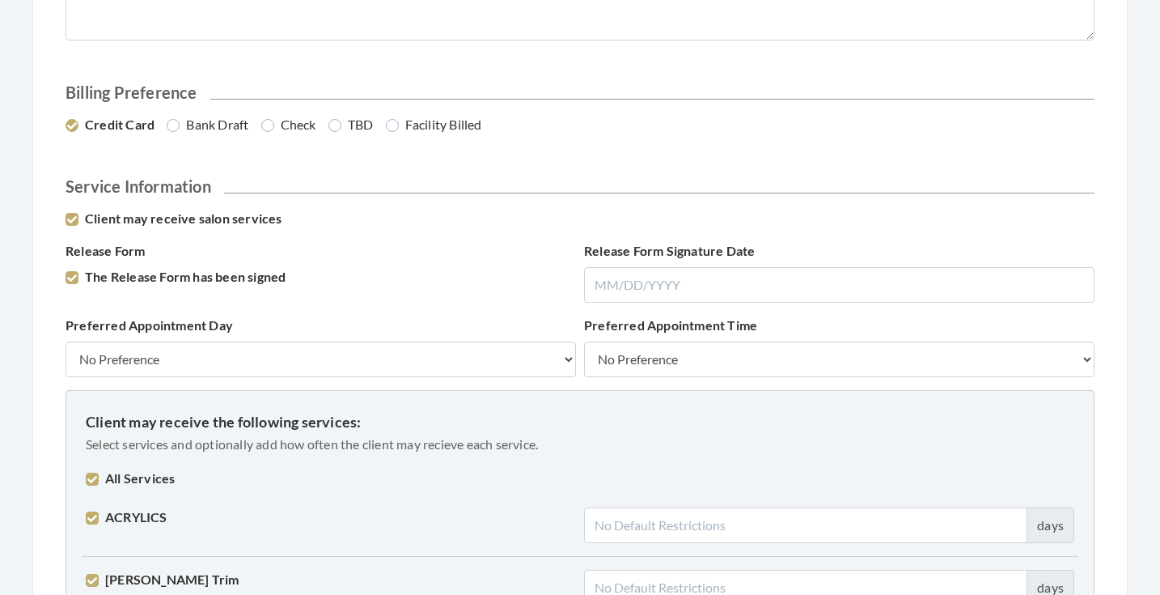
checkbox input "true"
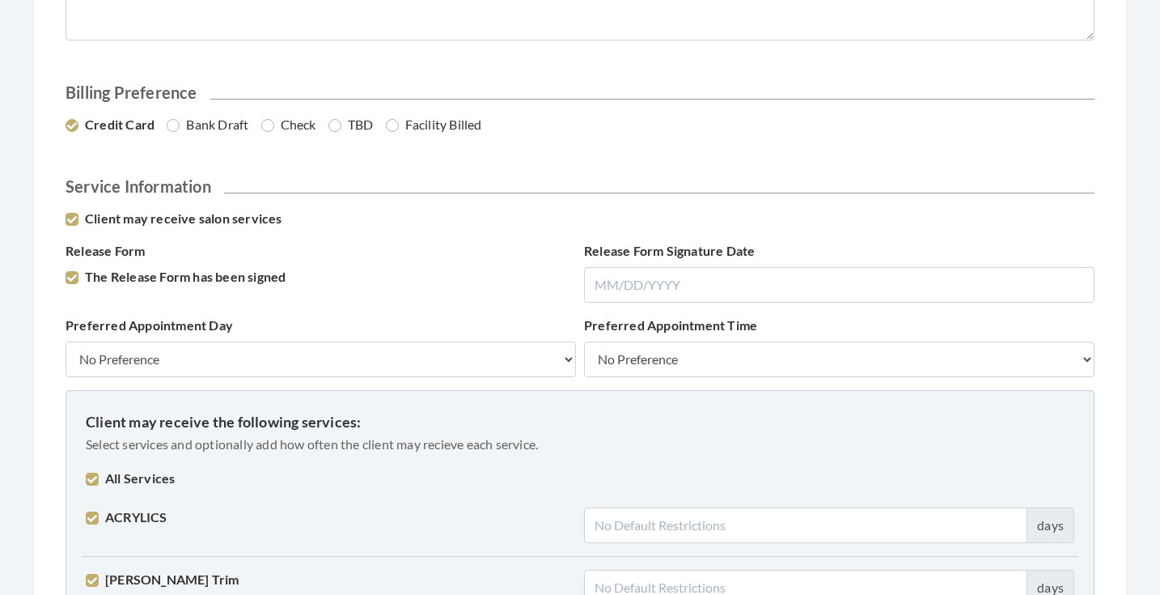
checkbox input "true"
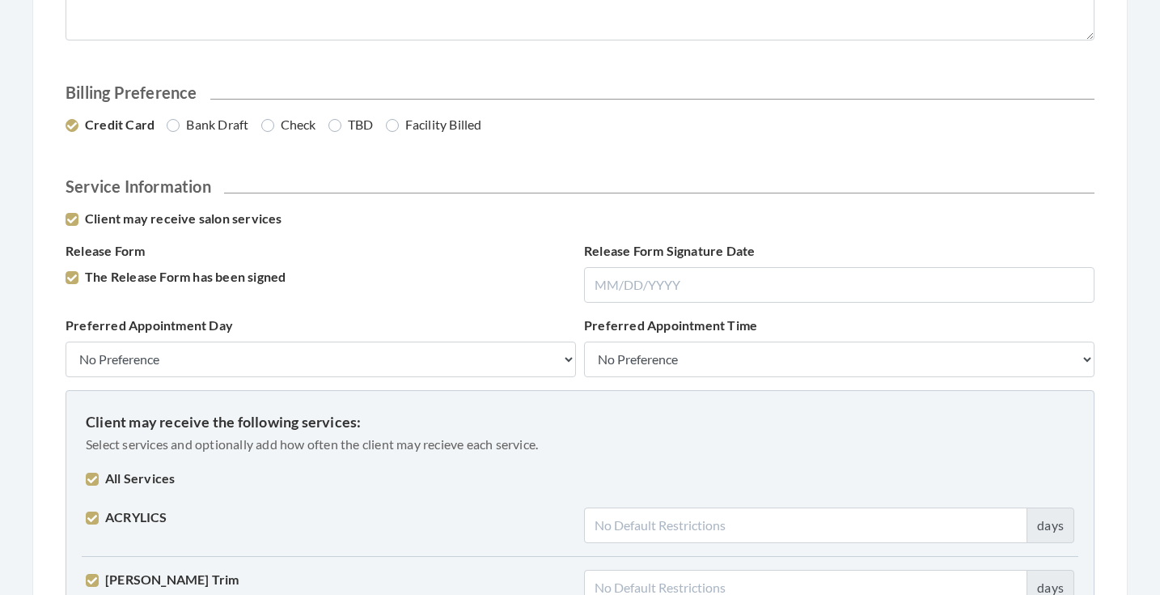
checkbox input "true"
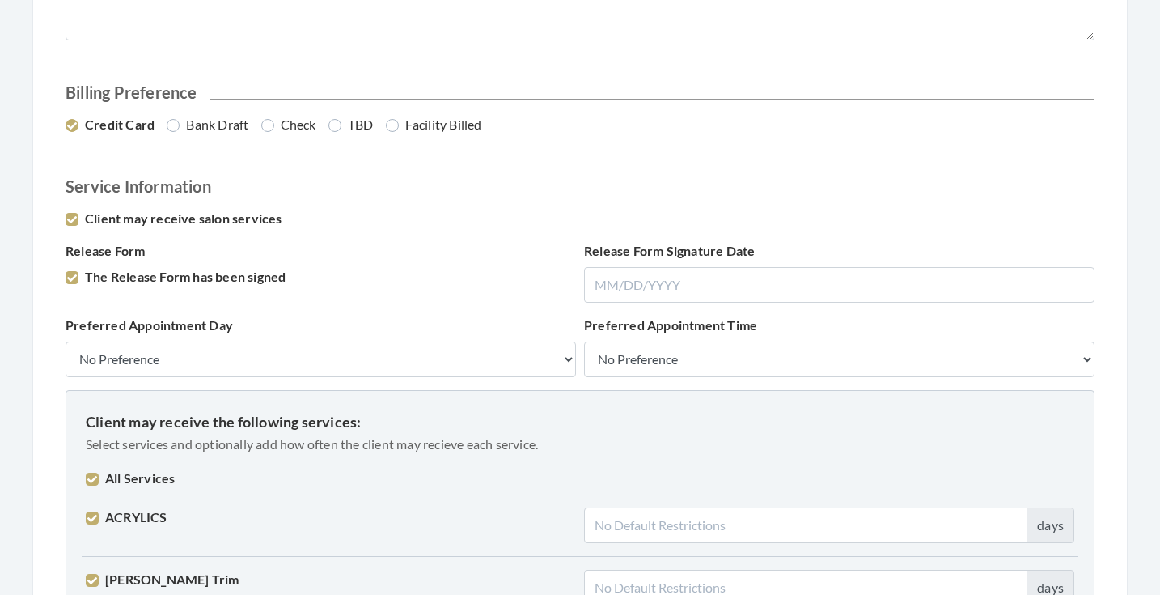
checkbox input "true"
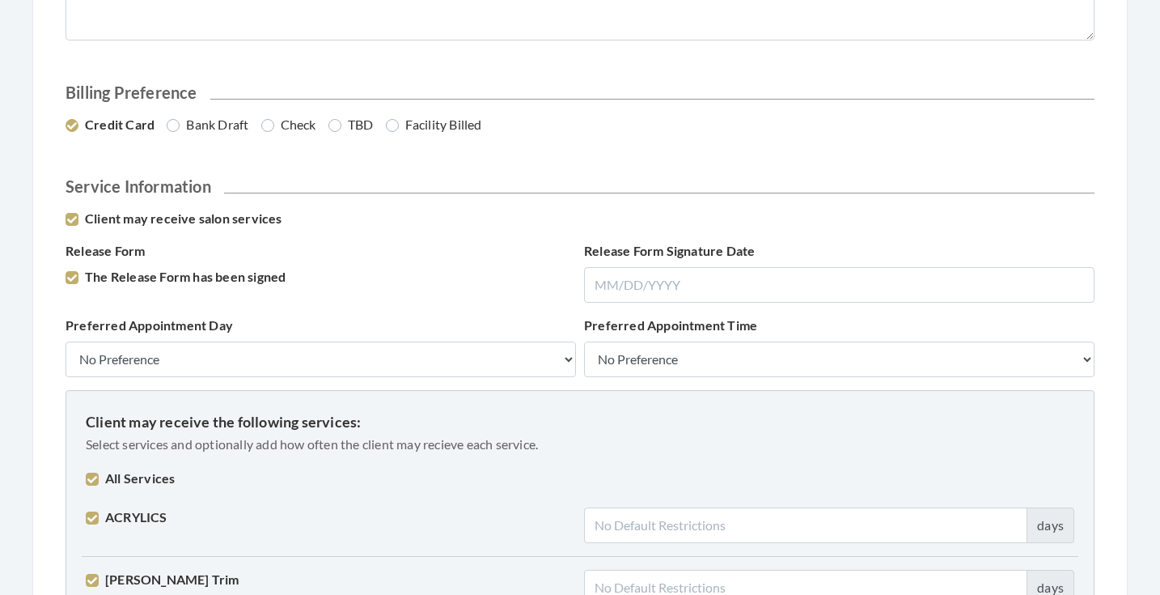
checkbox input "true"
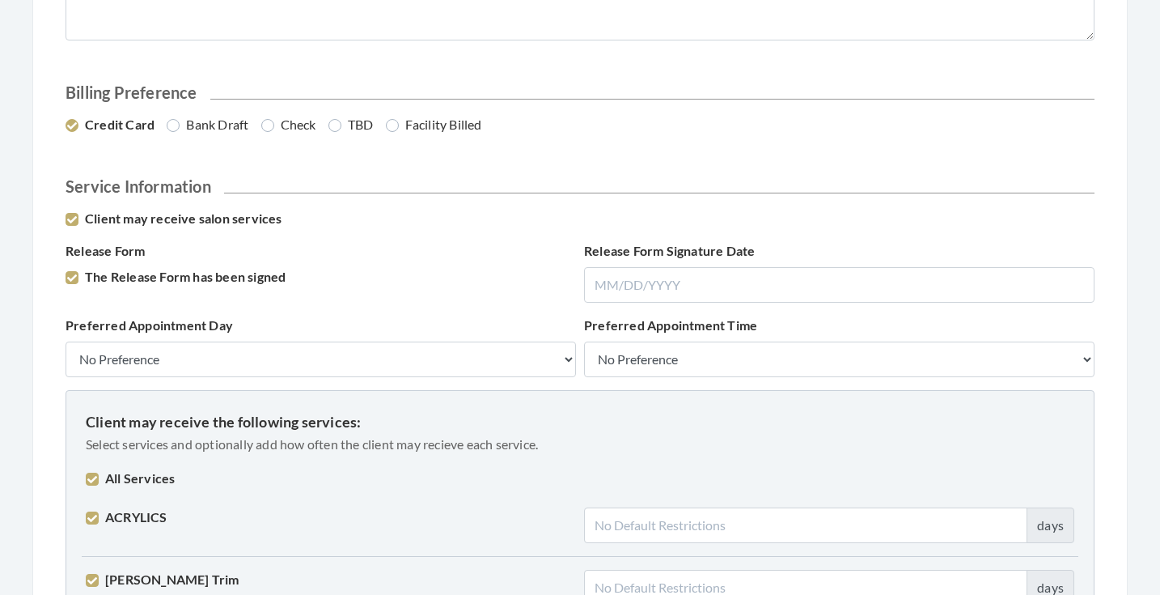
checkbox input "true"
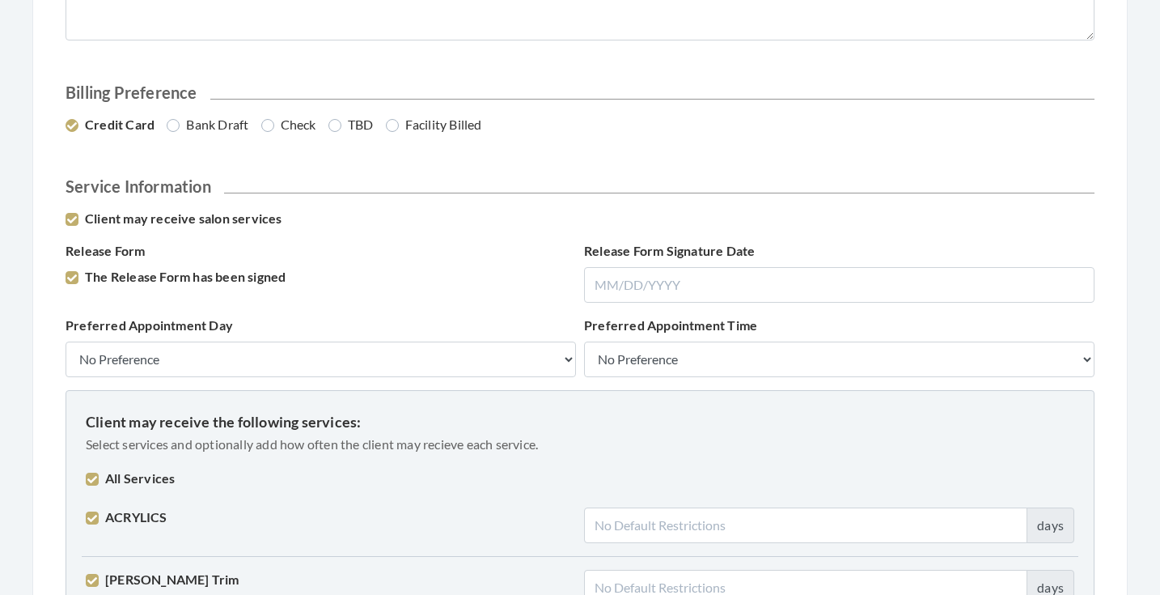
checkbox input "true"
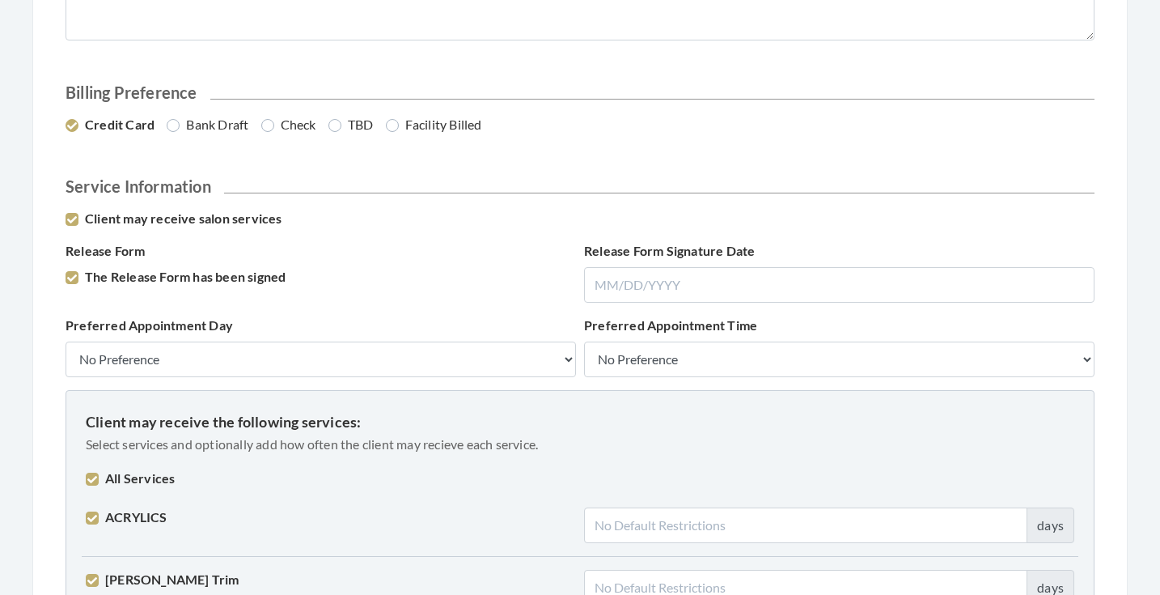
checkbox input "true"
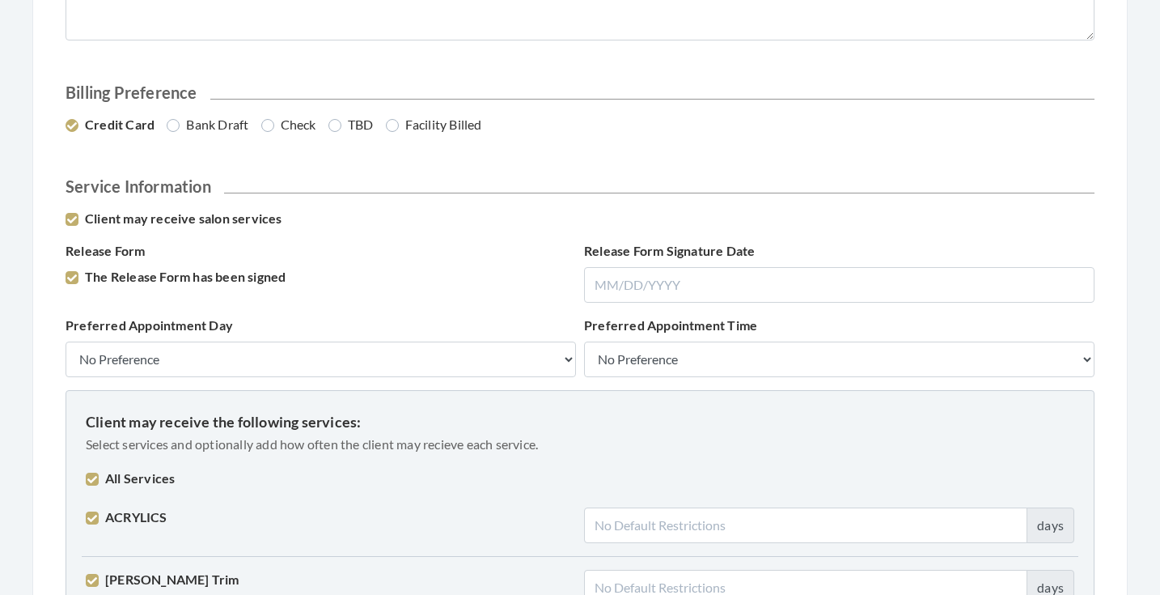
checkbox input "true"
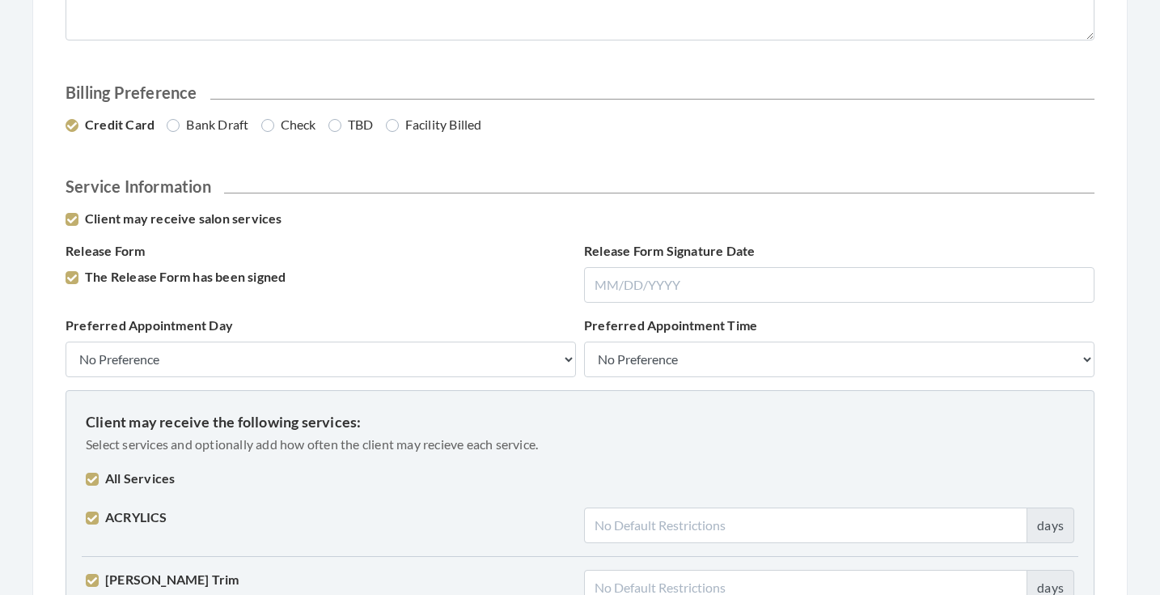
checkbox input "true"
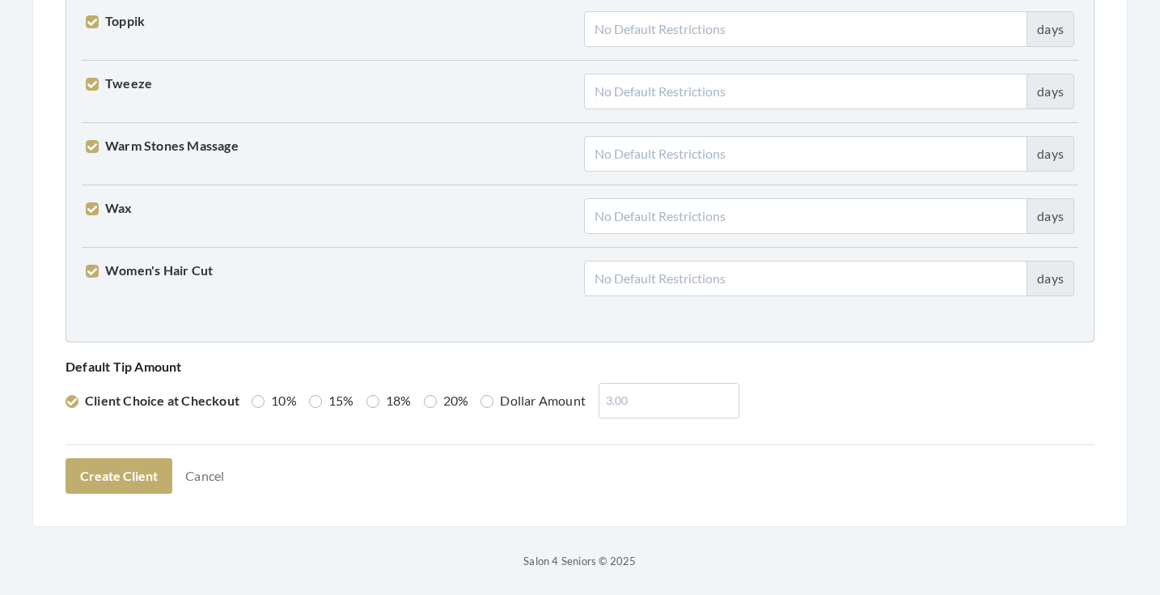
scroll to position [4098, 0]
click at [332, 397] on label "15%" at bounding box center [331, 401] width 45 height 19
radio input "true"
click at [133, 476] on button "Create Client" at bounding box center [119, 477] width 107 height 36
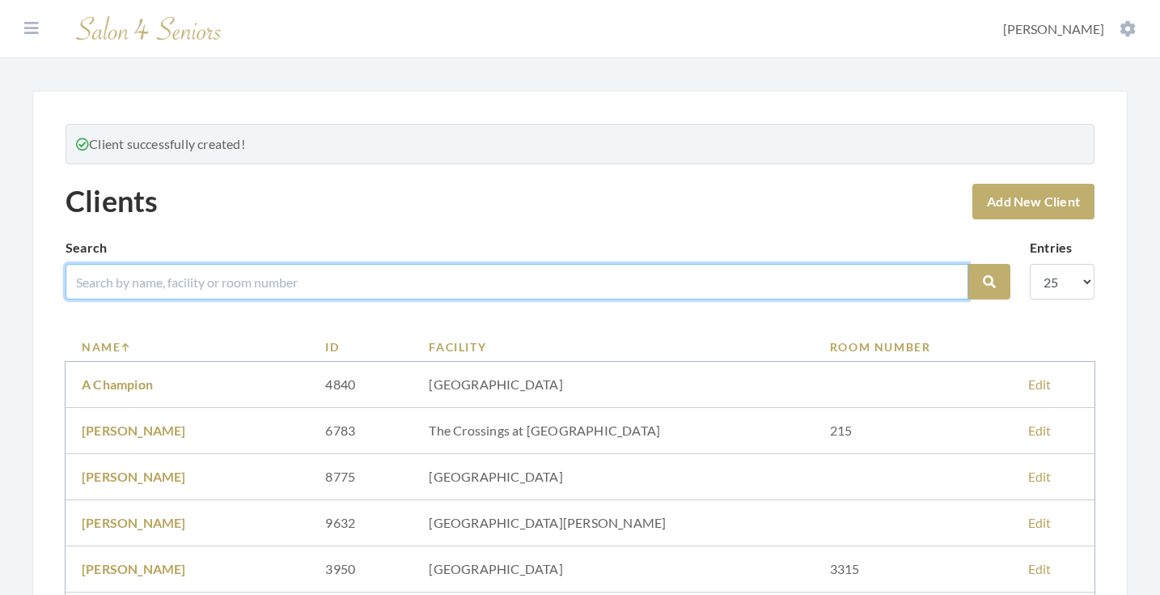
click at [295, 286] on input "search" at bounding box center [517, 282] width 903 height 36
type input "[PERSON_NAME]"
click at [989, 282] on button "Search" at bounding box center [989, 282] width 42 height 36
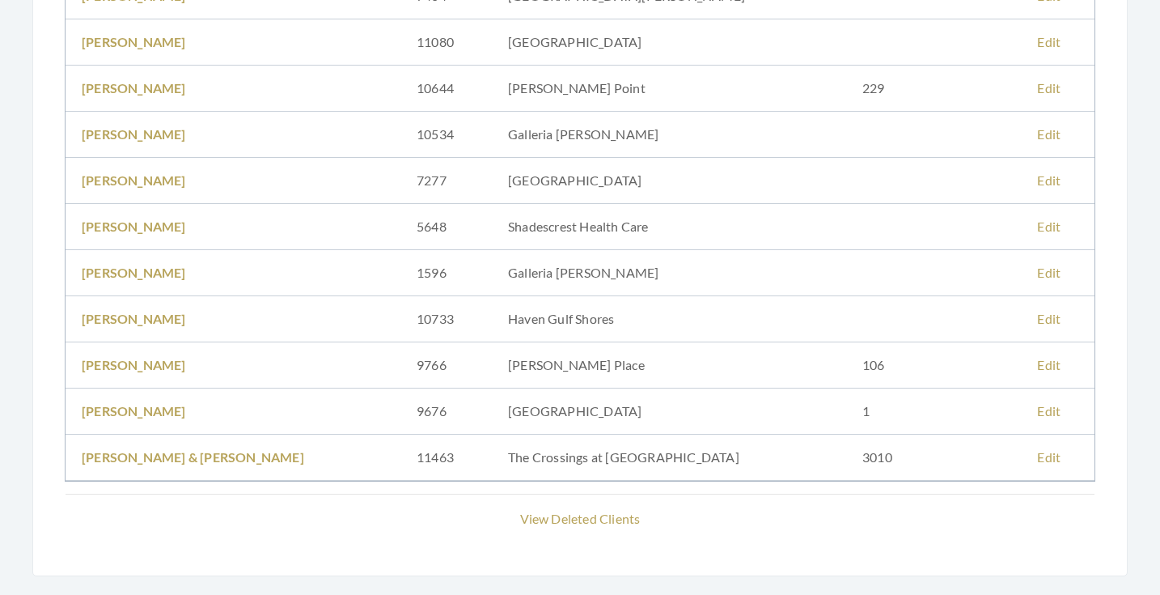
scroll to position [661, 0]
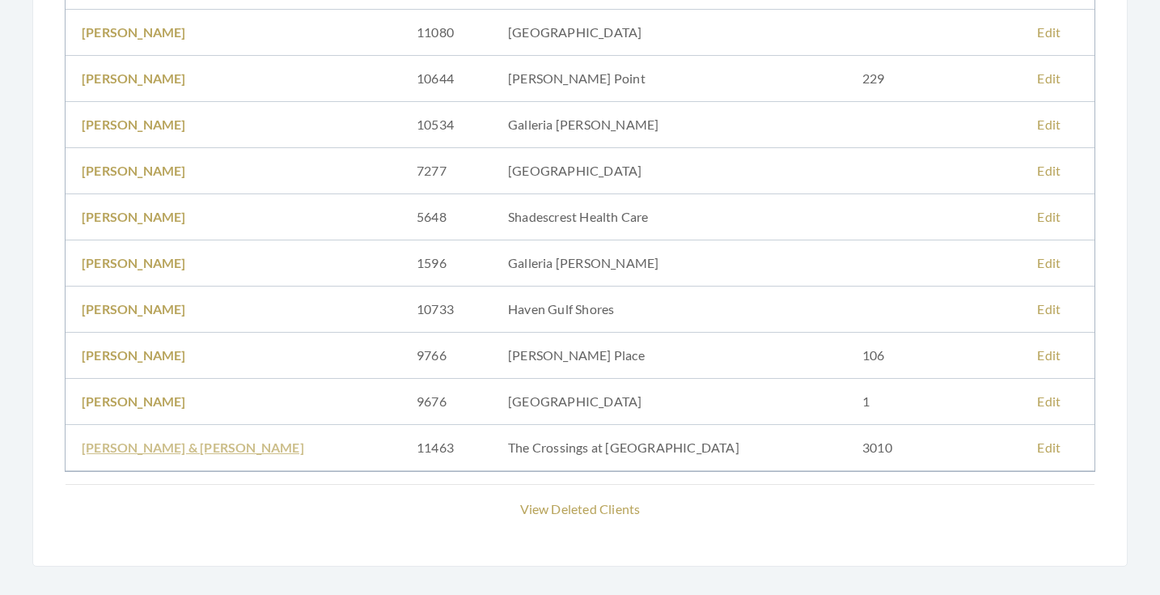
click at [216, 440] on link "[PERSON_NAME] & [PERSON_NAME]" at bounding box center [193, 446] width 222 height 15
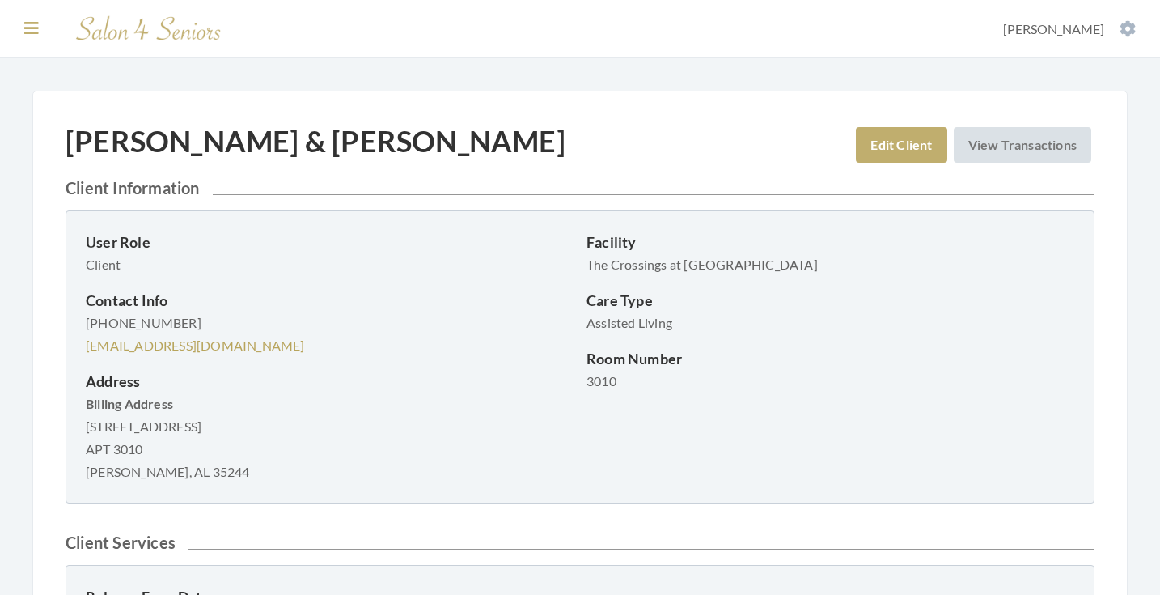
click at [35, 26] on icon at bounding box center [31, 28] width 15 height 16
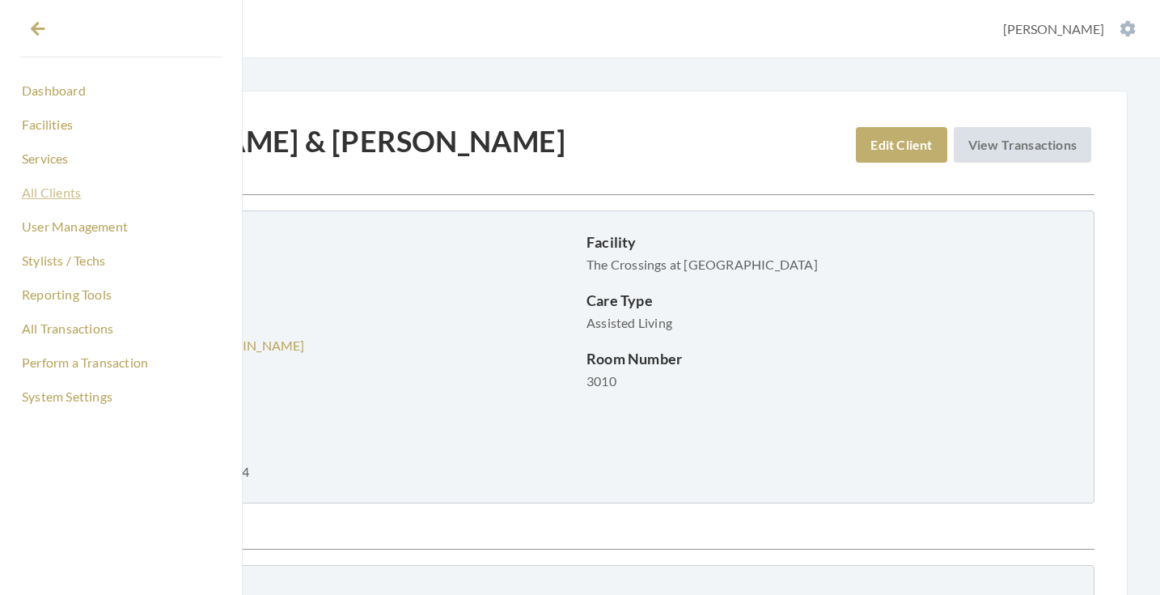
click at [57, 189] on link "All Clients" at bounding box center [120, 193] width 203 height 28
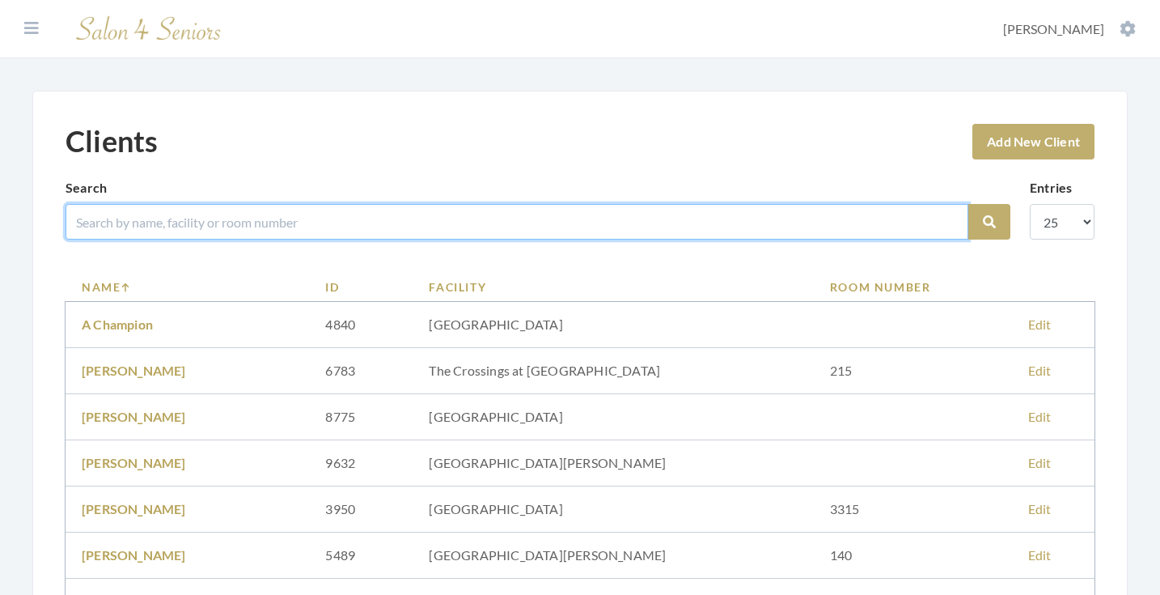
click at [339, 215] on input "search" at bounding box center [517, 222] width 903 height 36
type input "[PERSON_NAME]"
click at [989, 222] on button "Search" at bounding box center [989, 222] width 42 height 36
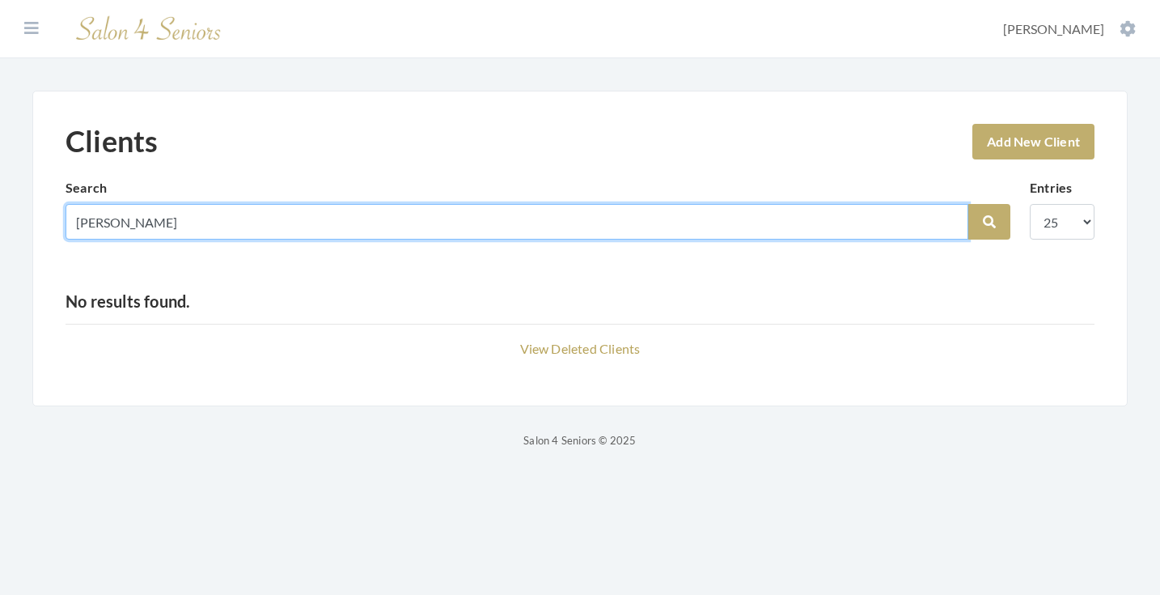
click at [951, 222] on input "[PERSON_NAME]" at bounding box center [517, 222] width 903 height 36
type input "[PERSON_NAME]"
click at [989, 222] on button "Search" at bounding box center [989, 222] width 42 height 36
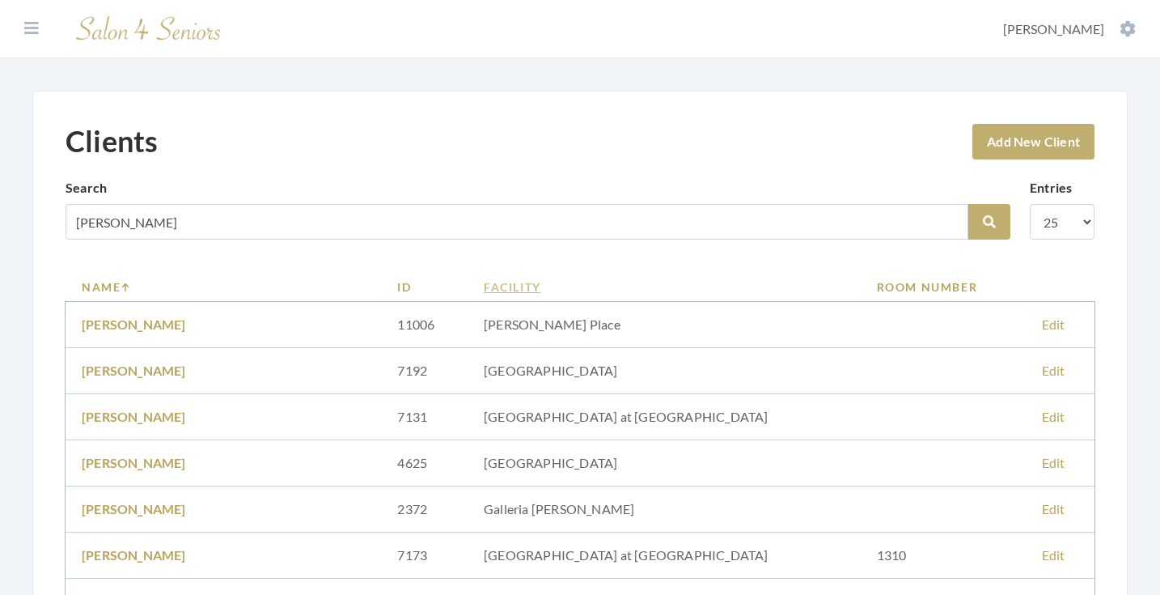
click at [541, 290] on link "Facility" at bounding box center [664, 286] width 361 height 17
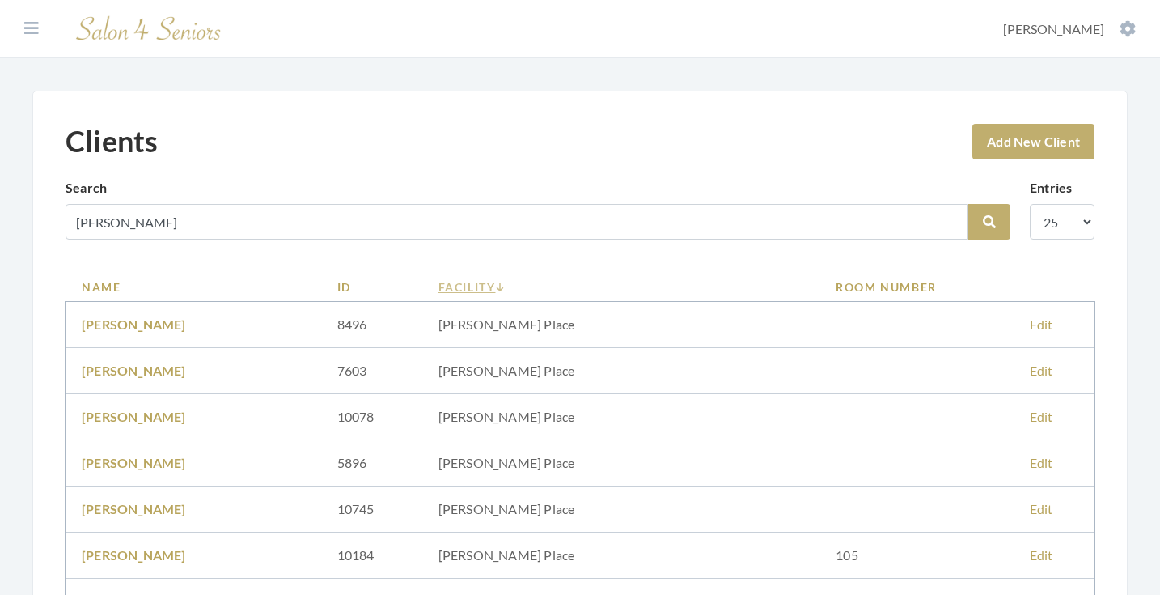
click at [533, 286] on link "Facility" at bounding box center [622, 286] width 366 height 17
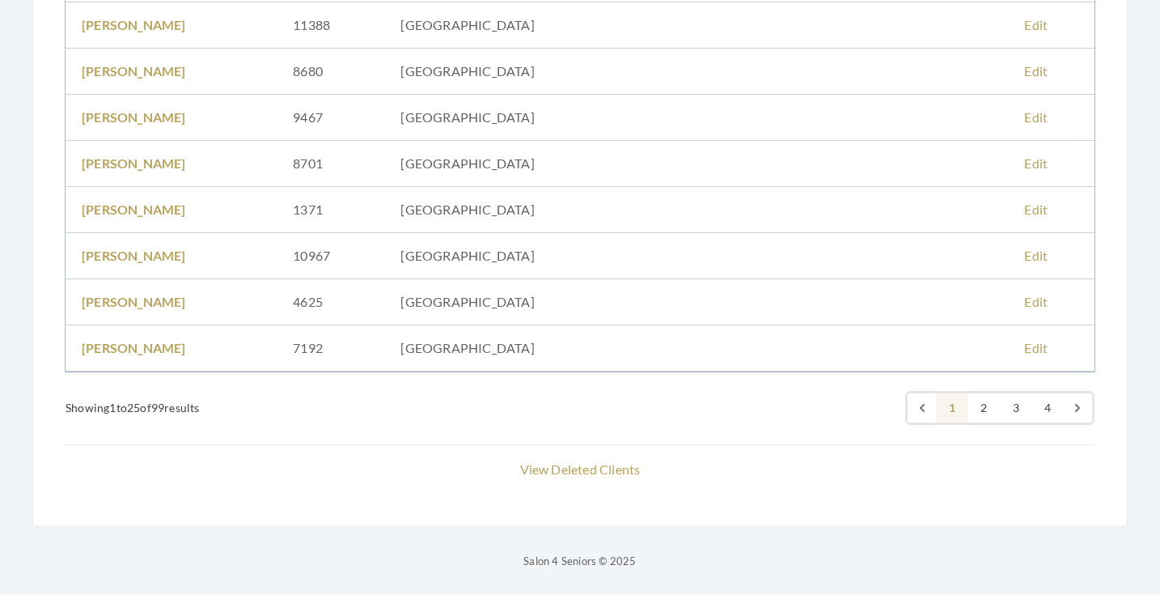
scroll to position [1083, 0]
click at [985, 405] on link "2" at bounding box center [984, 407] width 32 height 29
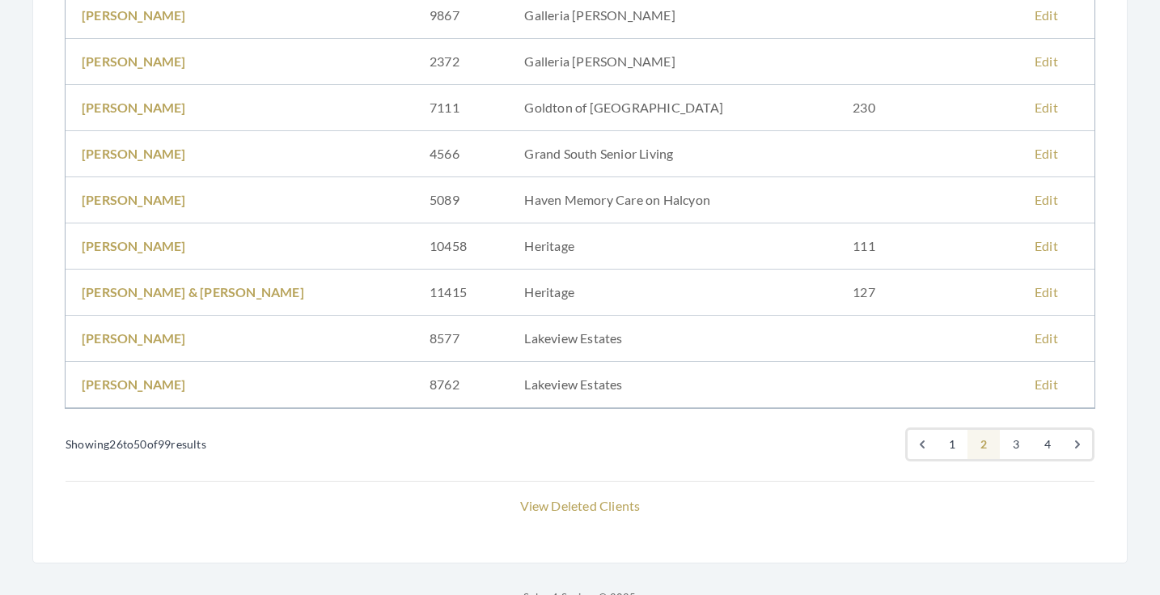
scroll to position [1049, 0]
click at [1016, 441] on link "3" at bounding box center [1016, 442] width 32 height 29
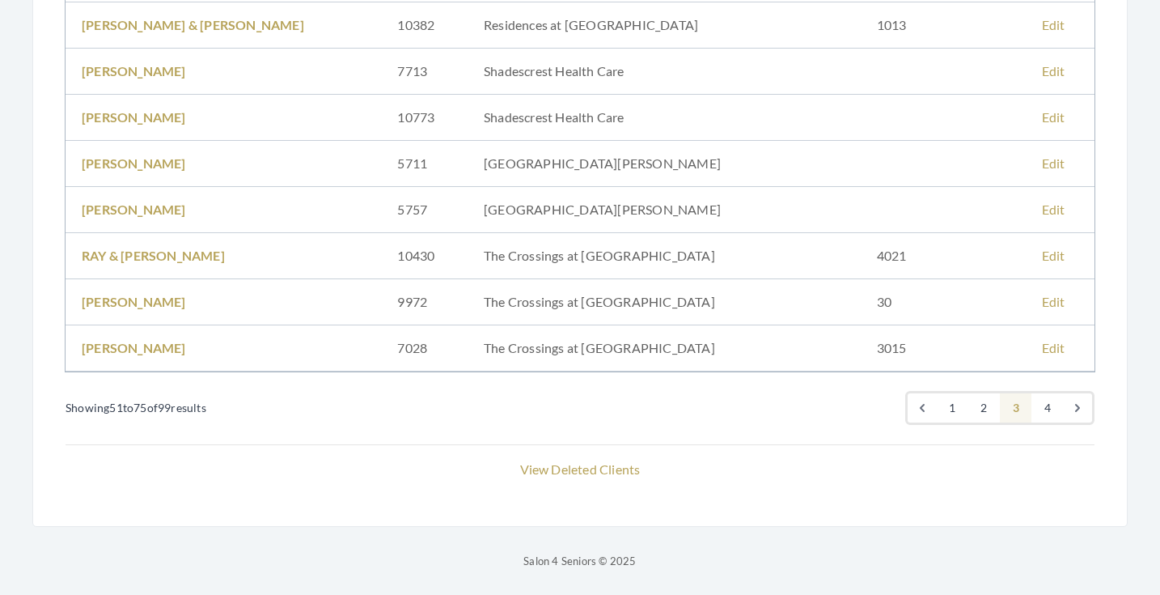
scroll to position [1083, 0]
click at [981, 416] on link "2" at bounding box center [984, 407] width 32 height 29
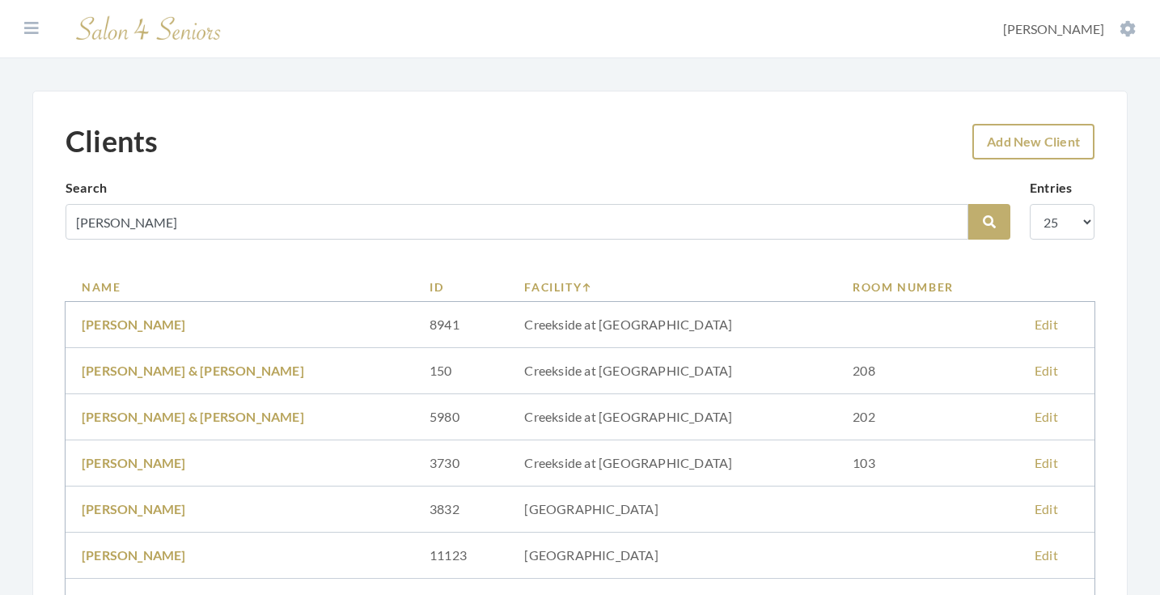
click at [1048, 130] on link "Add New Client" at bounding box center [1034, 142] width 122 height 36
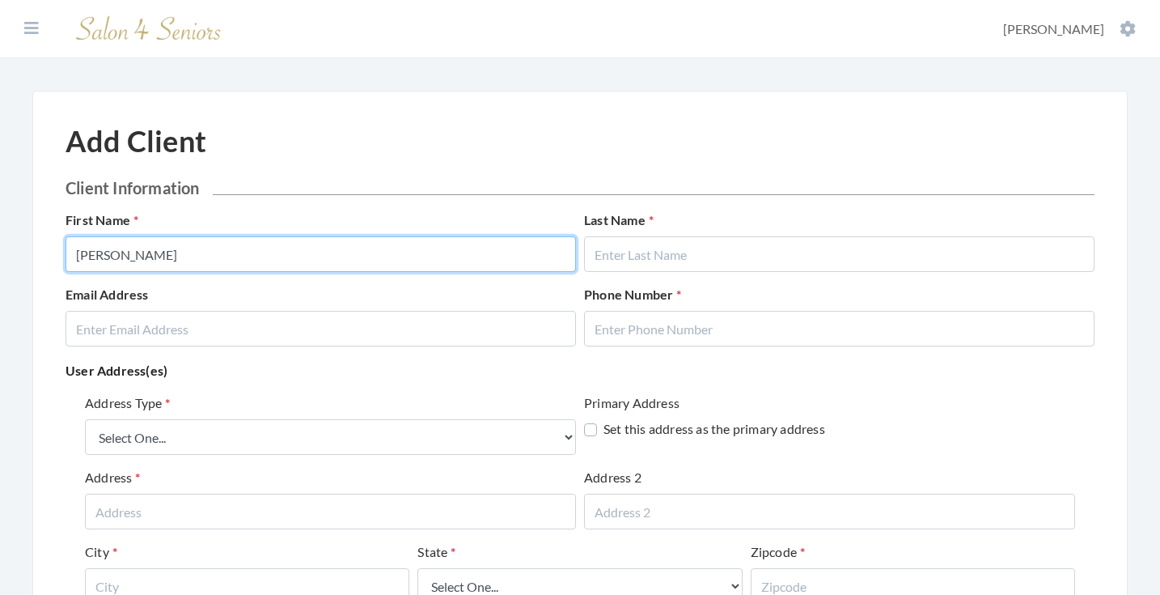
type input "SHIRLEY"
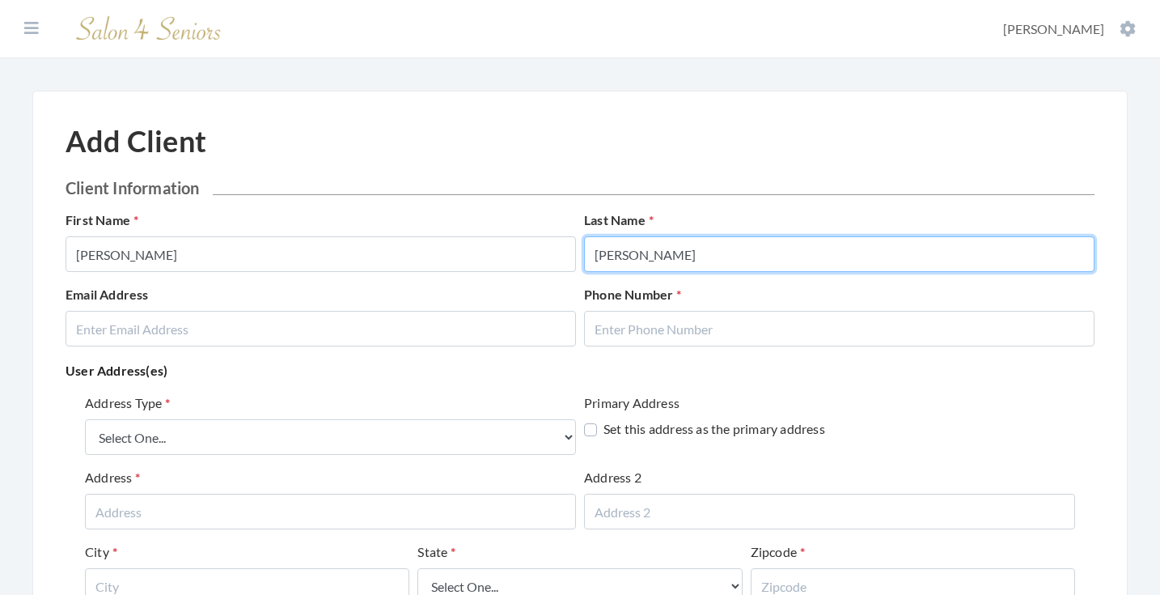
type input "[PERSON_NAME]"
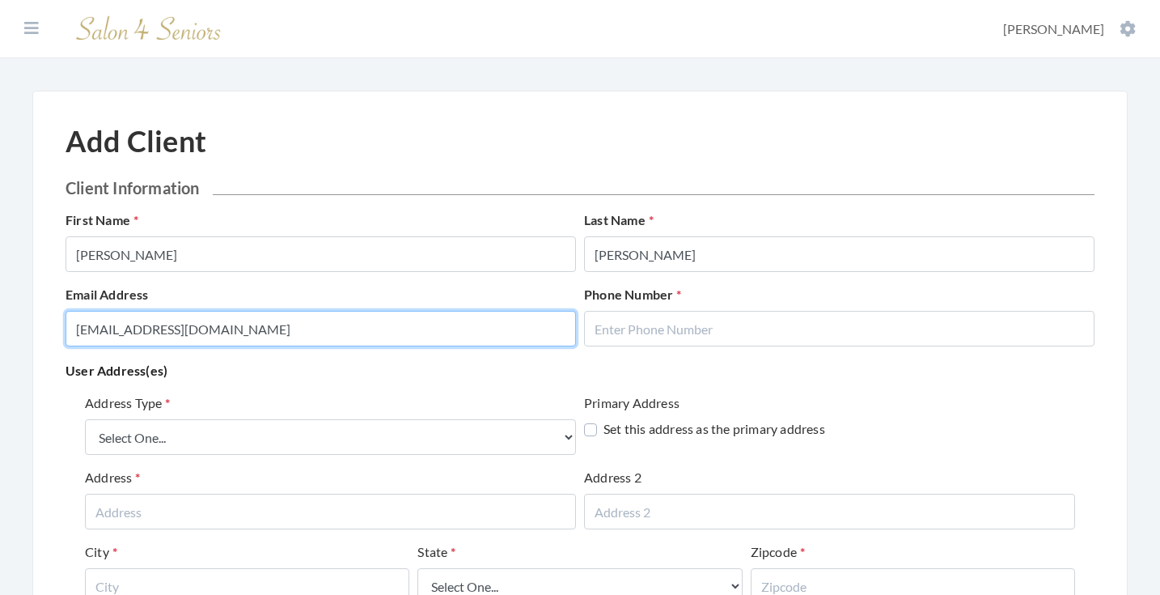
type input "ALREDBIRD38@GMAIL.COM"
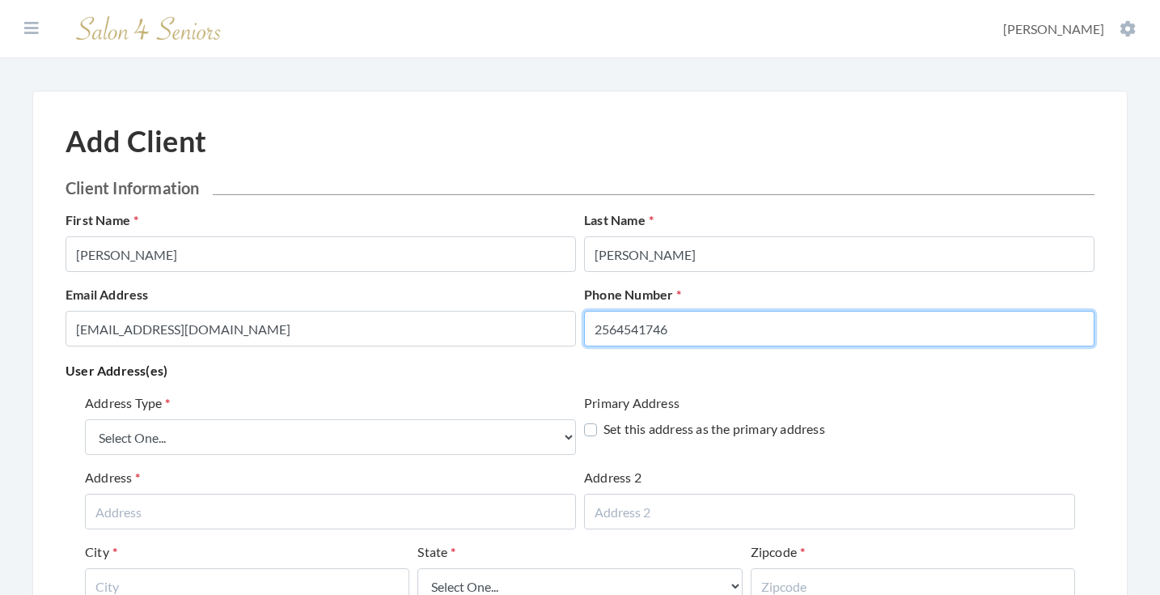
type input "2564541746"
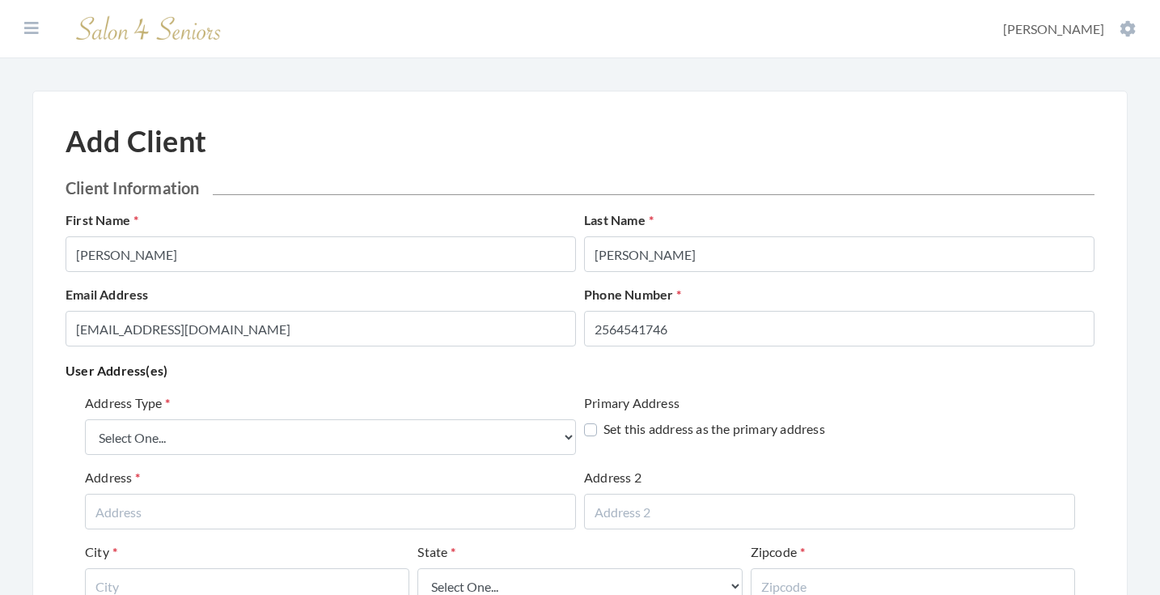
click at [419, 383] on div "User Address(es) Address Type Select One... Office Address Home Address Billing…" at bounding box center [580, 535] width 1029 height 352
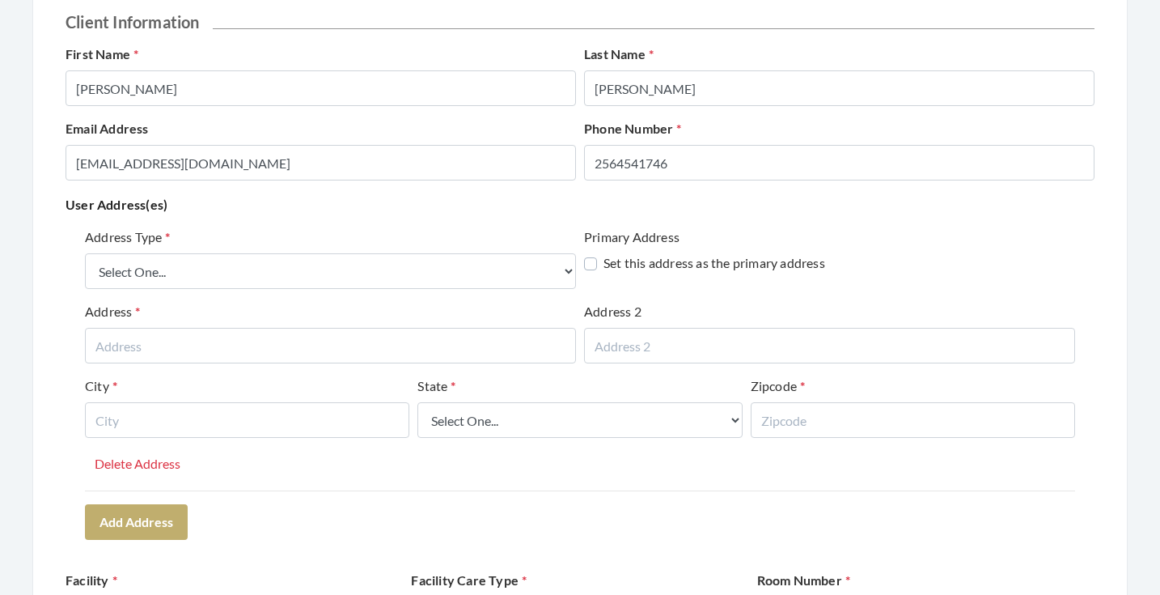
scroll to position [174, 0]
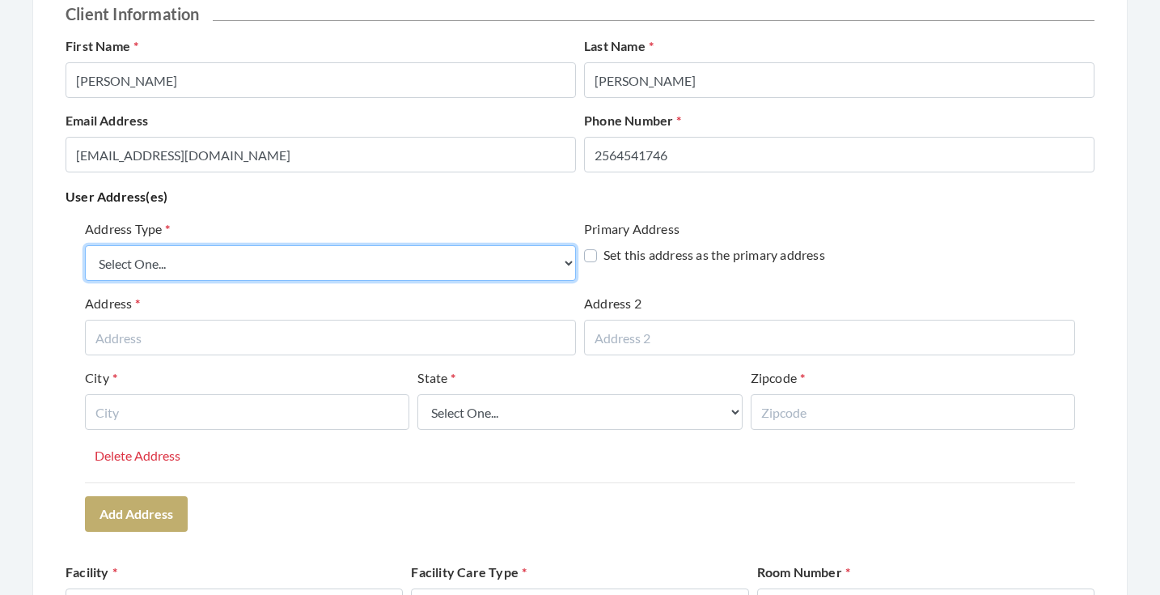
select select "billing"
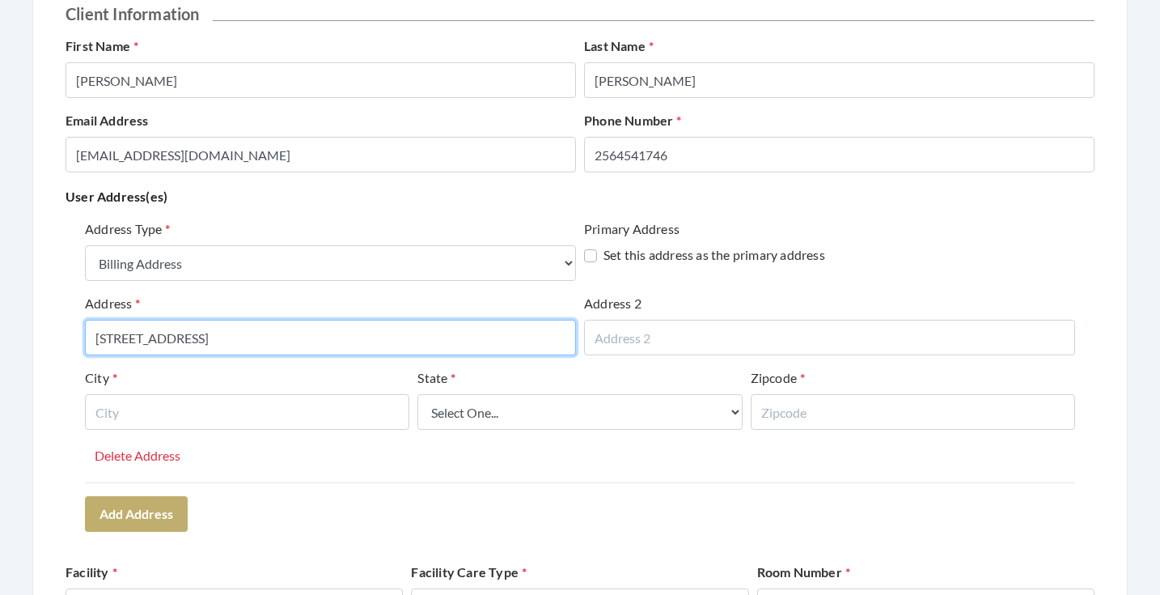
type input "128 BRADFORD CT"
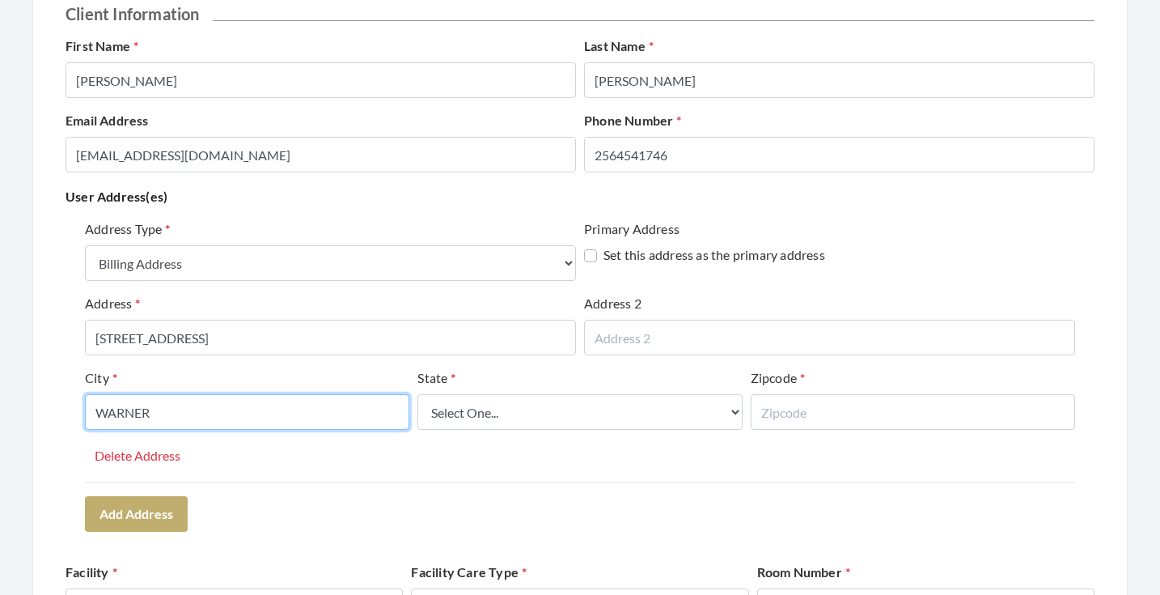
type input "WARNER"
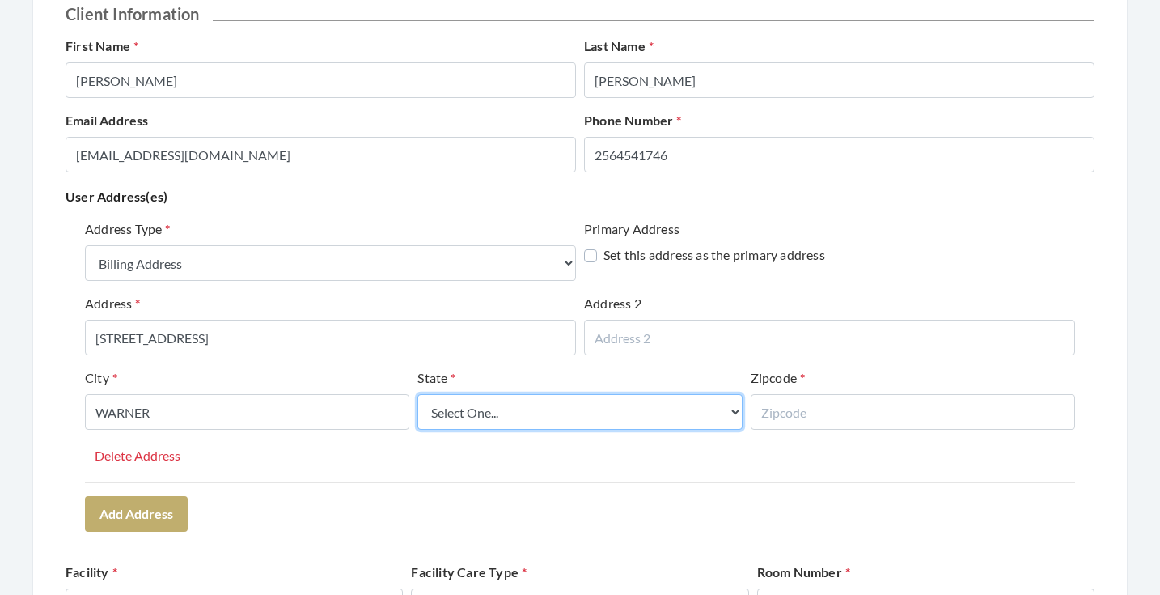
select select "al"
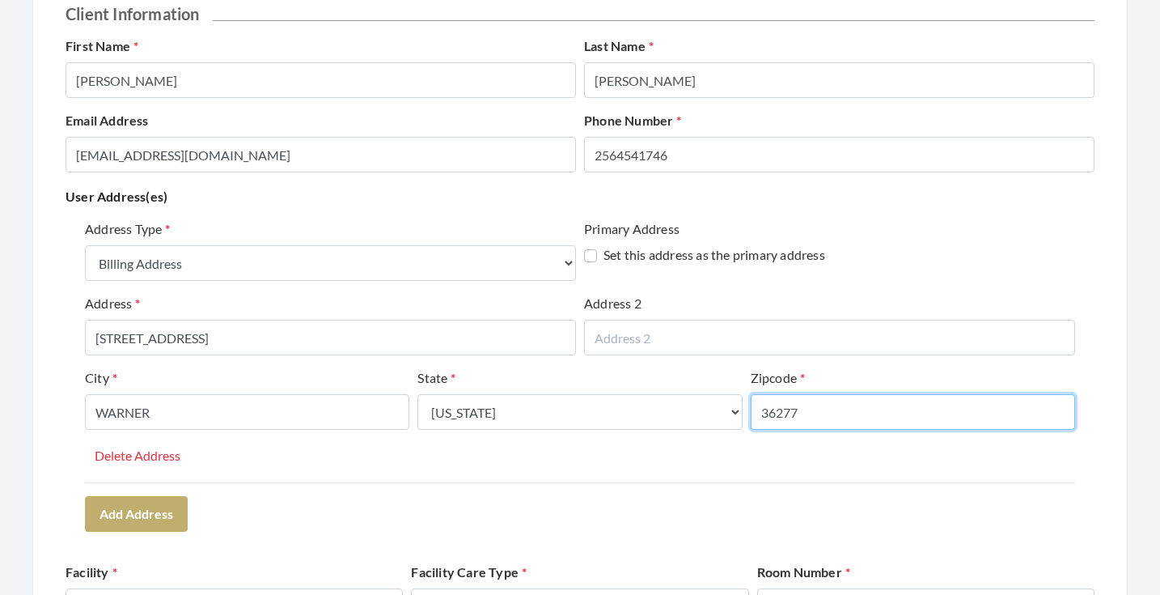
type input "36277"
click at [389, 477] on div "Address Type Select One... Office Address Home Address Billing Address Primary …" at bounding box center [580, 350] width 990 height 263
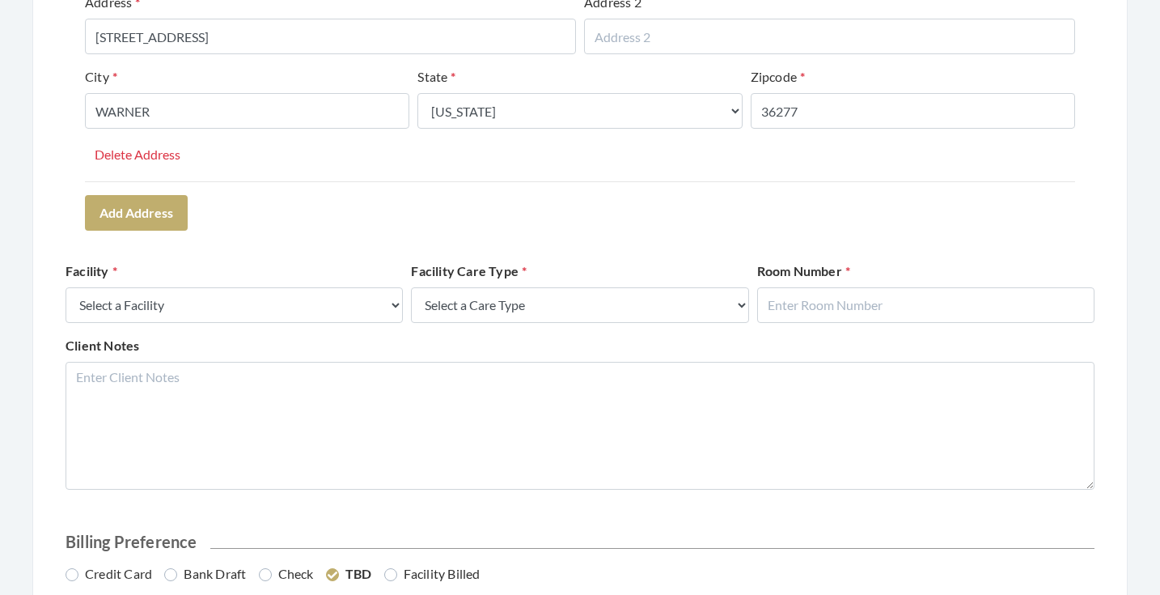
scroll to position [477, 0]
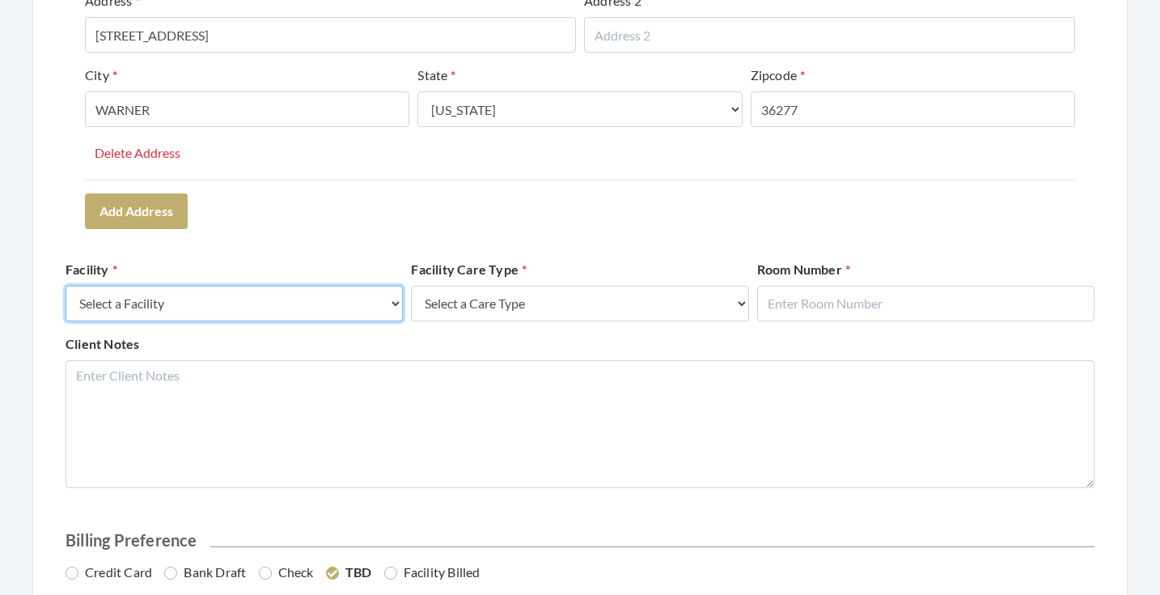
select select "9"
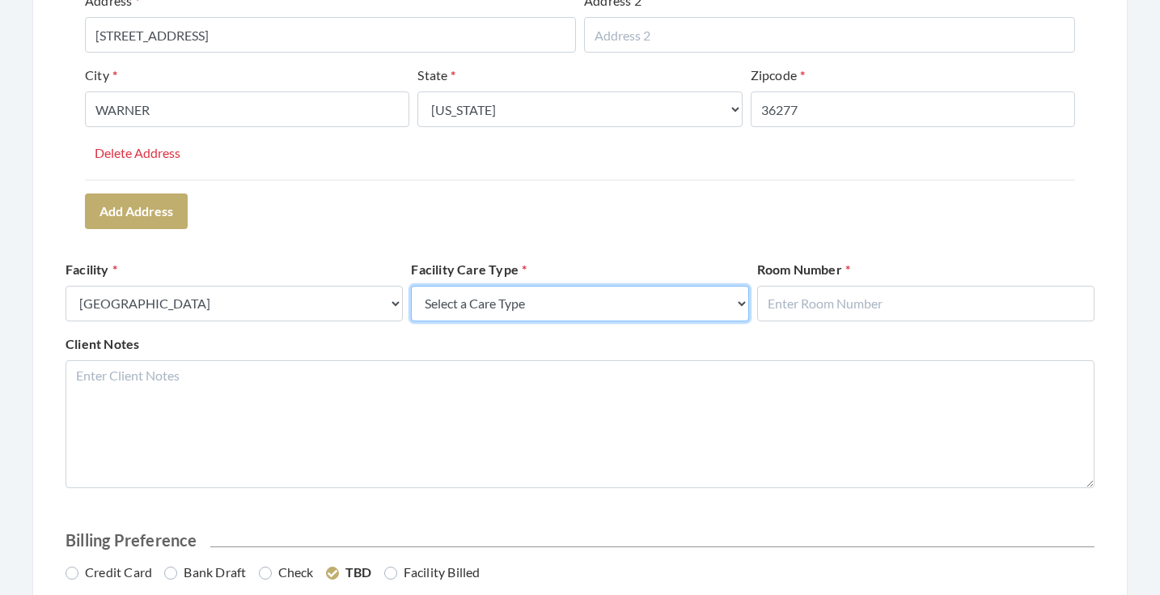
select select "4"
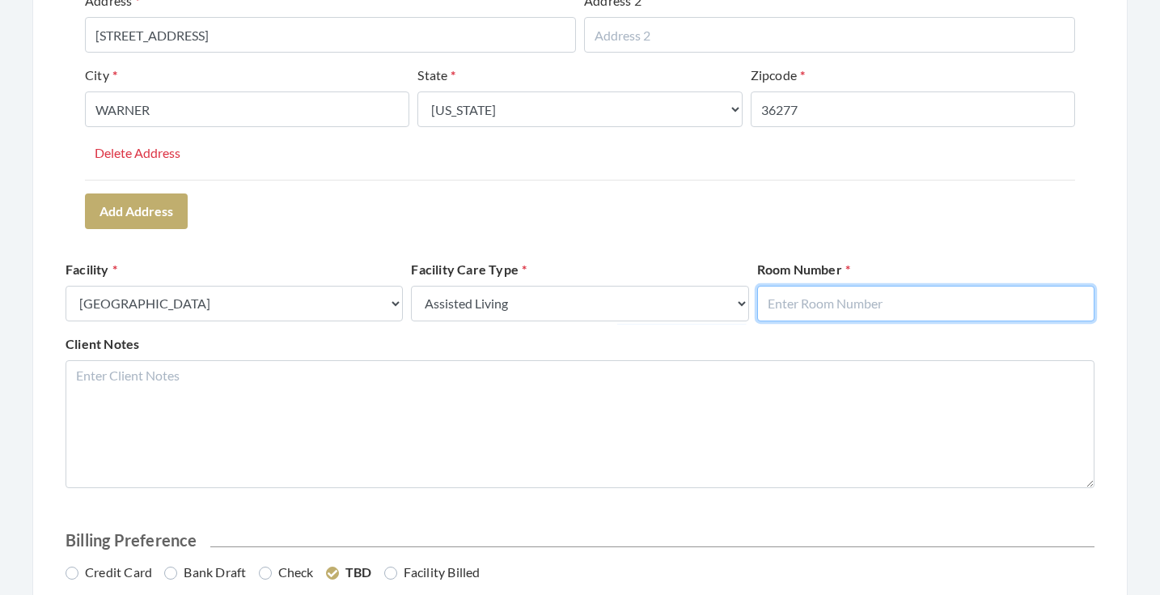
click at [813, 305] on input "text" at bounding box center [925, 304] width 337 height 36
type input "29"
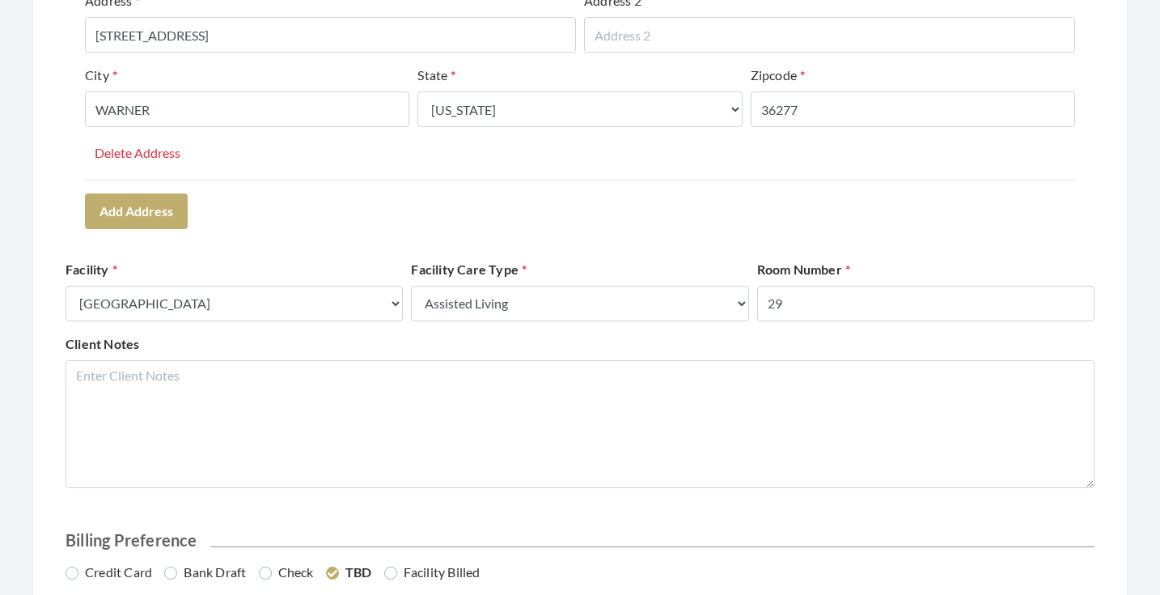
click at [788, 229] on div "Address Type Select One... Office Address Home Address Billing Address Primary …" at bounding box center [580, 72] width 1029 height 324
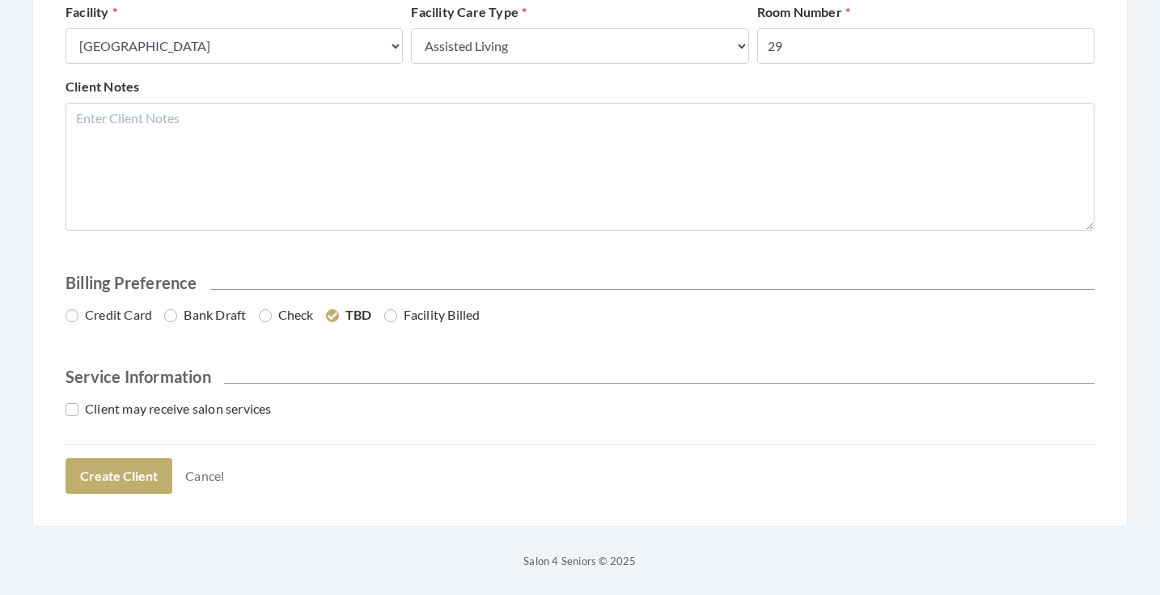
scroll to position [733, 0]
click at [109, 311] on label "Credit Card" at bounding box center [109, 315] width 87 height 19
radio input "true"
click at [122, 405] on label "Client may receive salon services" at bounding box center [169, 409] width 206 height 19
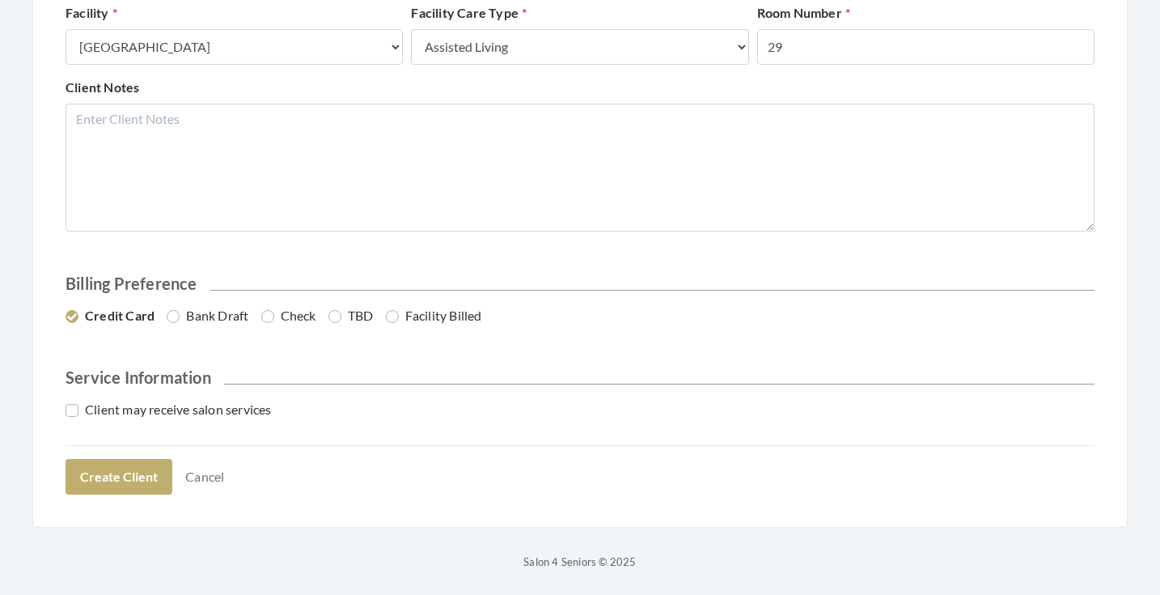
checkbox input "true"
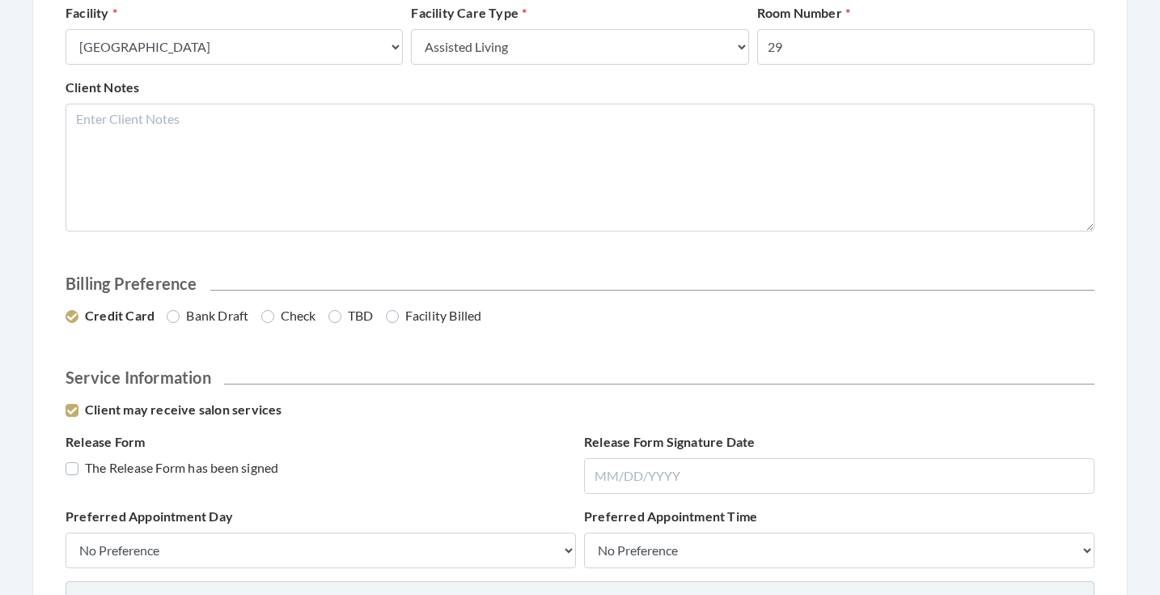
click at [121, 467] on label "The Release Form has been signed" at bounding box center [172, 467] width 213 height 19
checkbox input "true"
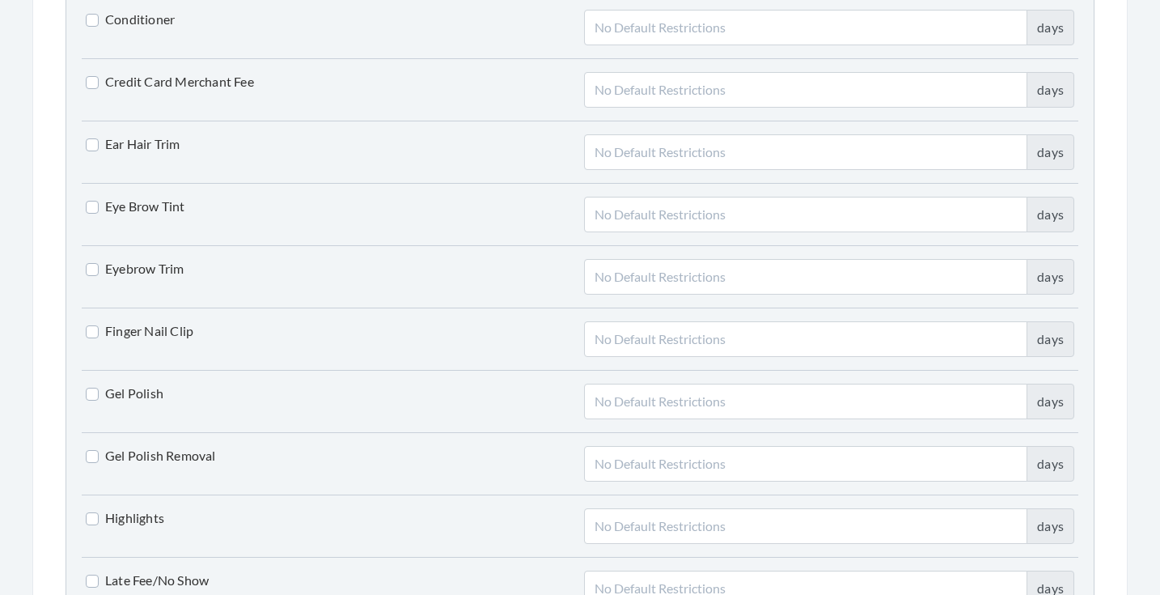
scroll to position [2113, 0]
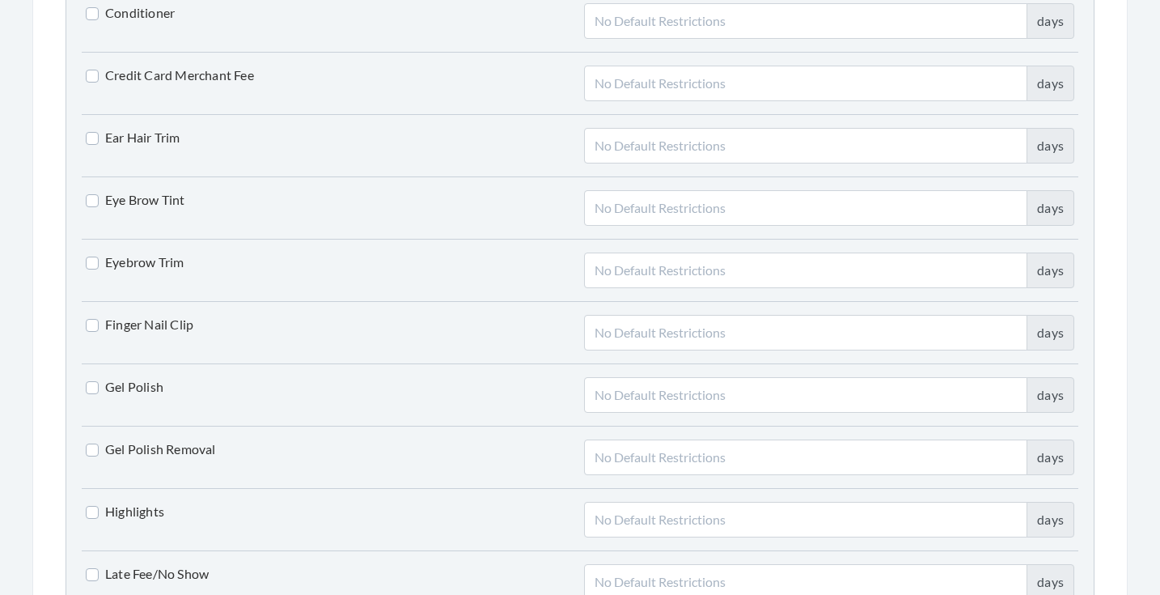
click at [164, 325] on label "Finger Nail Clip" at bounding box center [140, 324] width 108 height 19
checkbox input "true"
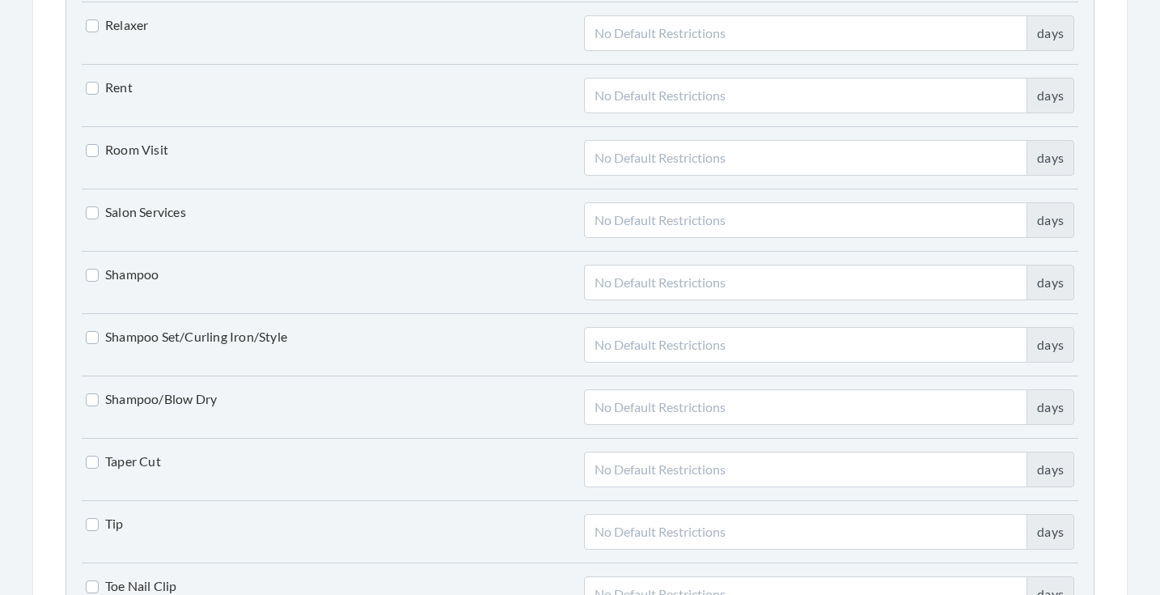
scroll to position [3509, 0]
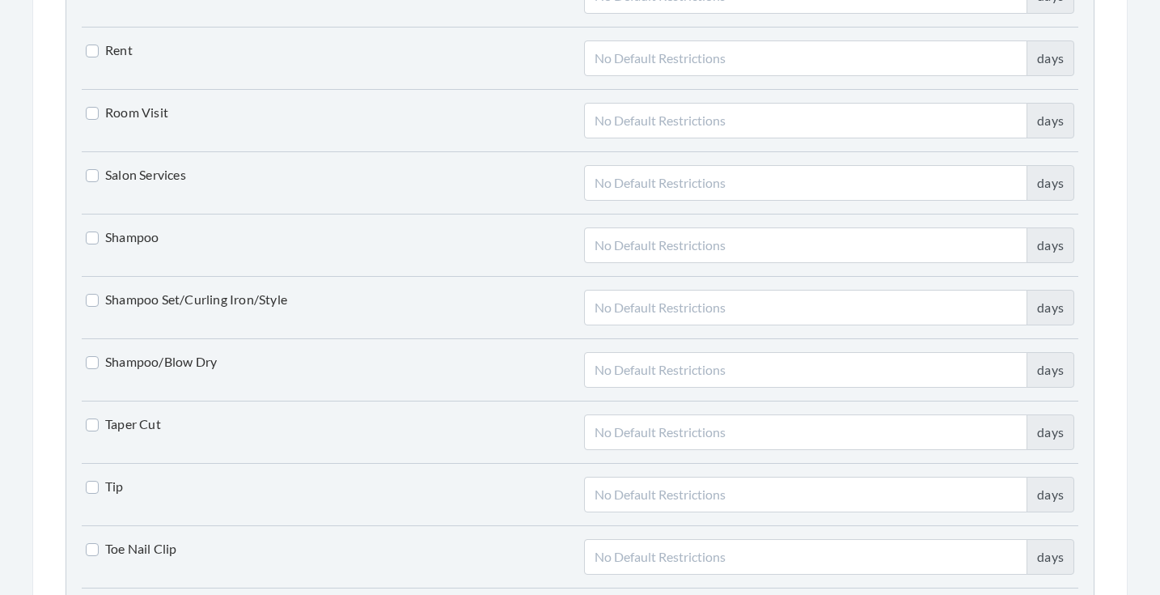
click at [180, 298] on label "Shampoo Set/Curling Iron/Style" at bounding box center [186, 299] width 201 height 19
checkbox input "true"
click at [171, 364] on label "Shampoo/Blow Dry" at bounding box center [151, 361] width 131 height 19
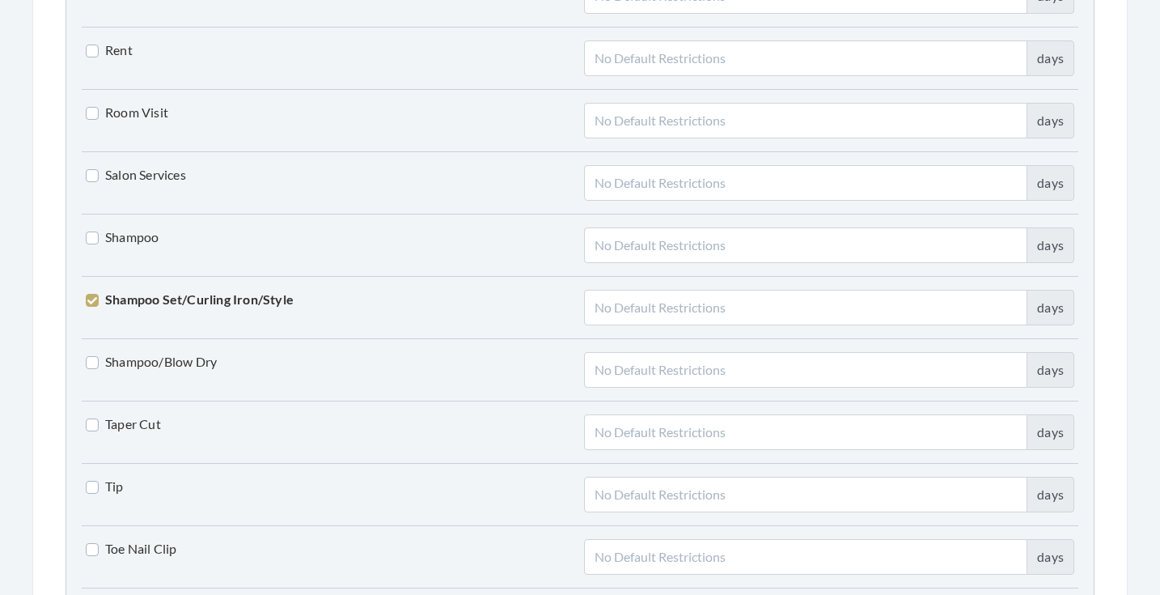
checkbox input "true"
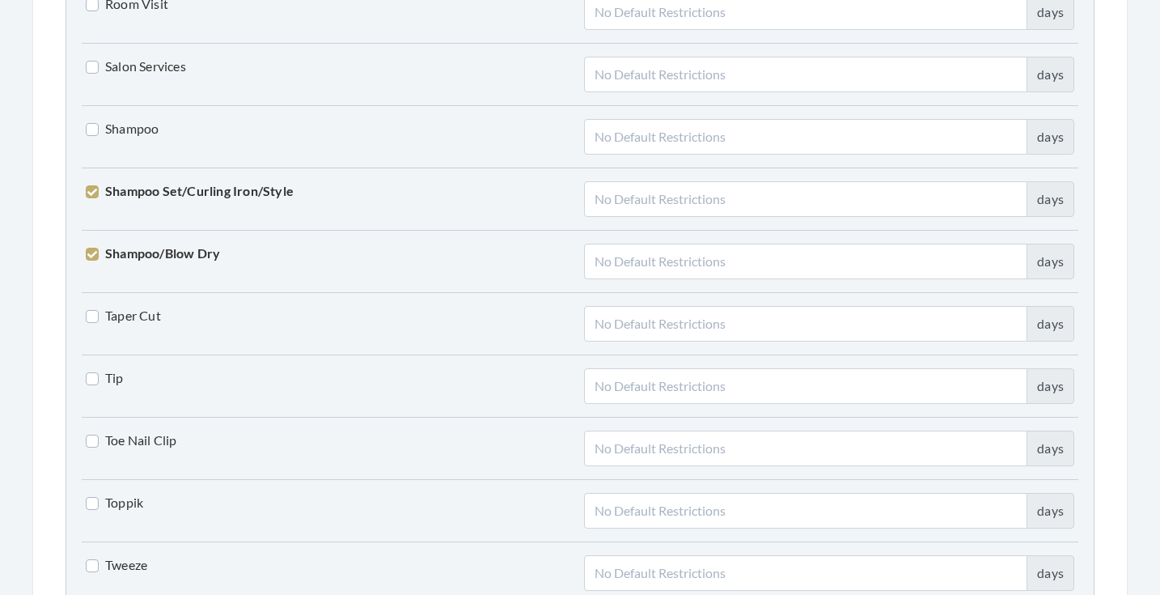
scroll to position [3693, 0]
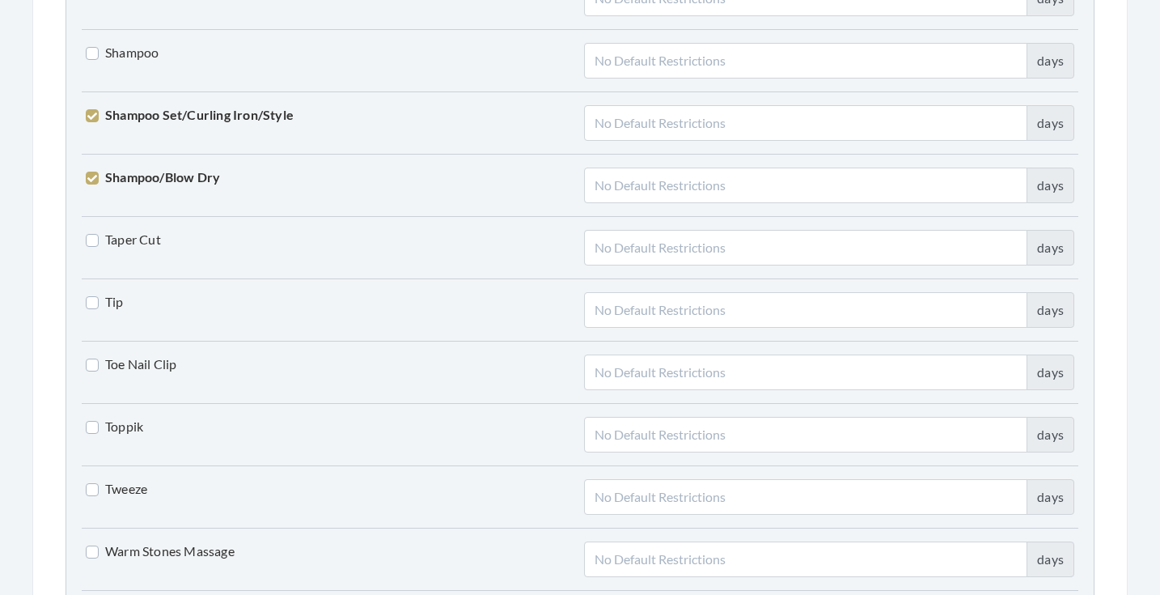
click at [153, 358] on label "Toe Nail Clip" at bounding box center [131, 363] width 91 height 19
checkbox input "true"
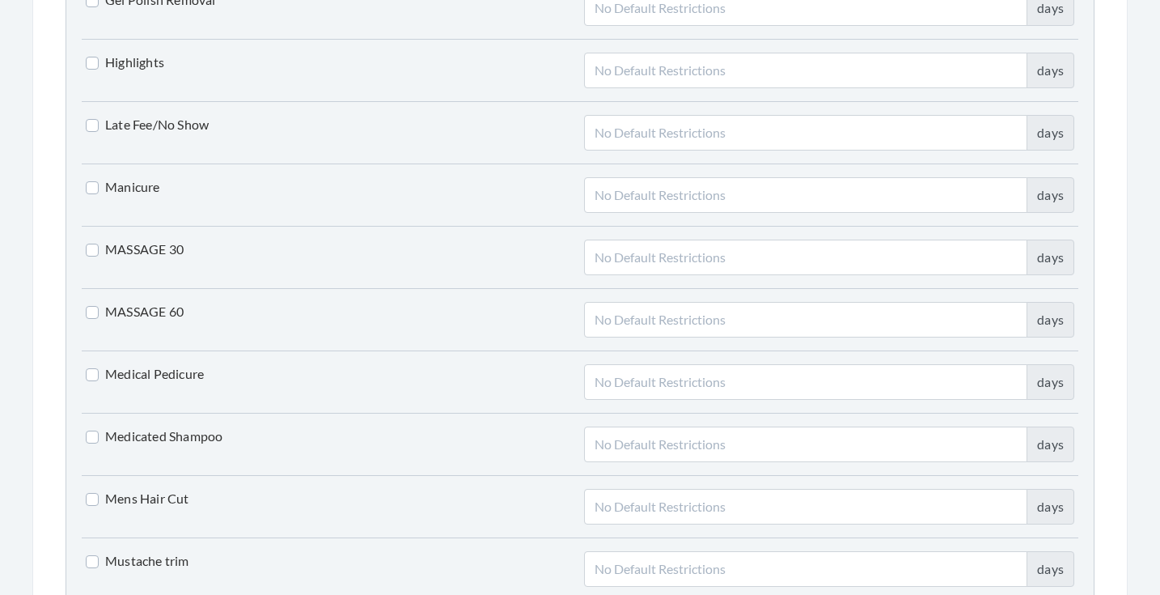
scroll to position [2546, 0]
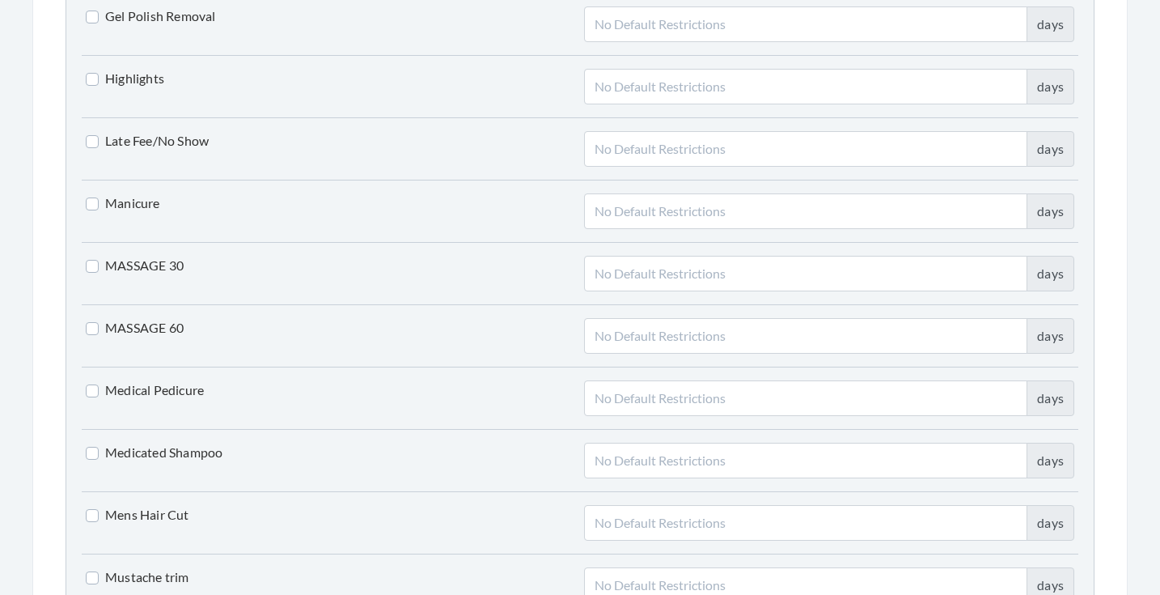
click at [134, 200] on label "Manicure" at bounding box center [123, 202] width 74 height 19
checkbox input "true"
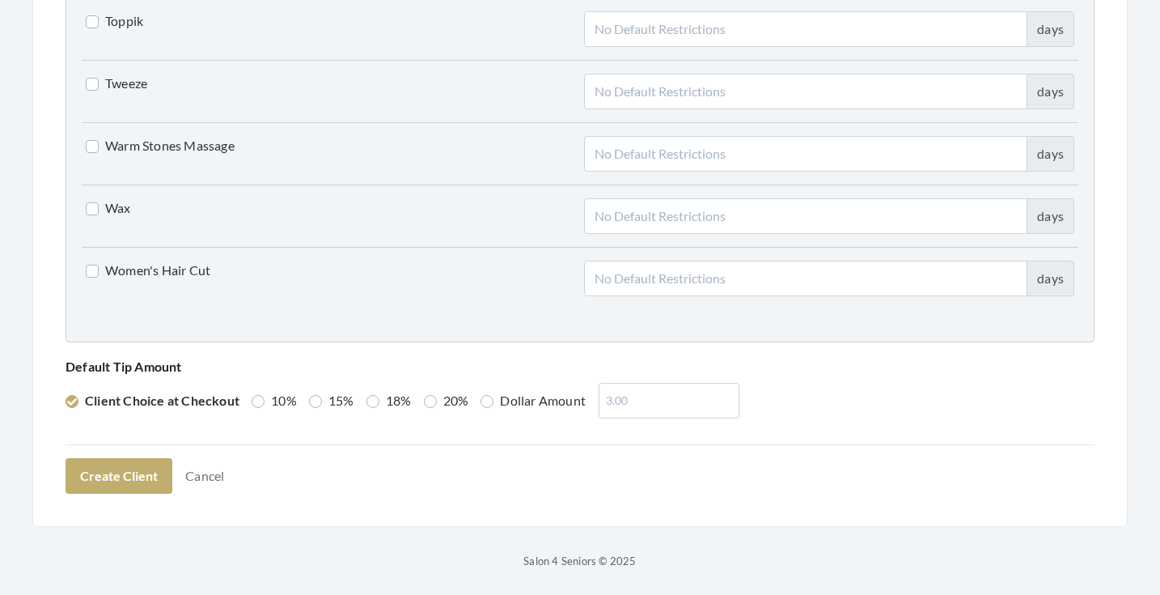
scroll to position [4098, 0]
click at [383, 403] on label "18%" at bounding box center [389, 401] width 45 height 19
radio input "true"
click at [143, 468] on button "Create Client" at bounding box center [119, 477] width 107 height 36
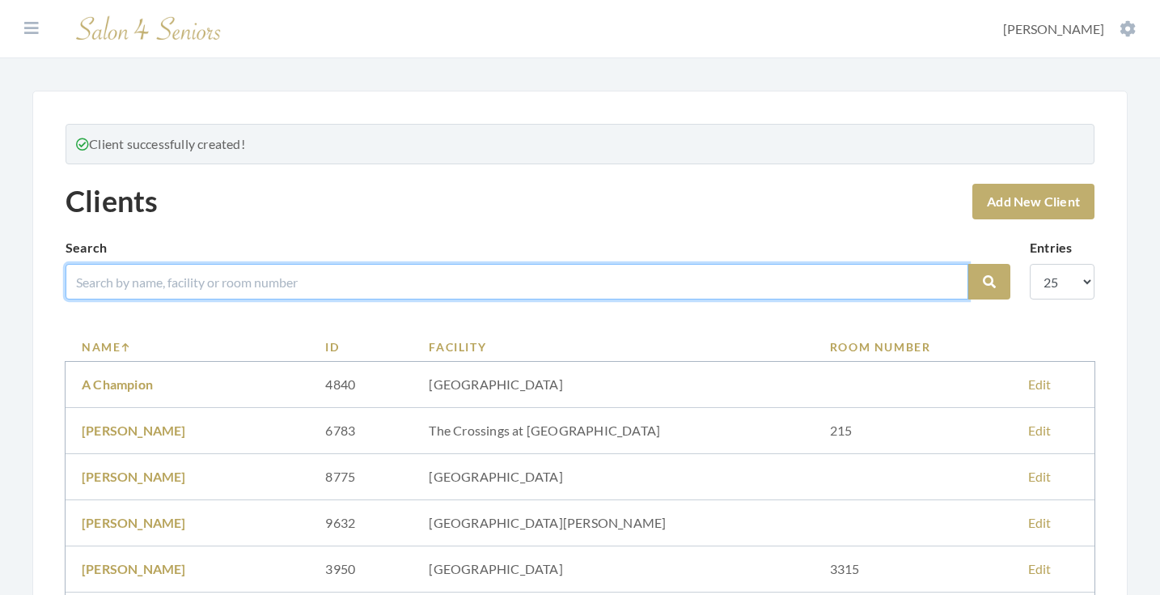
click at [418, 277] on input "search" at bounding box center [517, 282] width 903 height 36
type input "[PERSON_NAME]"
click at [989, 282] on button "Search" at bounding box center [989, 282] width 42 height 36
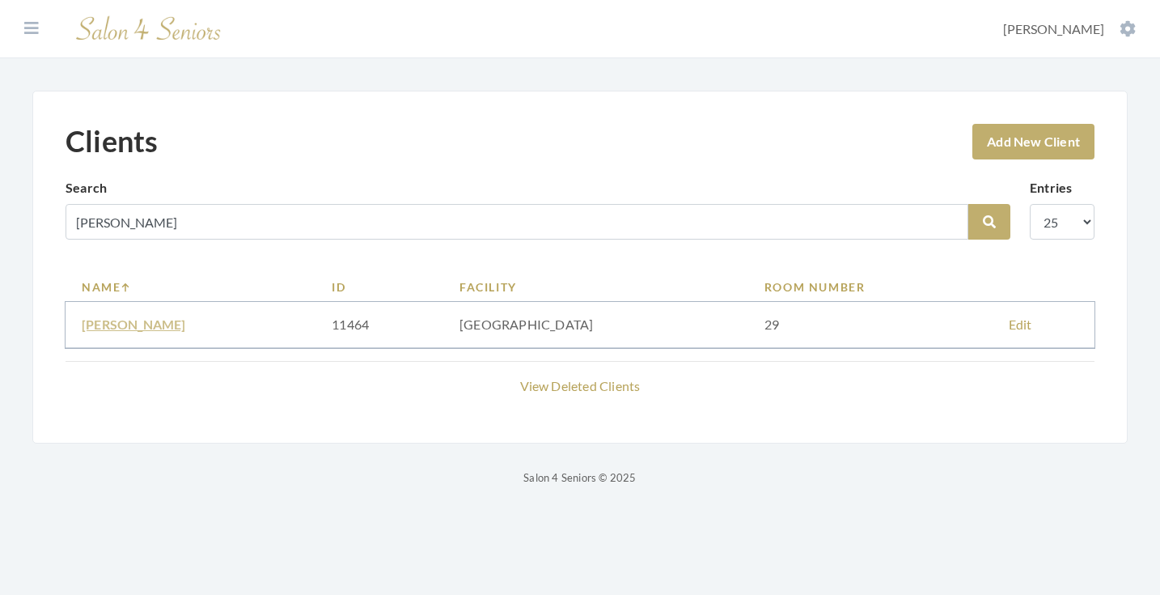
click at [135, 324] on link "[PERSON_NAME]" at bounding box center [134, 323] width 104 height 15
